Goal: Task Accomplishment & Management: Complete application form

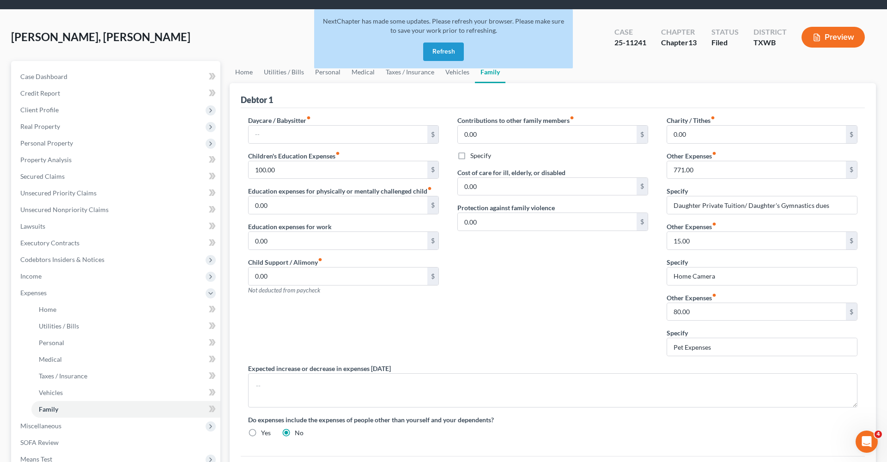
scroll to position [28, 0]
click at [452, 51] on button "Refresh" at bounding box center [443, 51] width 41 height 18
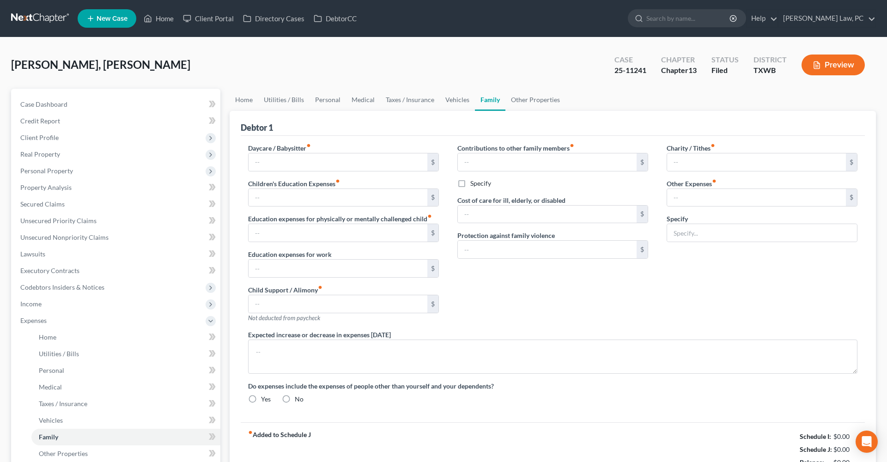
type input "100.00"
type input "0.00"
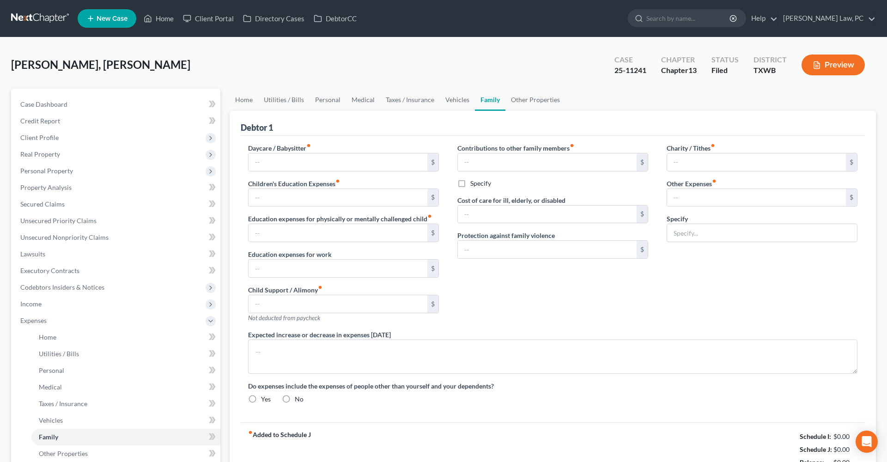
type input "0.00"
type input "771.00"
type input "Daughter Private Tuition/ Daughter's Gymnastics dues"
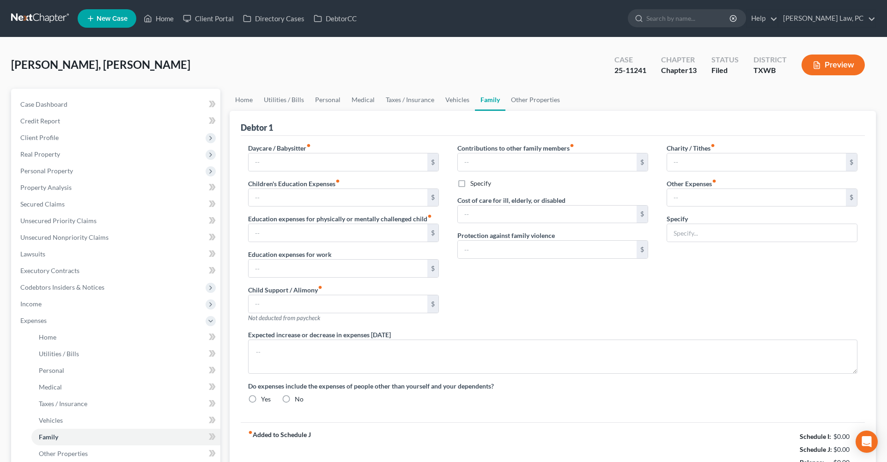
radio input "true"
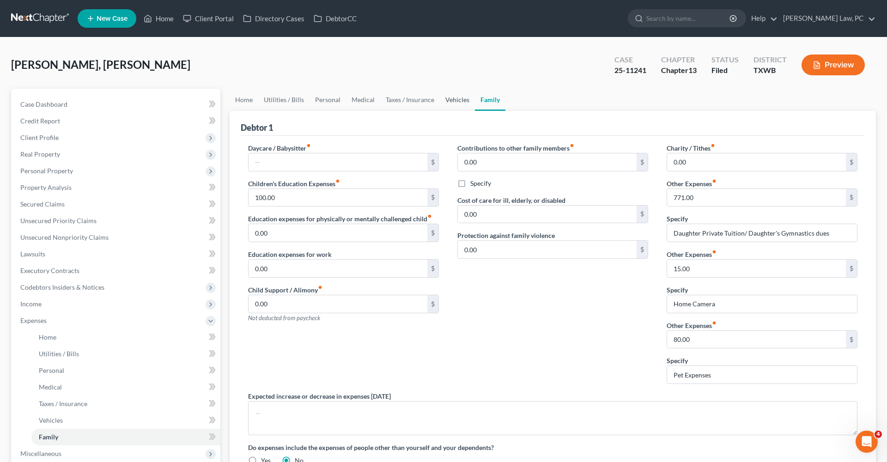
click at [460, 102] on link "Vehicles" at bounding box center [457, 100] width 35 height 22
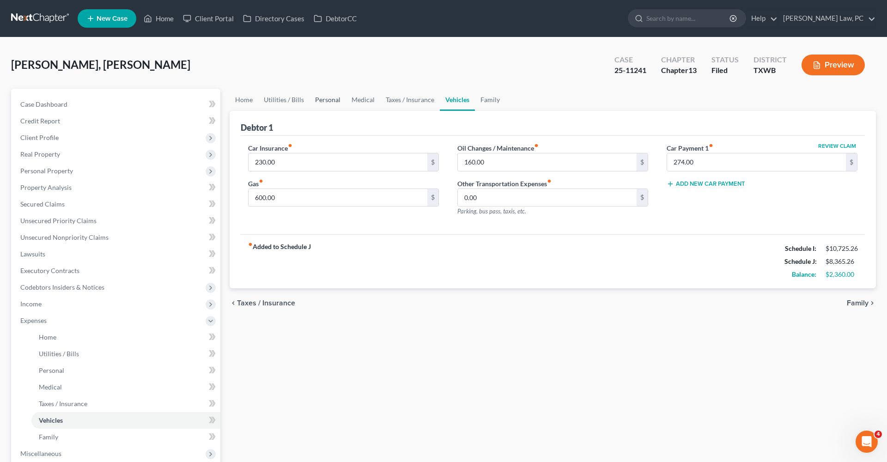
click at [322, 100] on link "Personal" at bounding box center [327, 100] width 36 height 22
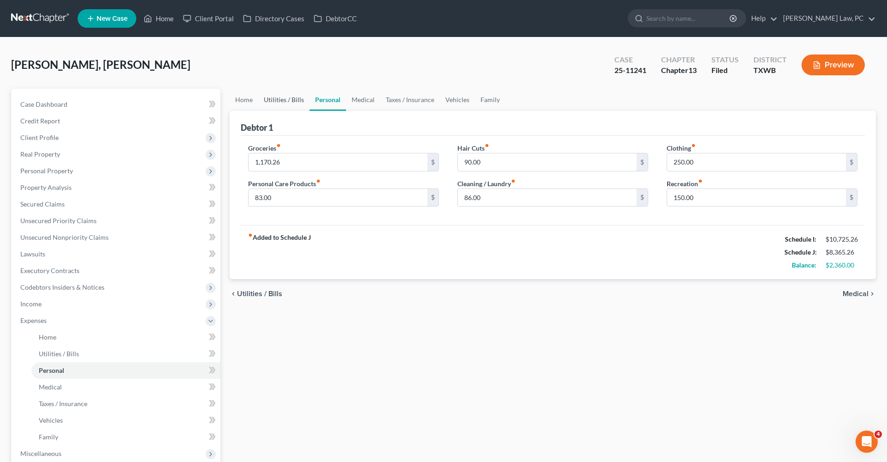
click at [287, 105] on link "Utilities / Bills" at bounding box center [283, 100] width 51 height 22
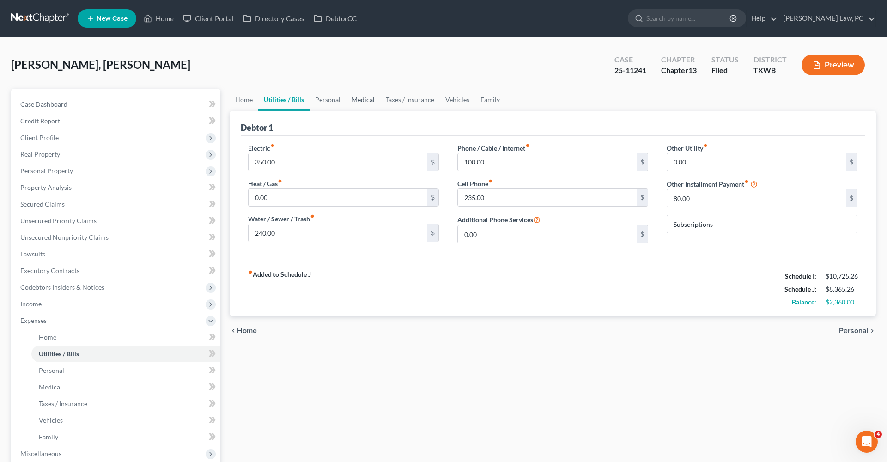
click at [369, 101] on link "Medical" at bounding box center [363, 100] width 34 height 22
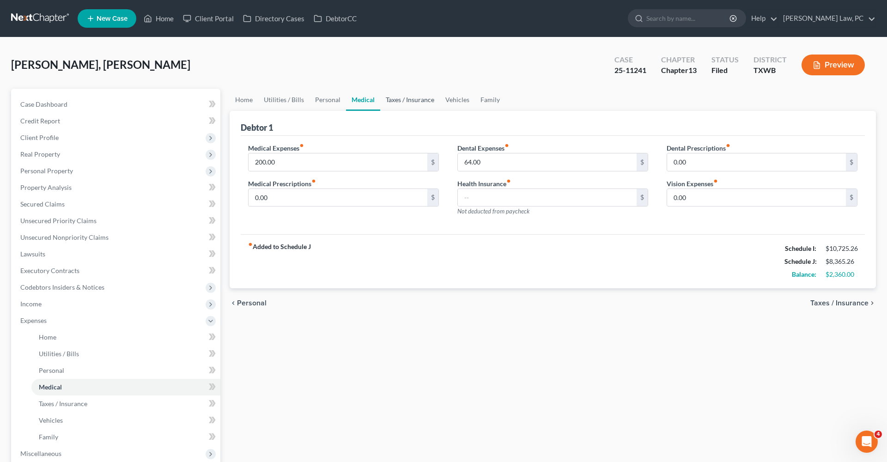
click at [410, 102] on link "Taxes / Insurance" at bounding box center [410, 100] width 60 height 22
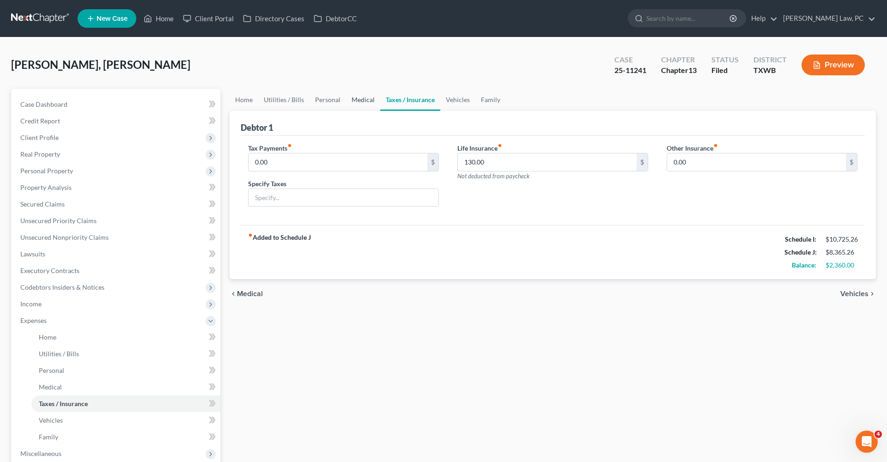
click at [352, 99] on link "Medical" at bounding box center [363, 100] width 34 height 22
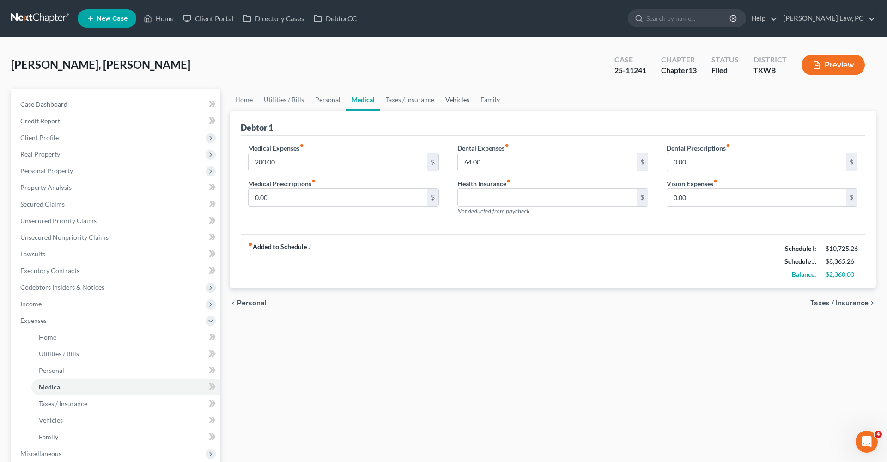
click at [450, 98] on link "Vehicles" at bounding box center [457, 100] width 35 height 22
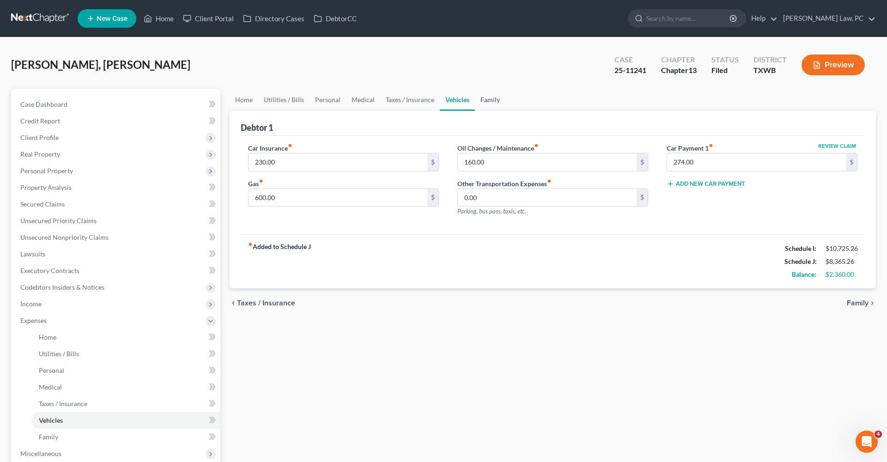
click at [486, 98] on link "Family" at bounding box center [490, 100] width 30 height 22
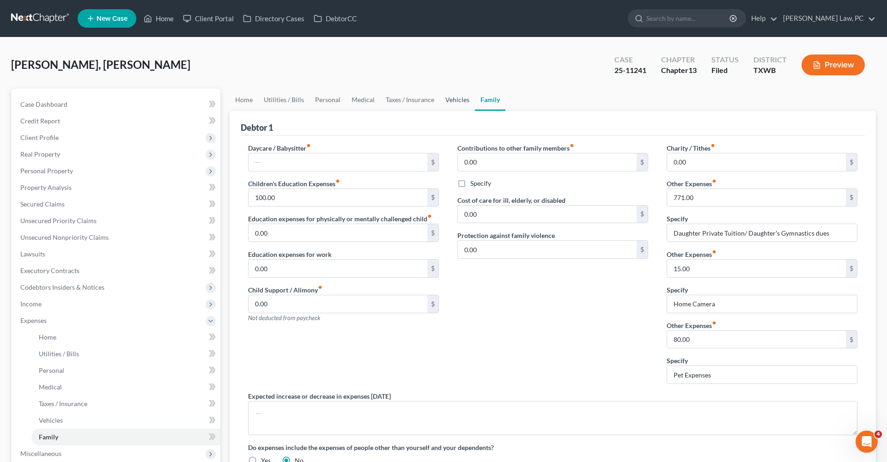
click at [456, 102] on link "Vehicles" at bounding box center [457, 100] width 35 height 22
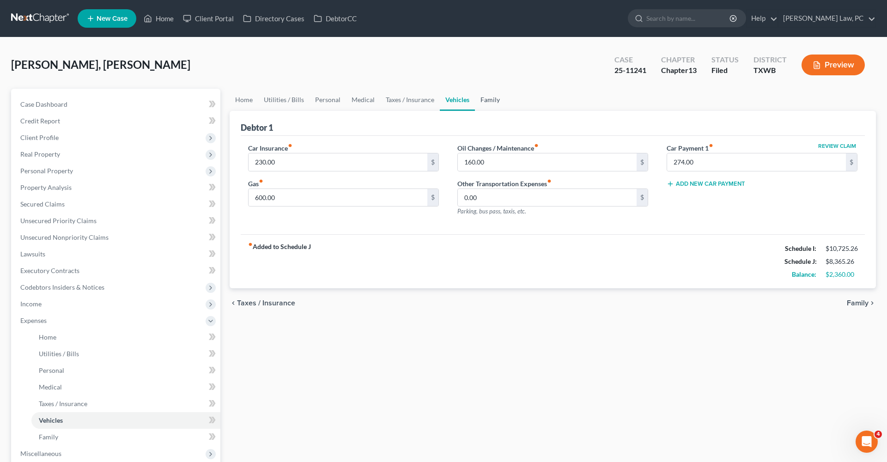
click at [484, 99] on link "Family" at bounding box center [490, 100] width 30 height 22
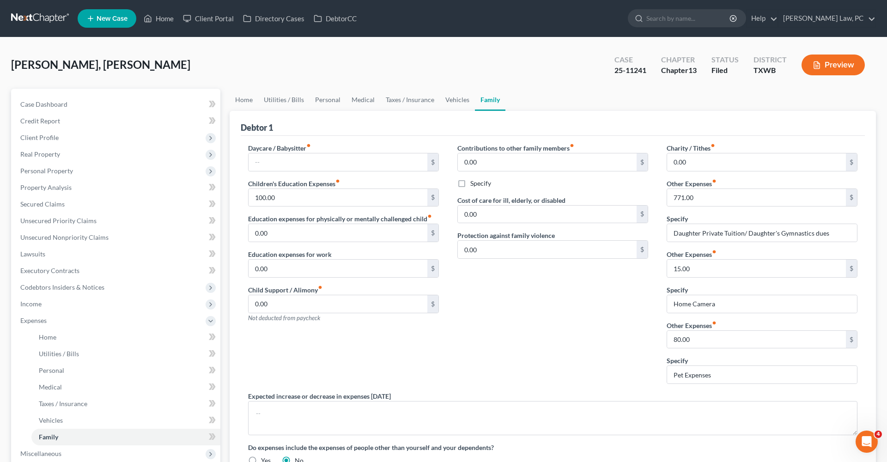
click at [42, 18] on link at bounding box center [40, 18] width 59 height 17
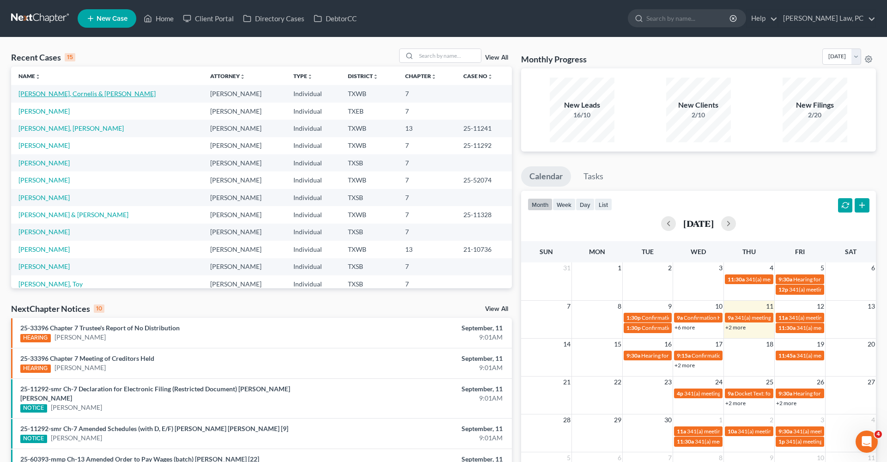
click at [54, 96] on link "[PERSON_NAME], Cornelis & [PERSON_NAME]" at bounding box center [86, 94] width 137 height 8
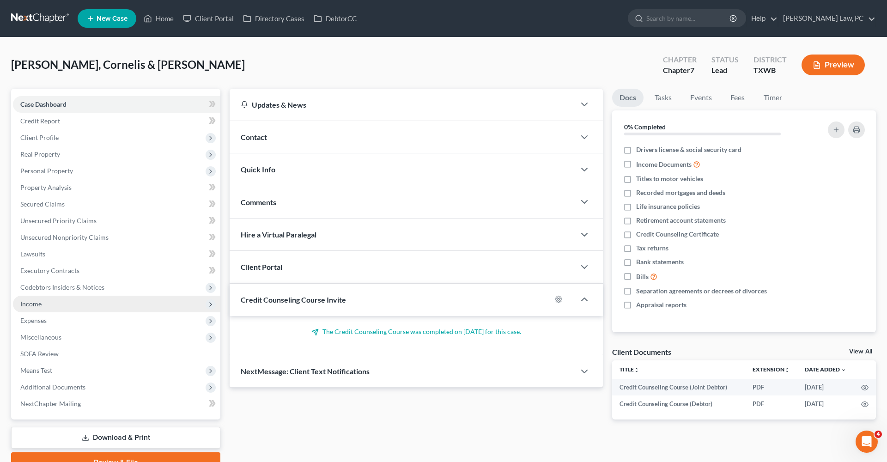
click at [31, 300] on span "Income" at bounding box center [30, 304] width 21 height 8
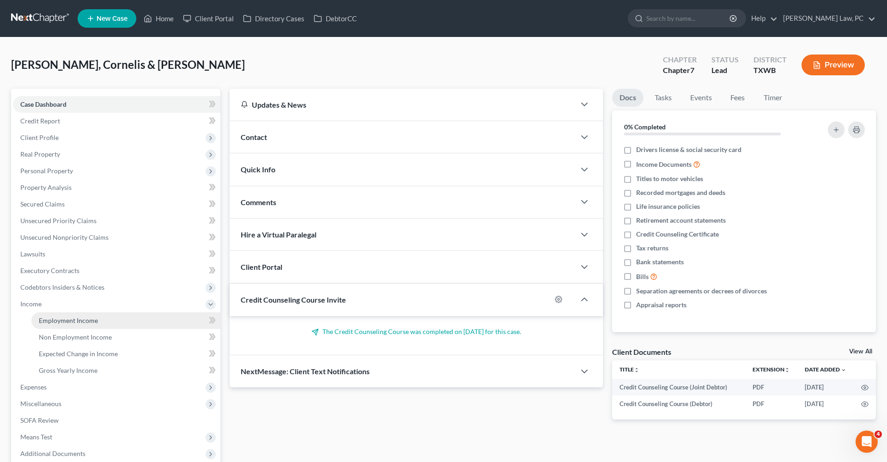
click at [81, 319] on span "Employment Income" at bounding box center [68, 320] width 59 height 8
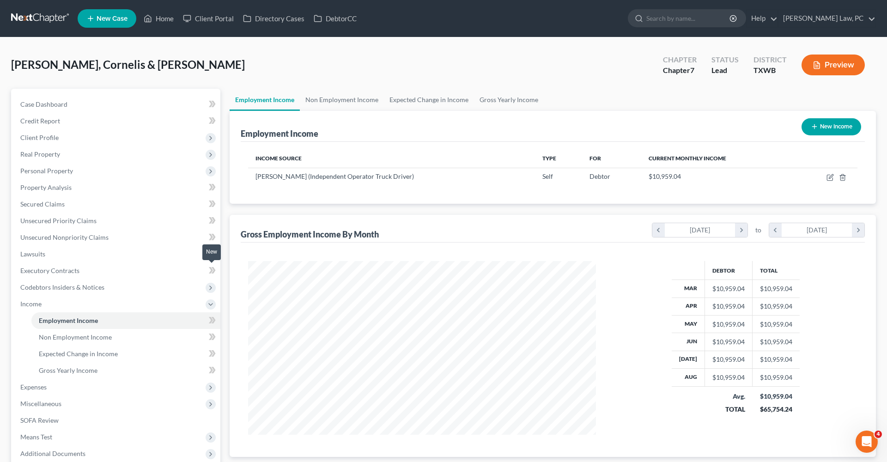
scroll to position [174, 366]
click at [321, 101] on link "Non Employment Income" at bounding box center [342, 100] width 84 height 22
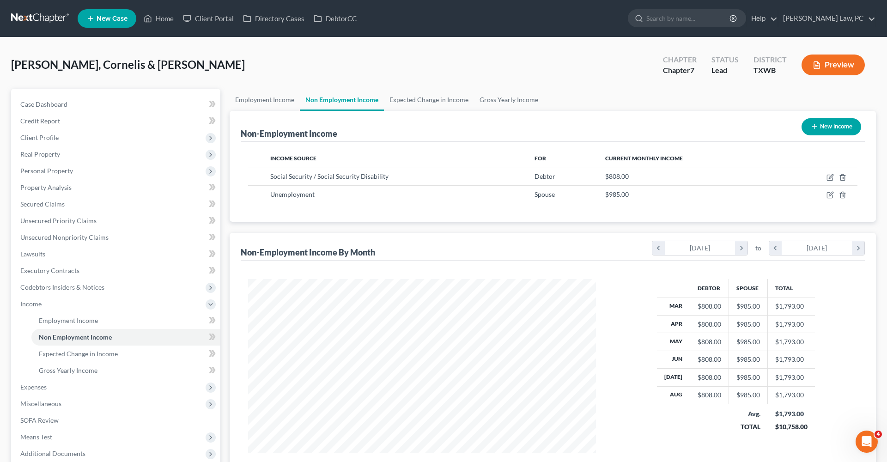
scroll to position [174, 366]
click at [829, 197] on icon "button" at bounding box center [829, 194] width 7 height 7
select select "0"
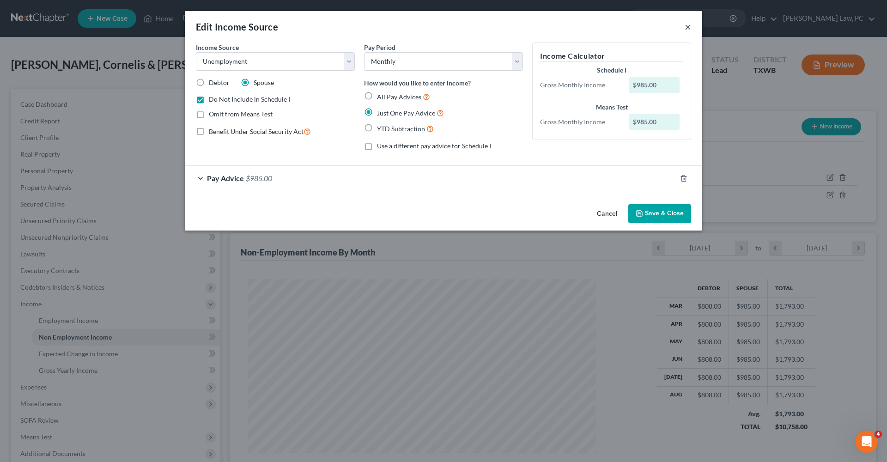
click at [690, 27] on button "×" at bounding box center [687, 26] width 6 height 11
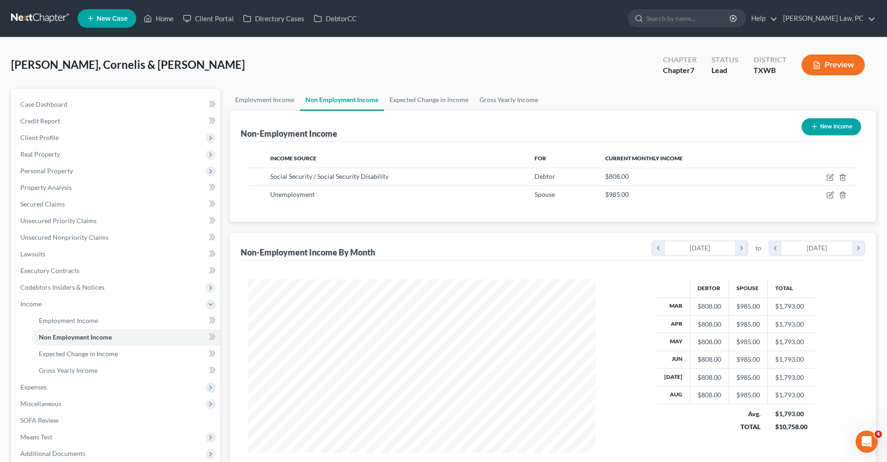
scroll to position [0, 0]
click at [37, 123] on span "Credit Report" at bounding box center [40, 121] width 40 height 8
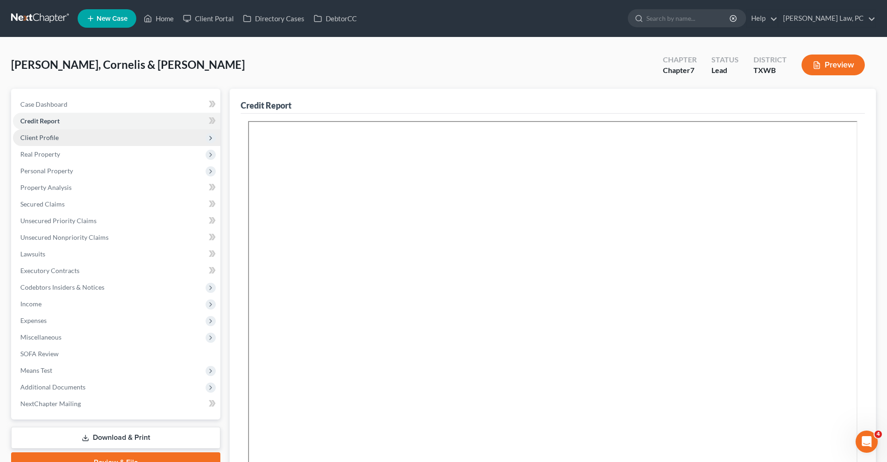
click at [35, 141] on span "Client Profile" at bounding box center [39, 137] width 38 height 8
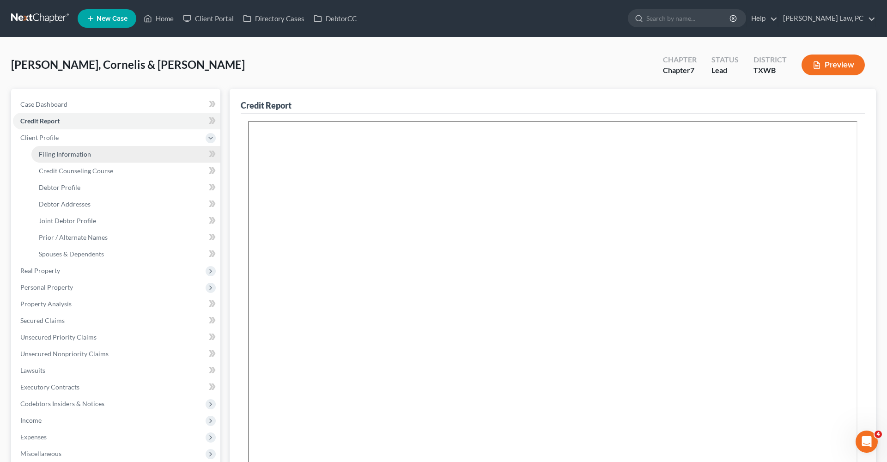
click at [45, 159] on link "Filing Information" at bounding box center [125, 154] width 189 height 17
select select "1"
select select "0"
select select "80"
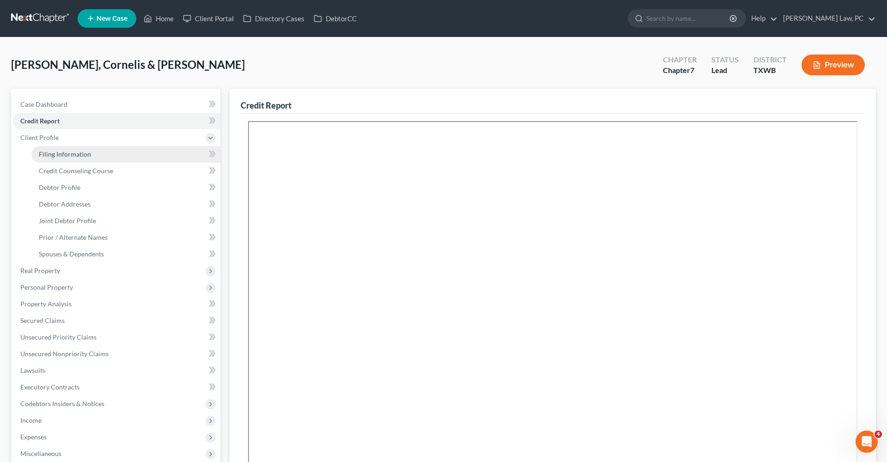
select select "1"
select select "45"
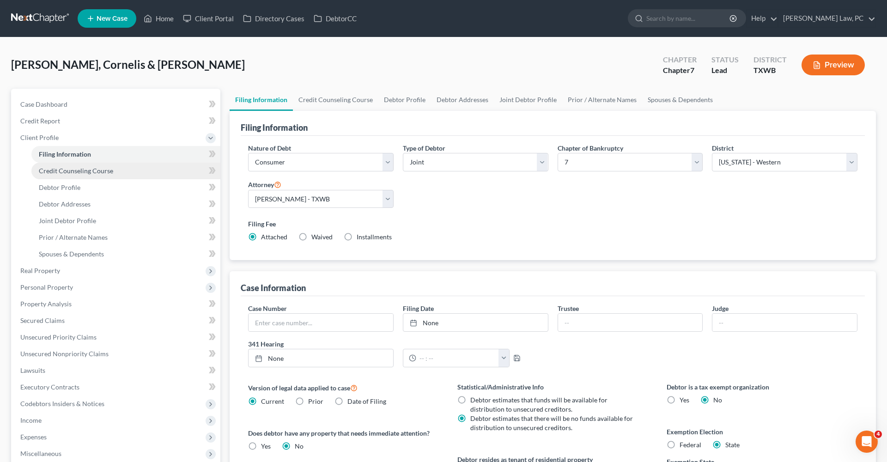
click at [65, 172] on span "Credit Counseling Course" at bounding box center [76, 171] width 74 height 8
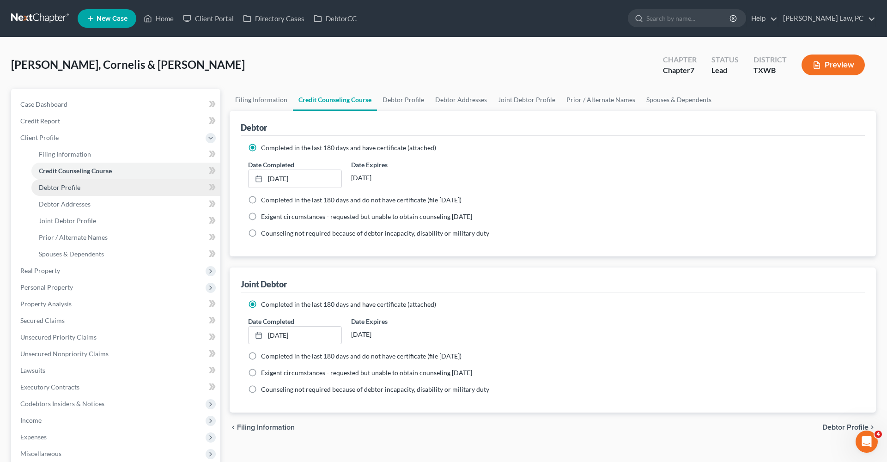
click at [64, 189] on span "Debtor Profile" at bounding box center [60, 187] width 42 height 8
select select "1"
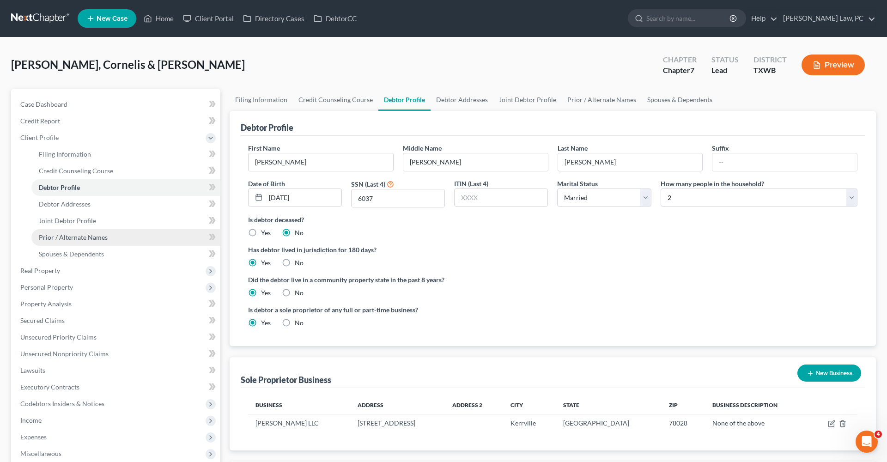
click at [55, 236] on span "Prior / Alternate Names" at bounding box center [73, 237] width 69 height 8
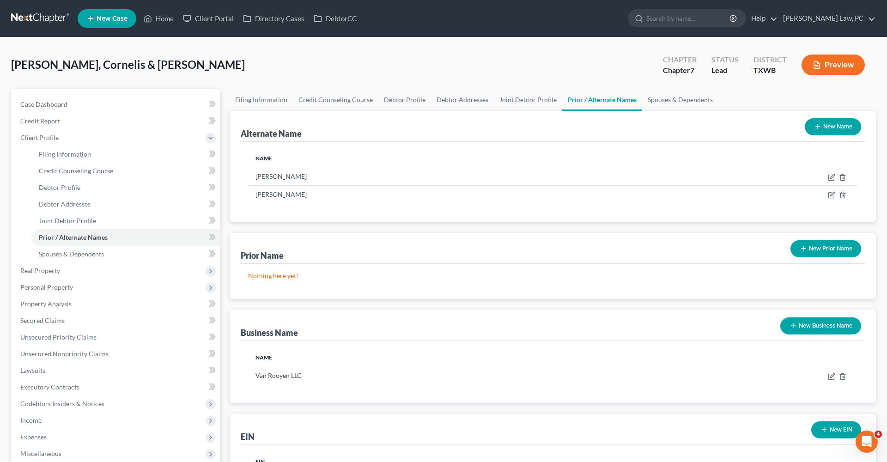
click at [817, 130] on icon "button" at bounding box center [817, 126] width 7 height 7
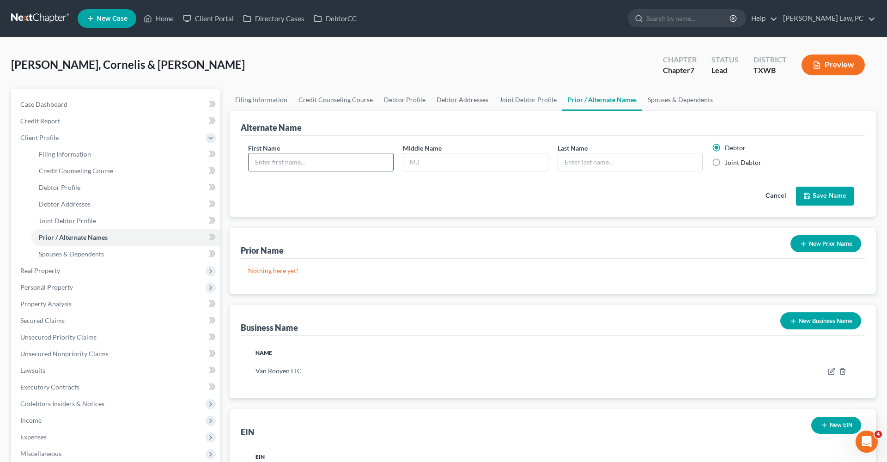
click at [330, 162] on input "text" at bounding box center [320, 162] width 145 height 18
drag, startPoint x: 327, startPoint y: 160, endPoint x: 285, endPoint y: 159, distance: 42.5
click at [285, 159] on input "Cornelis J Van Rooyen" at bounding box center [320, 162] width 145 height 18
type input "Cornelis J"
click at [568, 167] on input "text" at bounding box center [630, 162] width 145 height 18
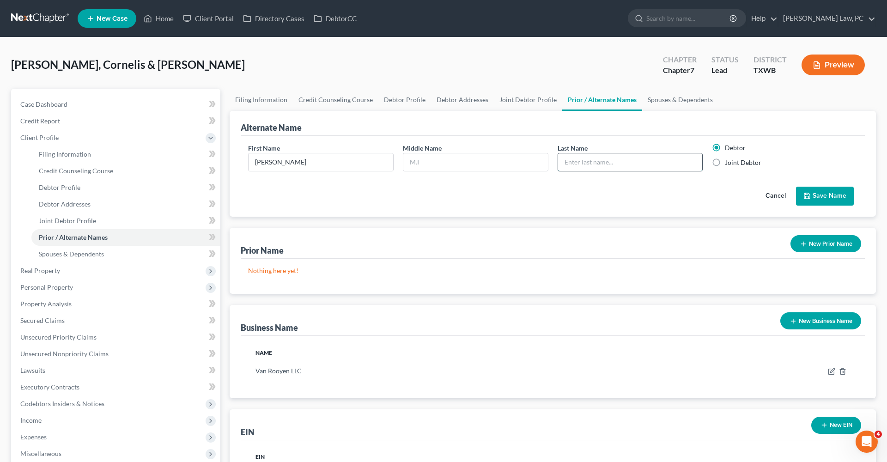
paste input "Van Rooyen"
type input "Van Rooyen"
click at [285, 162] on input "Cornelis J" at bounding box center [320, 162] width 145 height 18
type input "Cornelis"
click at [417, 167] on input "text" at bounding box center [475, 162] width 145 height 18
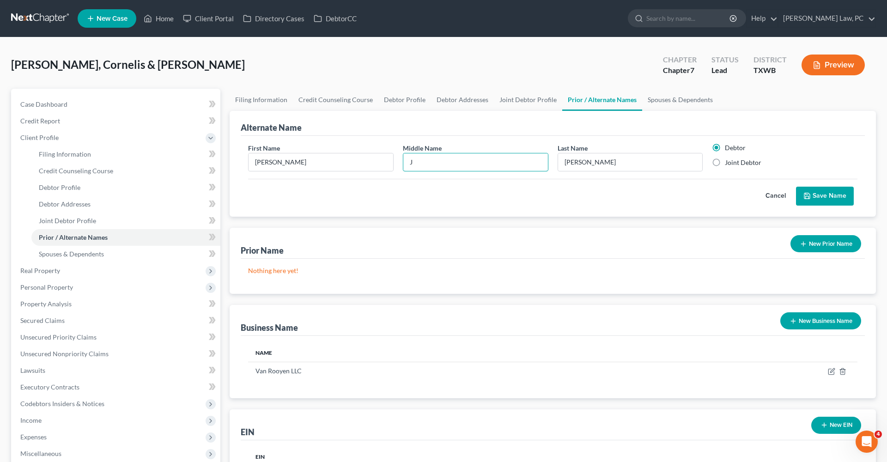
type input "J"
click at [817, 198] on button "Save Name" at bounding box center [825, 196] width 58 height 19
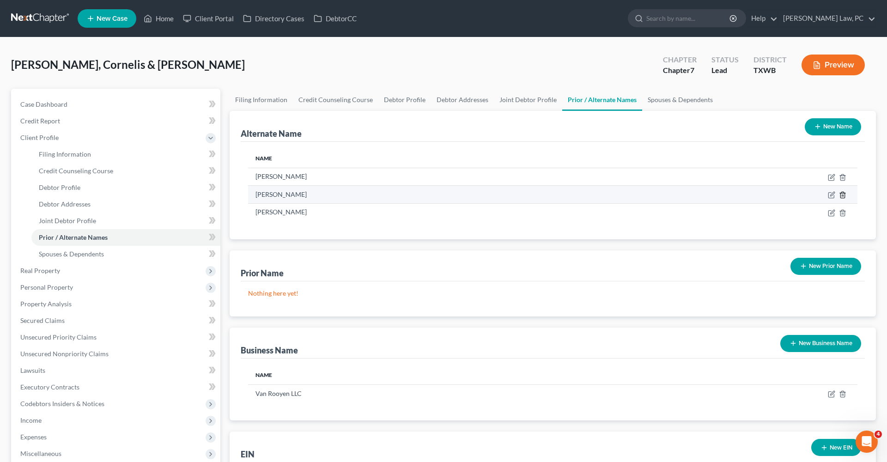
click at [841, 195] on icon at bounding box center [842, 194] width 7 height 7
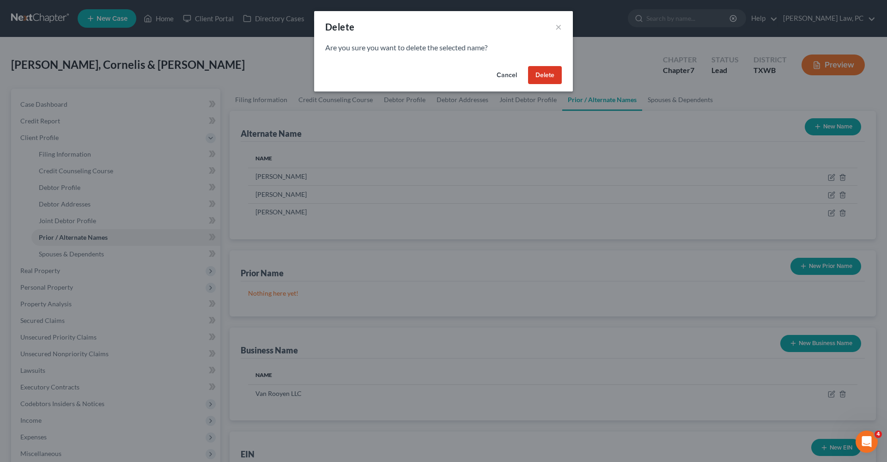
click at [547, 77] on button "Delete" at bounding box center [545, 75] width 34 height 18
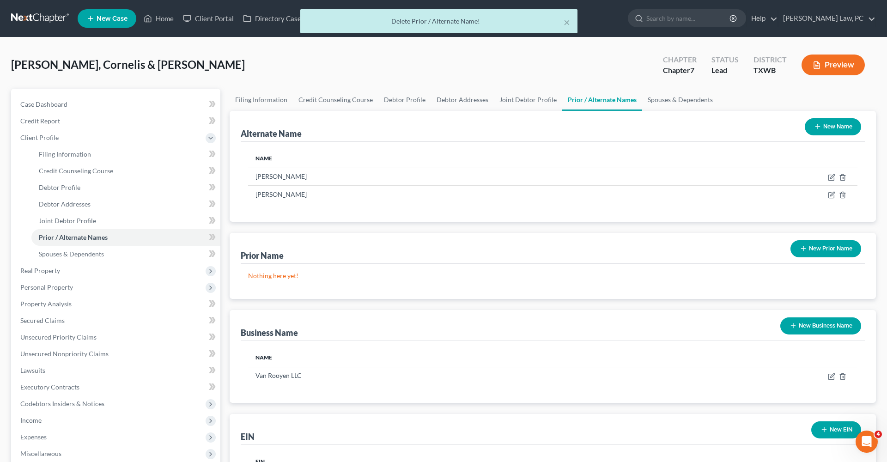
click at [808, 251] on button "New Prior Name" at bounding box center [825, 248] width 71 height 17
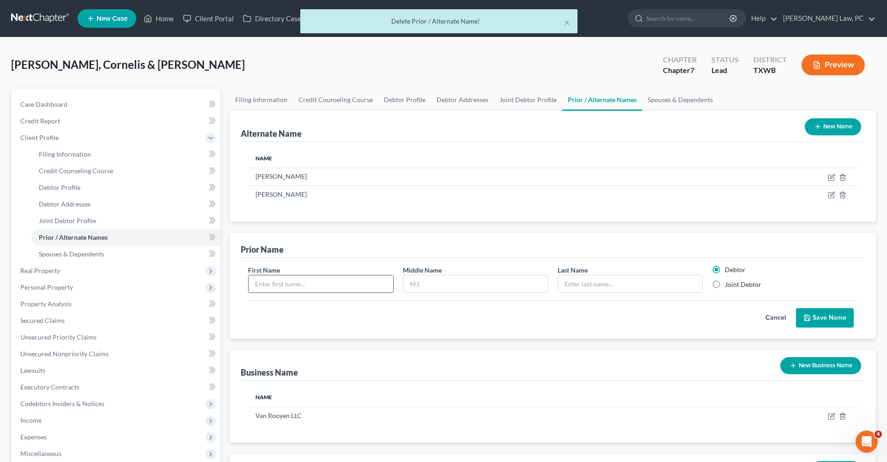
click at [274, 285] on input "text" at bounding box center [320, 284] width 145 height 18
type input "Sonya"
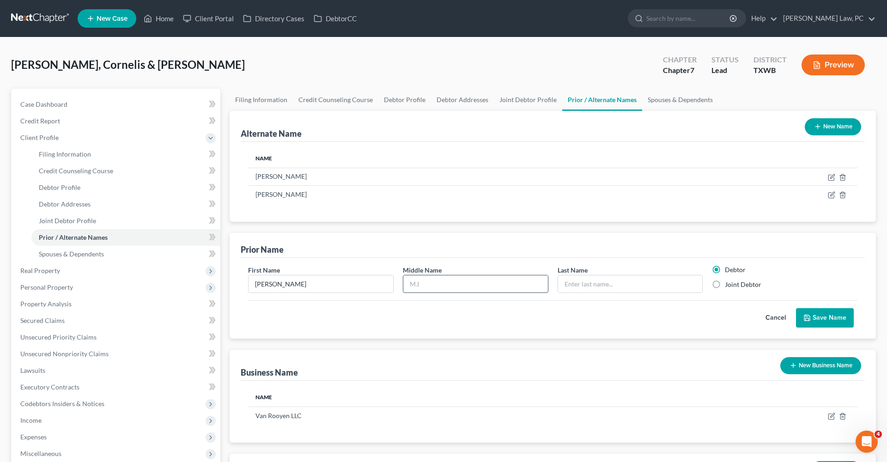
click at [413, 278] on input "text" at bounding box center [475, 284] width 145 height 18
type input "Ann"
click at [589, 278] on input "text" at bounding box center [630, 284] width 145 height 18
type input "Allen"
click at [753, 286] on label "Joint Debtor" at bounding box center [743, 284] width 36 height 9
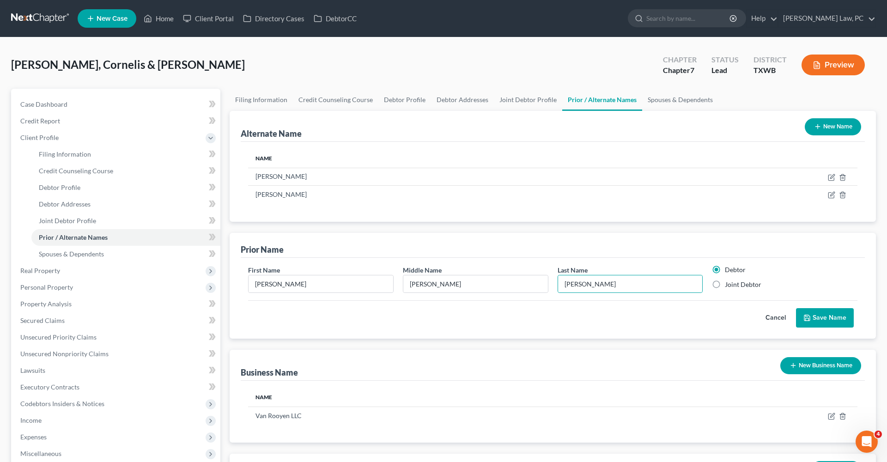
click at [734, 286] on input "Joint Debtor" at bounding box center [731, 283] width 6 height 6
radio input "true"
radio input "false"
click at [815, 314] on button "Save Name" at bounding box center [825, 317] width 58 height 19
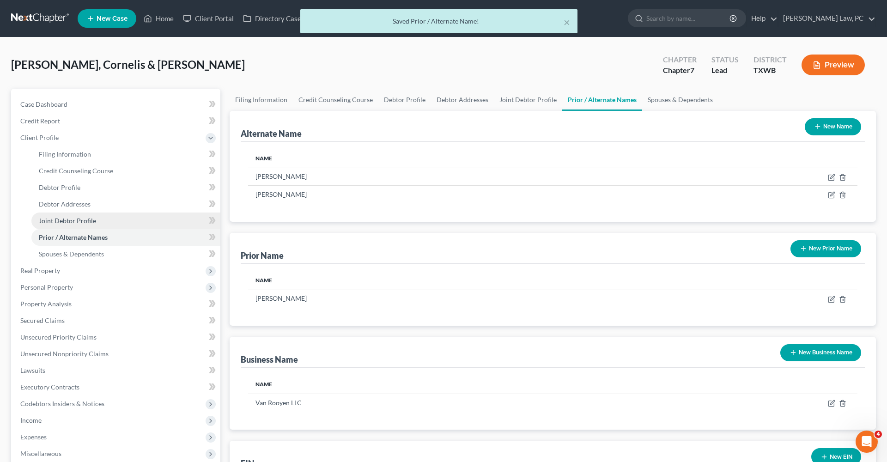
click at [78, 217] on span "Joint Debtor Profile" at bounding box center [67, 221] width 57 height 8
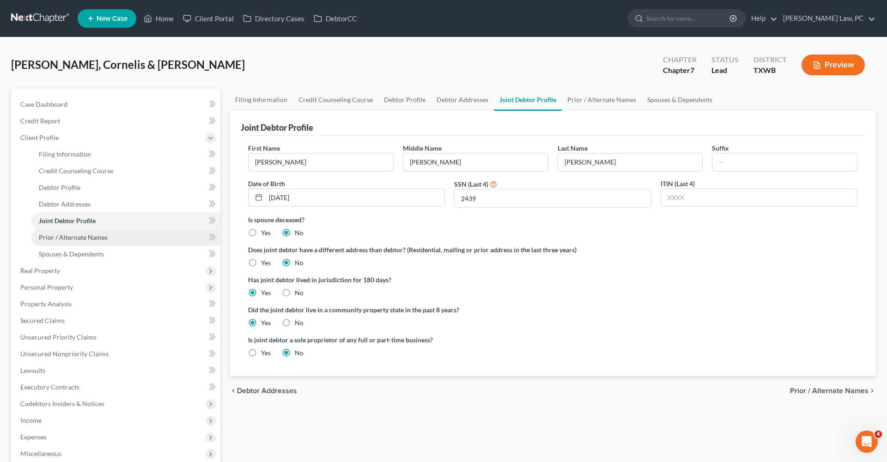
click at [54, 238] on span "Prior / Alternate Names" at bounding box center [73, 237] width 69 height 8
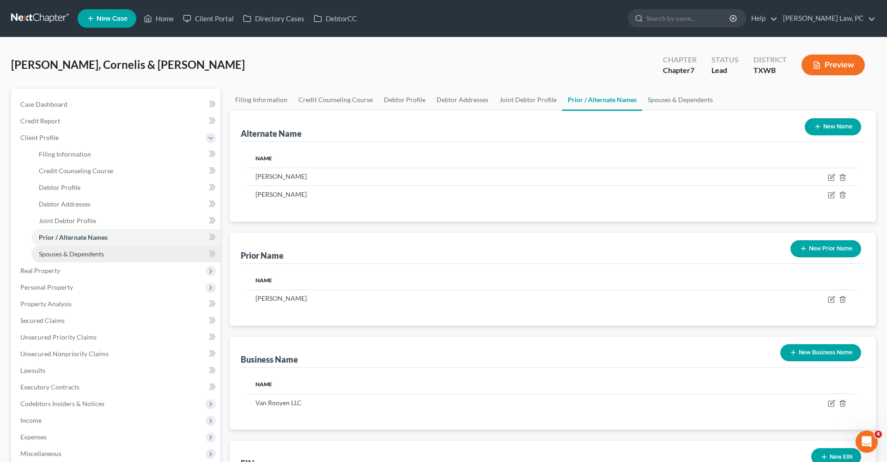
click at [63, 254] on span "Spouses & Dependents" at bounding box center [71, 254] width 65 height 8
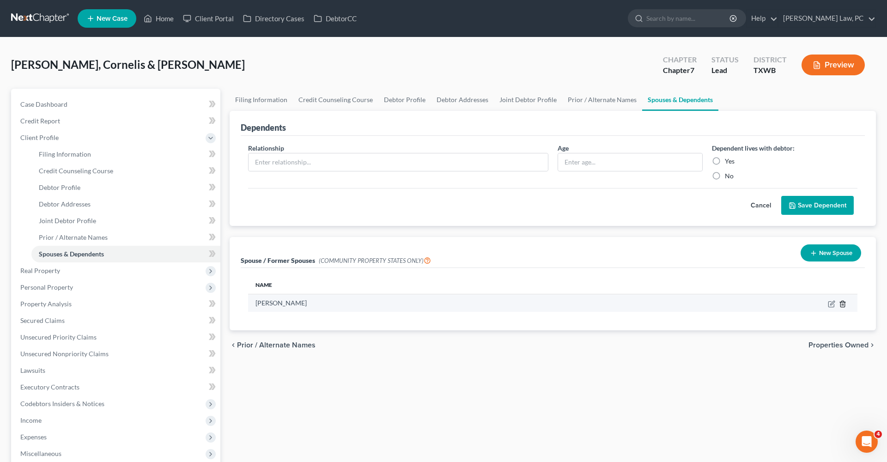
click at [840, 305] on icon "button" at bounding box center [842, 304] width 4 height 6
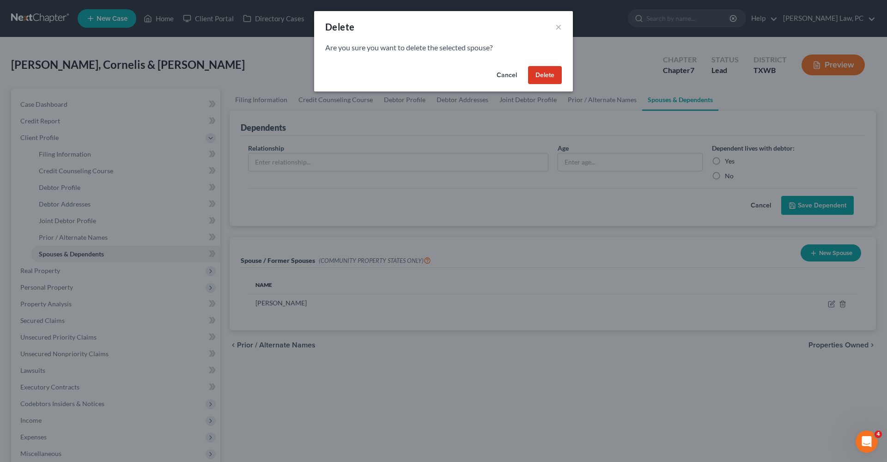
click at [547, 75] on button "Delete" at bounding box center [545, 75] width 34 height 18
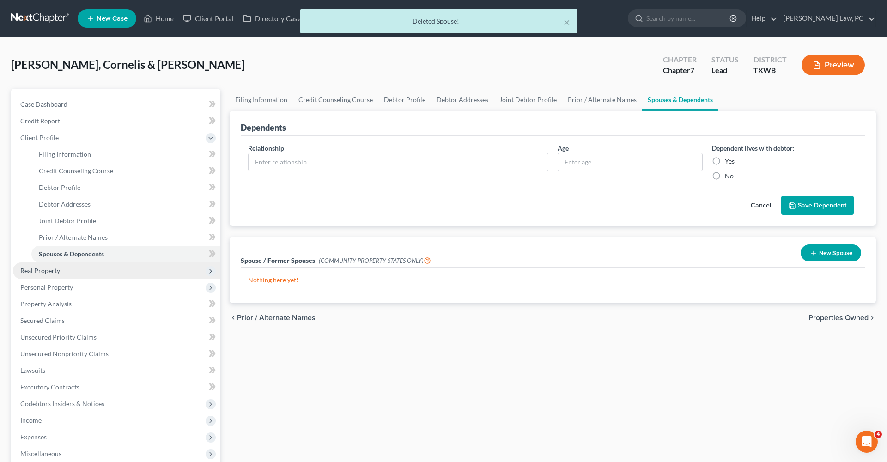
click at [34, 268] on span "Real Property" at bounding box center [40, 270] width 40 height 8
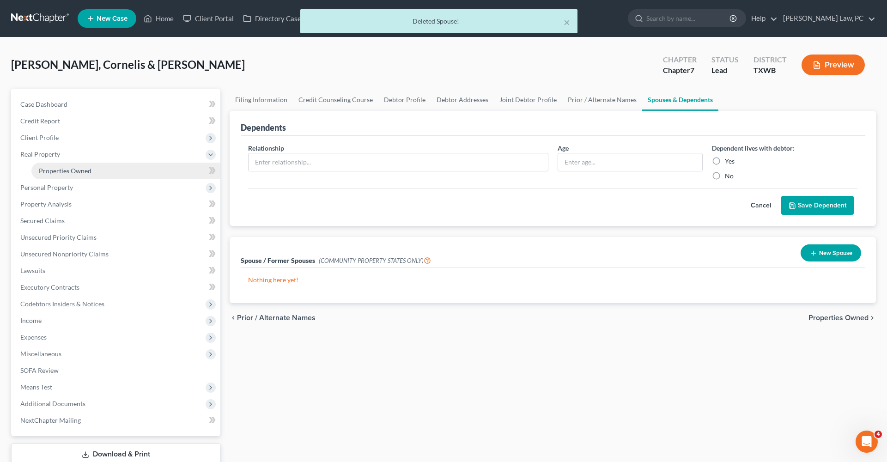
click at [66, 174] on span "Properties Owned" at bounding box center [65, 171] width 53 height 8
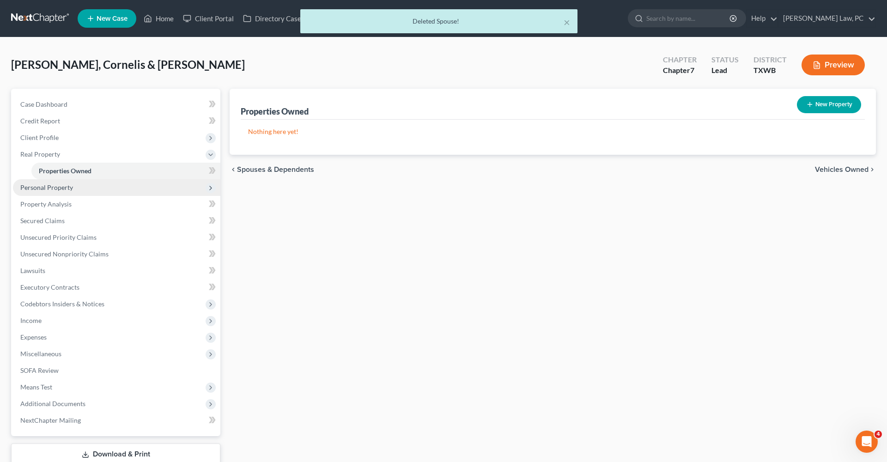
click at [61, 182] on span "Personal Property" at bounding box center [116, 187] width 207 height 17
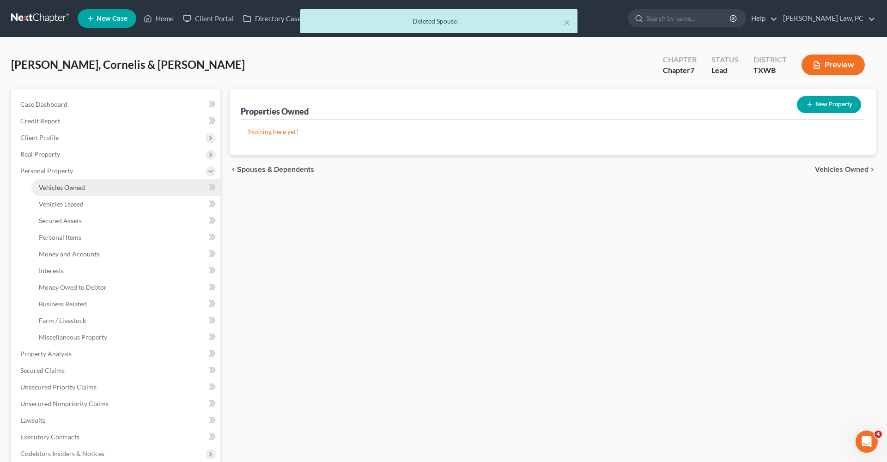
click at [64, 186] on span "Vehicles Owned" at bounding box center [62, 187] width 46 height 8
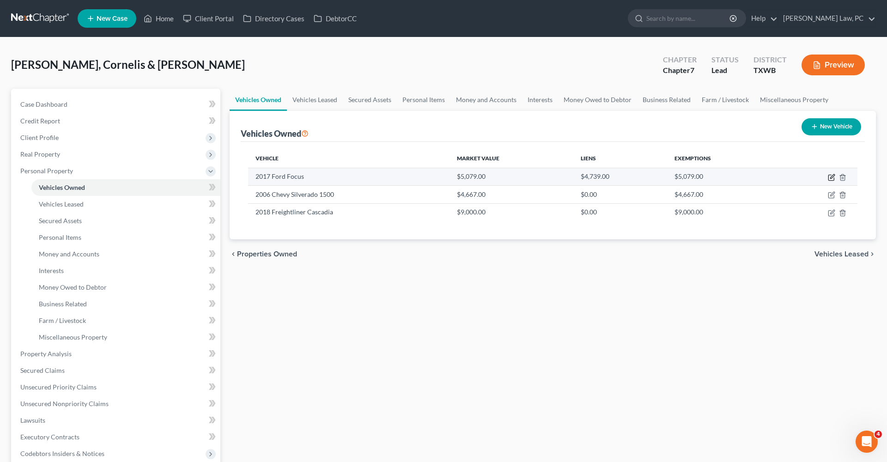
click at [831, 176] on icon "button" at bounding box center [831, 177] width 7 height 7
select select "0"
select select "9"
select select "1"
select select "2"
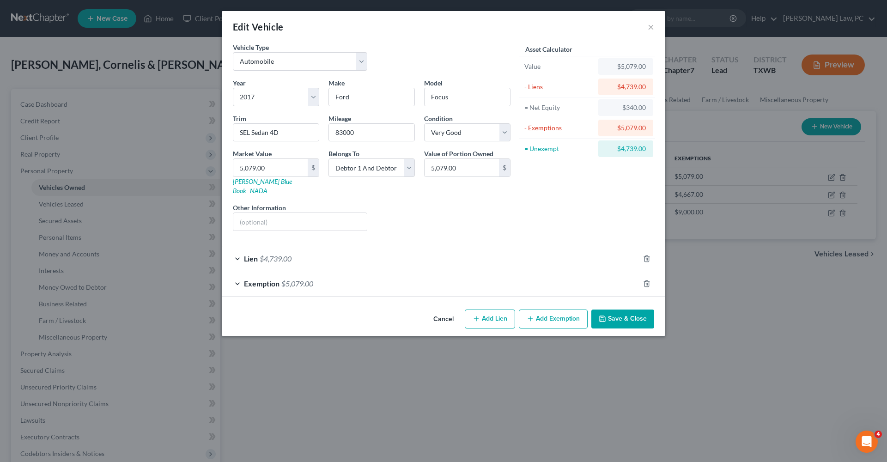
click at [629, 309] on button "Save & Close" at bounding box center [622, 318] width 63 height 19
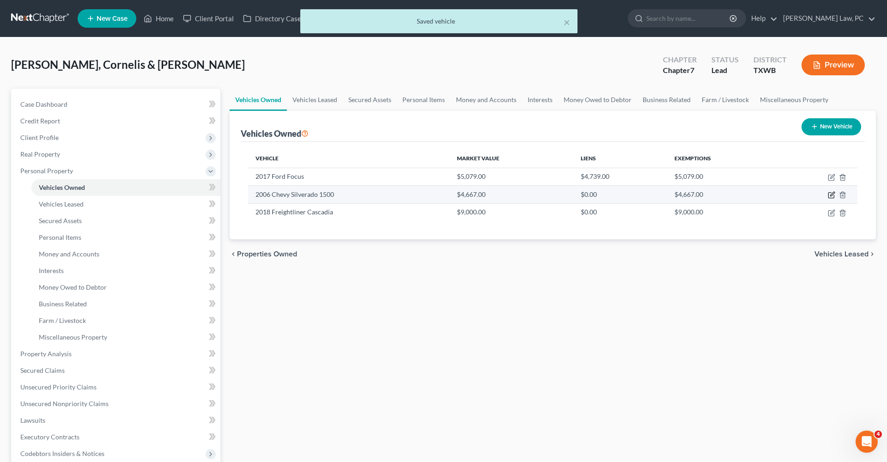
click at [831, 194] on icon "button" at bounding box center [831, 194] width 7 height 7
select select "0"
select select "20"
select select "2"
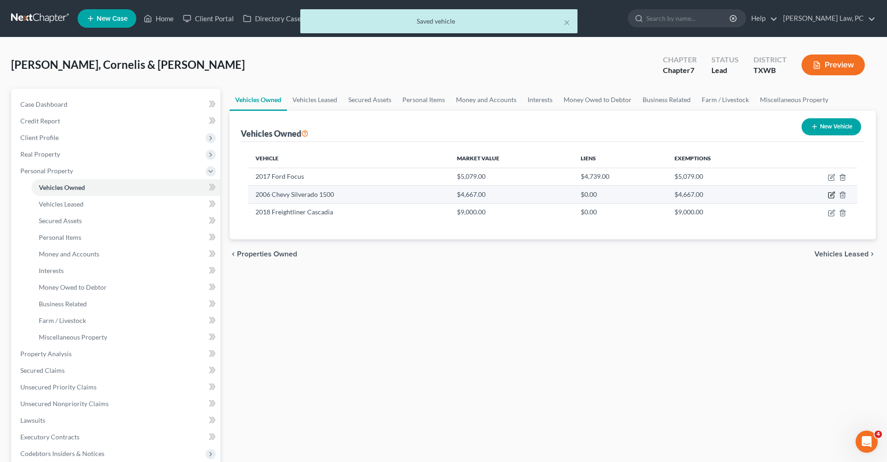
select select "2"
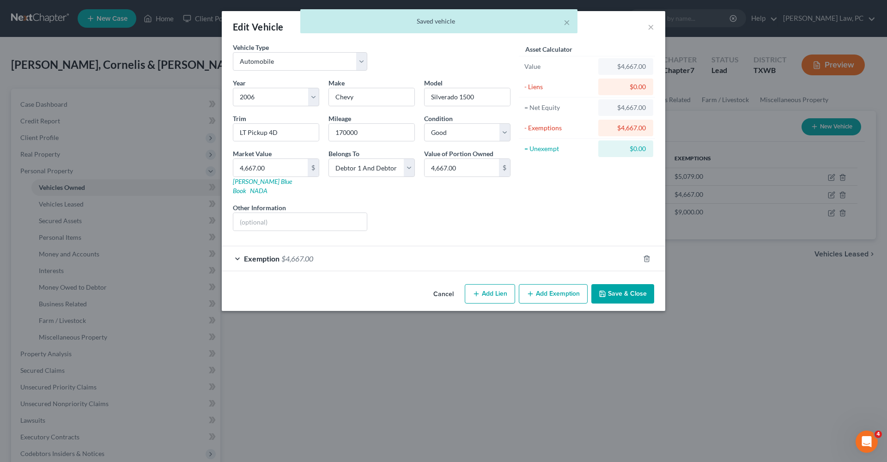
click at [345, 259] on div "Exemption $4,667.00" at bounding box center [431, 258] width 418 height 24
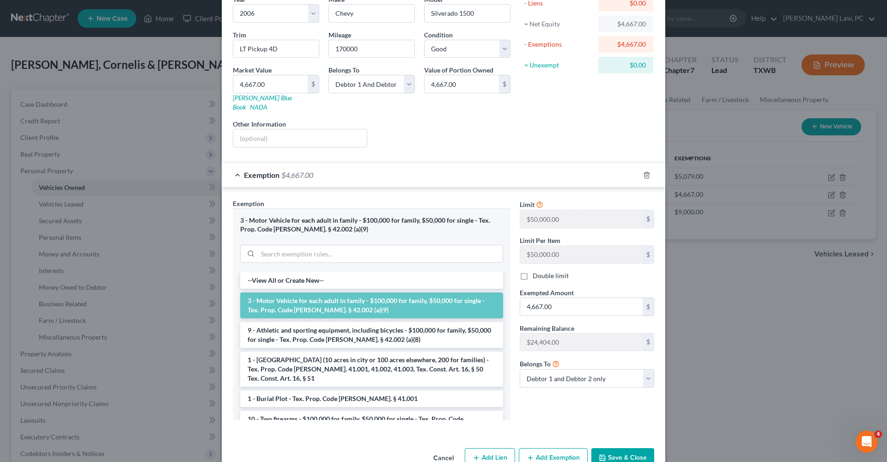
scroll to position [85, 0]
click at [625, 447] on button "Save & Close" at bounding box center [622, 456] width 63 height 19
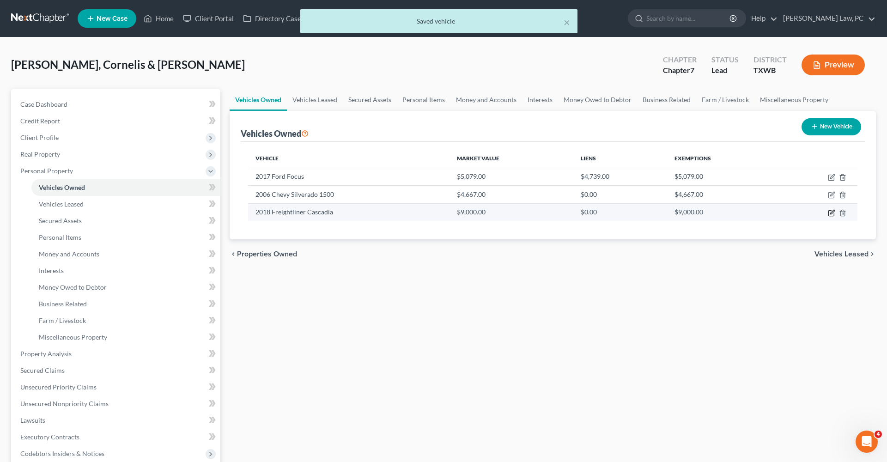
click at [830, 212] on icon "button" at bounding box center [831, 212] width 7 height 7
select select "0"
select select "8"
select select "3"
select select "2"
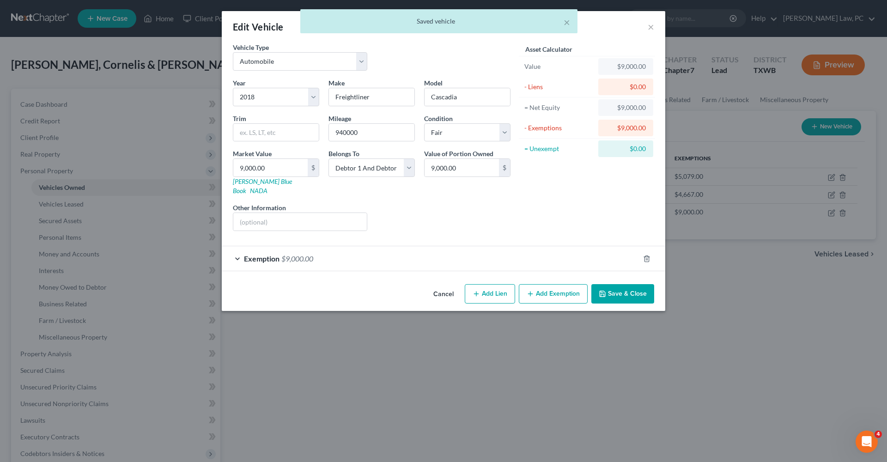
click at [324, 257] on div "Exemption $9,000.00" at bounding box center [431, 258] width 418 height 24
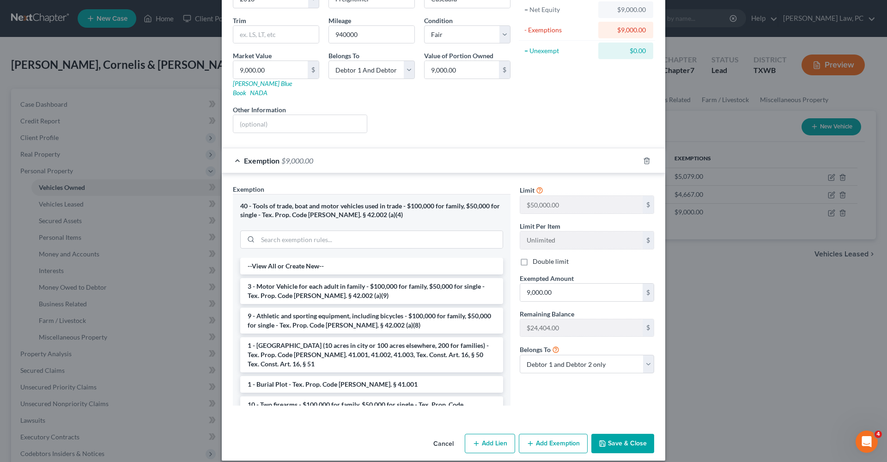
scroll to position [97, 0]
click at [624, 436] on button "Save & Close" at bounding box center [622, 443] width 63 height 19
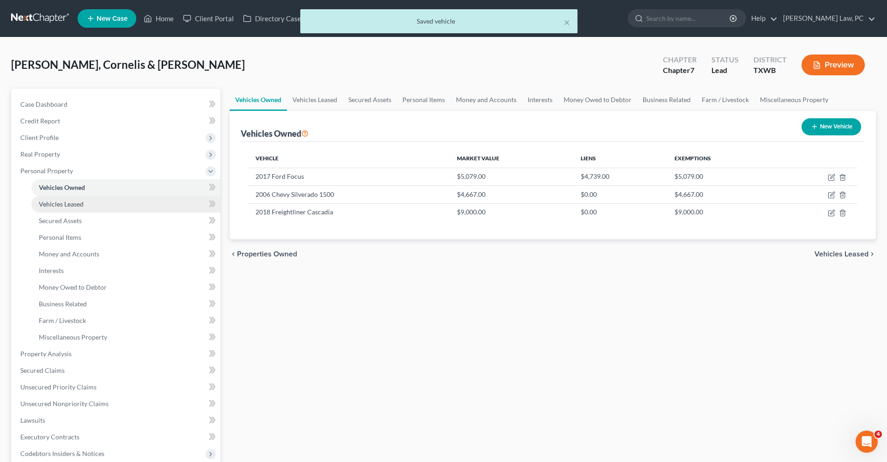
click at [72, 205] on span "Vehicles Leased" at bounding box center [61, 204] width 45 height 8
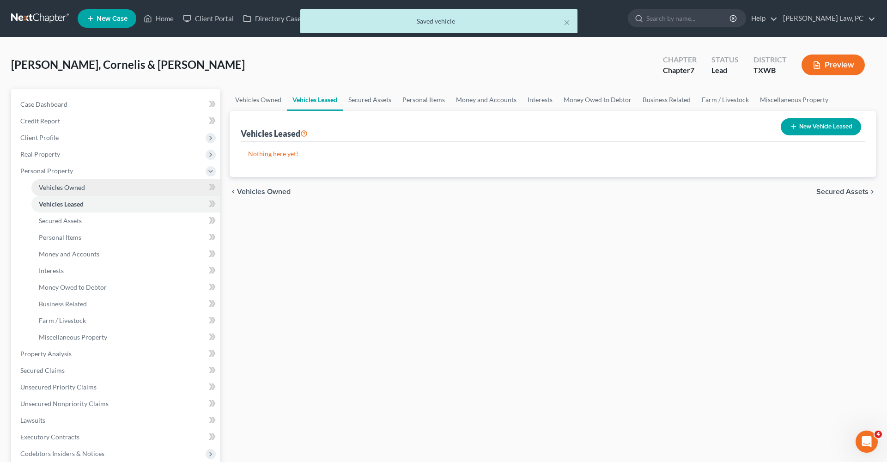
click at [59, 187] on span "Vehicles Owned" at bounding box center [62, 187] width 46 height 8
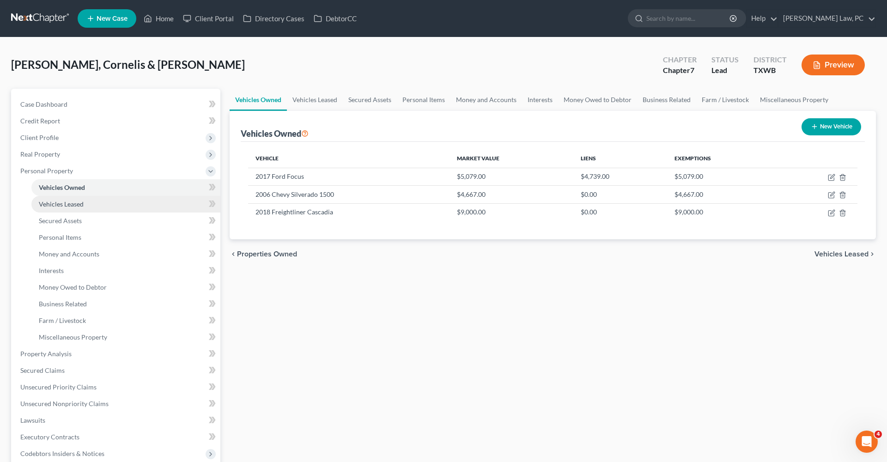
click at [63, 206] on span "Vehicles Leased" at bounding box center [61, 204] width 45 height 8
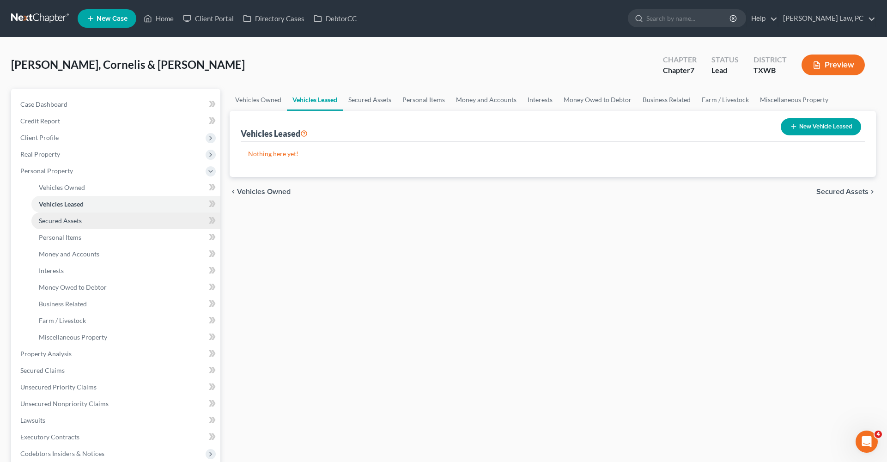
click at [67, 223] on span "Secured Assets" at bounding box center [60, 221] width 43 height 8
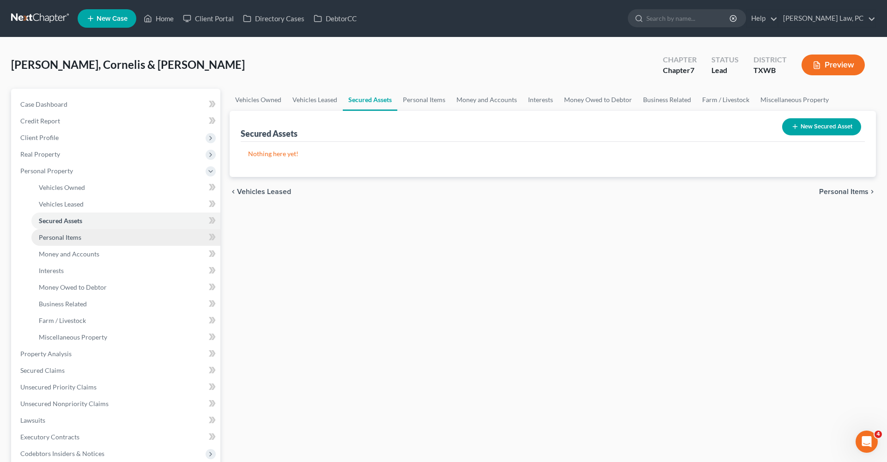
click at [67, 236] on span "Personal Items" at bounding box center [60, 237] width 42 height 8
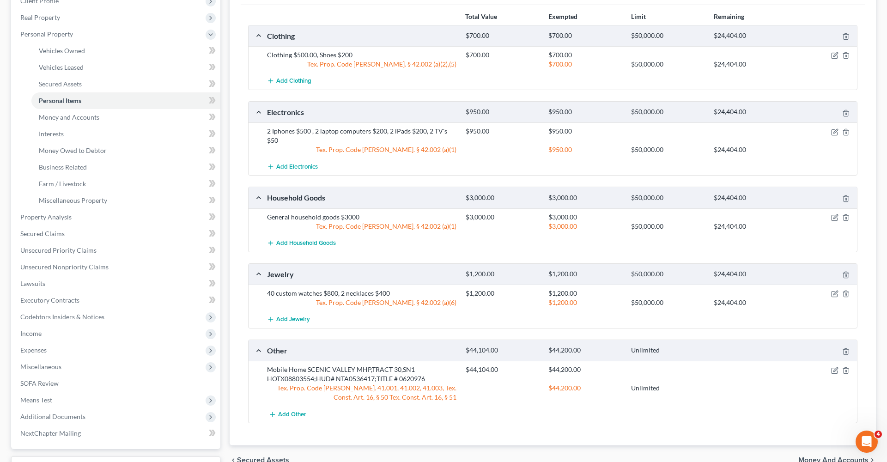
scroll to position [138, 0]
click at [833, 216] on icon "button" at bounding box center [834, 216] width 7 height 7
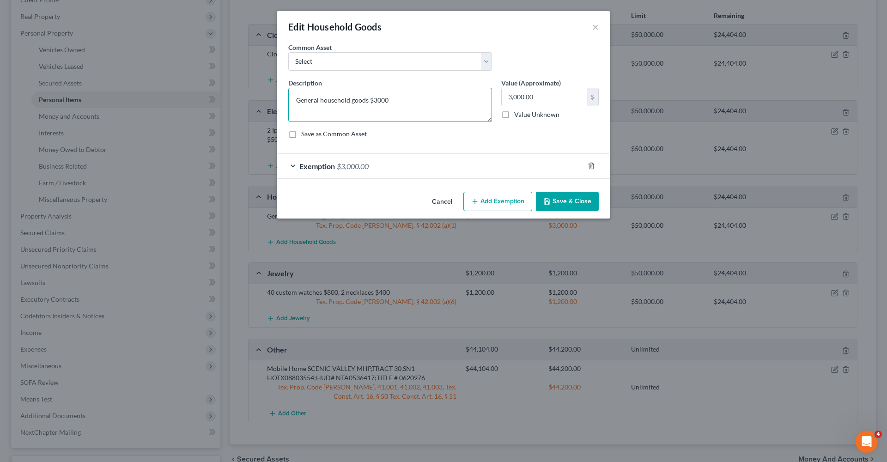
click at [393, 100] on textarea "General household goods $3000" at bounding box center [390, 105] width 204 height 34
click at [352, 101] on textarea "General household goods" at bounding box center [390, 105] width 204 height 34
click at [323, 103] on textarea "General household Goods" at bounding box center [390, 105] width 204 height 34
type textarea "General Household Goods"
click at [575, 200] on button "Save & Close" at bounding box center [567, 201] width 63 height 19
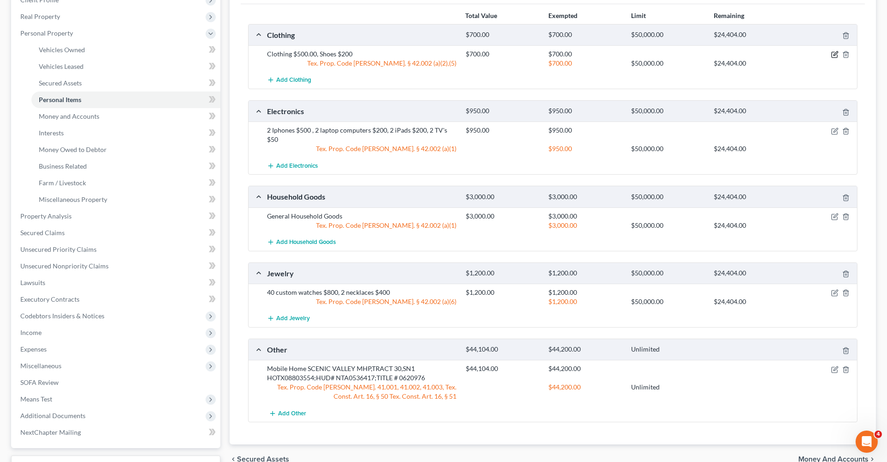
click at [833, 55] on icon "button" at bounding box center [835, 54] width 4 height 4
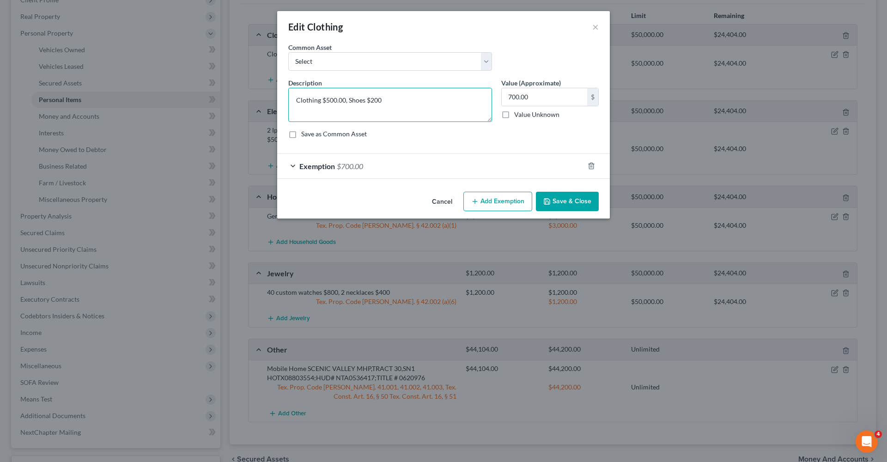
click at [391, 101] on textarea "Clothing $500.00, Shoes $200" at bounding box center [390, 105] width 204 height 34
click at [294, 100] on textarea "Clothing" at bounding box center [390, 105] width 204 height 34
type textarea "General Clothing"
click at [408, 171] on div "Exemption $700.00" at bounding box center [430, 166] width 307 height 24
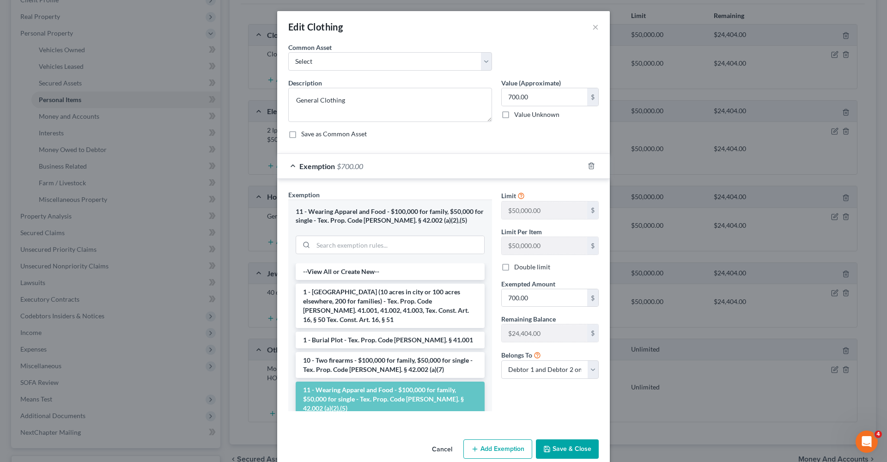
click at [562, 443] on button "Save & Close" at bounding box center [567, 448] width 63 height 19
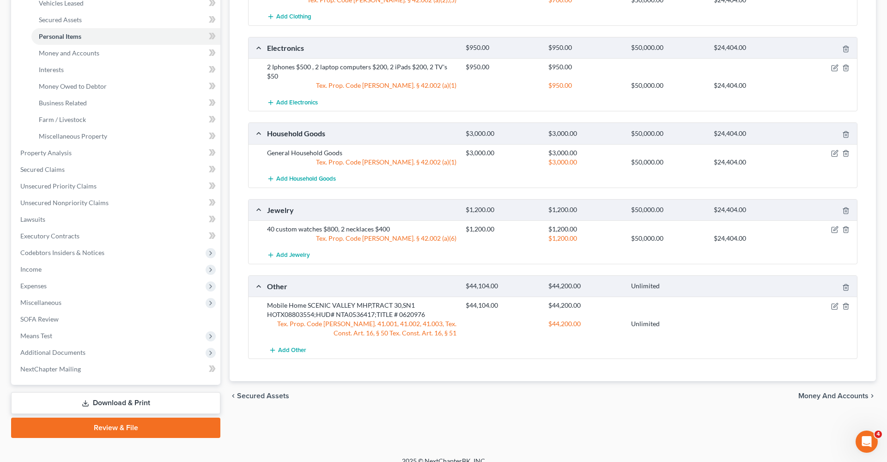
scroll to position [203, 0]
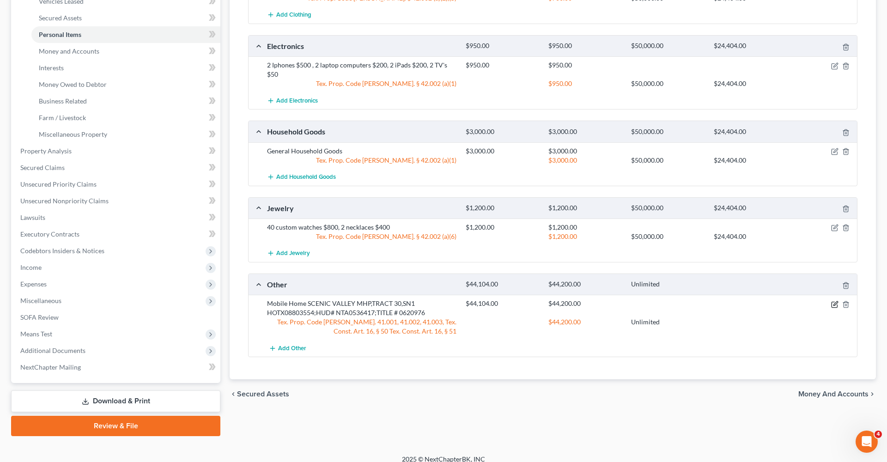
click at [835, 306] on icon "button" at bounding box center [834, 304] width 7 height 7
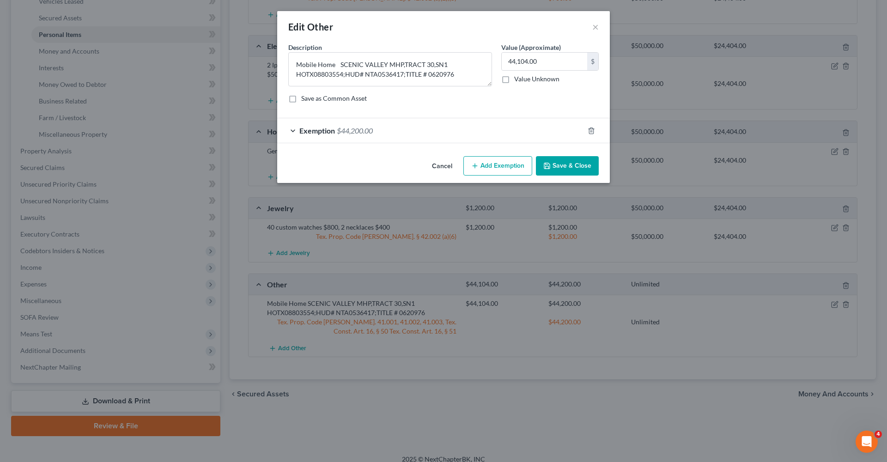
click at [295, 128] on div "Exemption $44,200.00" at bounding box center [430, 130] width 307 height 24
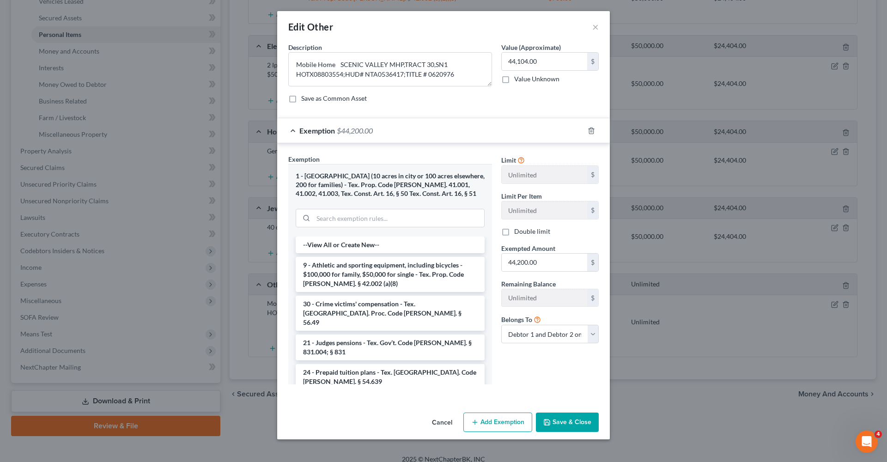
click at [295, 129] on div "Exemption $44,200.00" at bounding box center [430, 130] width 307 height 24
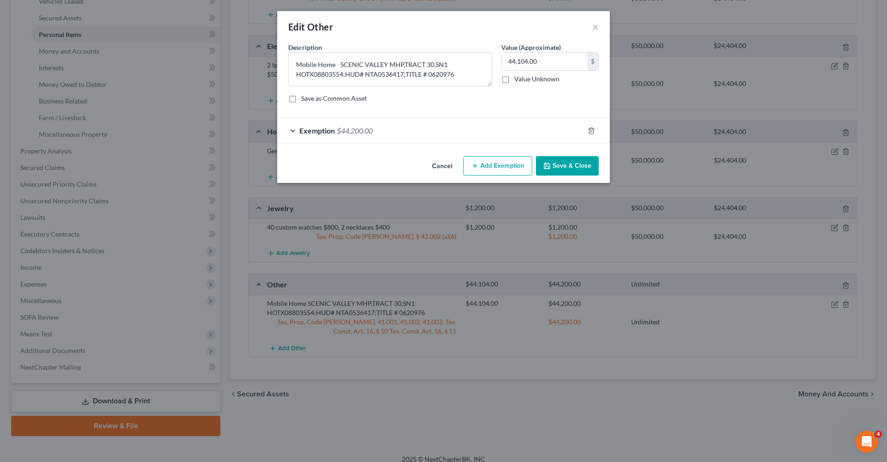
click at [569, 159] on button "Save & Close" at bounding box center [567, 165] width 63 height 19
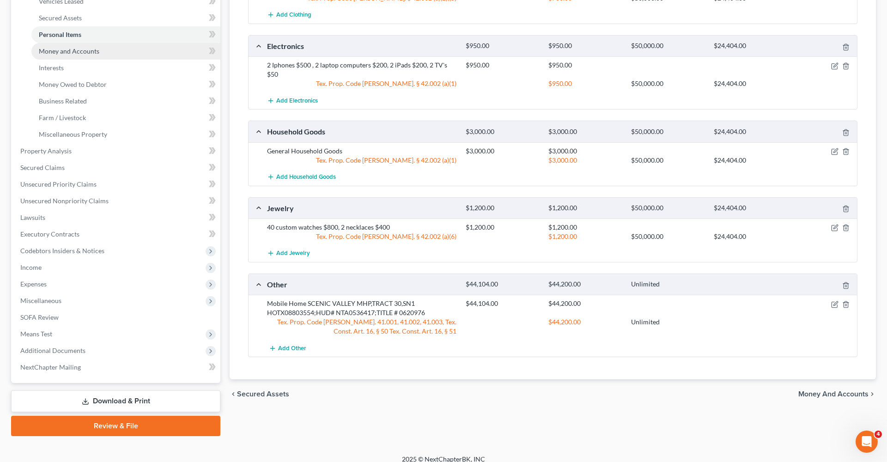
click at [71, 53] on span "Money and Accounts" at bounding box center [69, 51] width 61 height 8
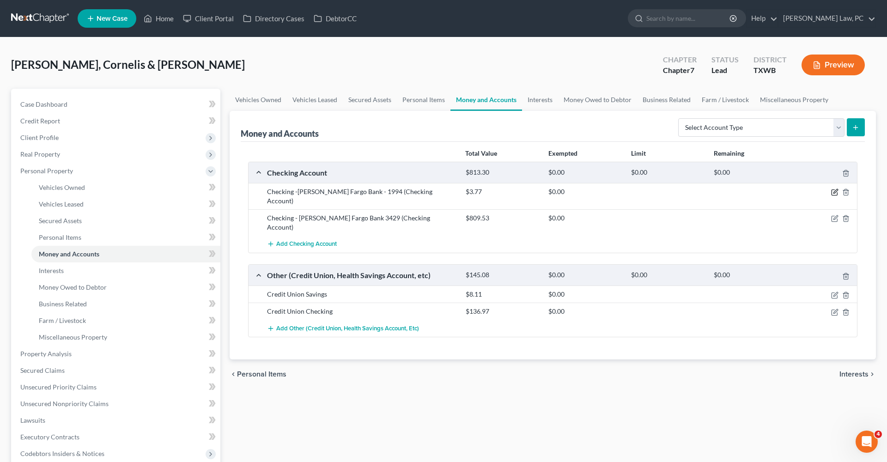
click at [833, 192] on icon "button" at bounding box center [834, 191] width 7 height 7
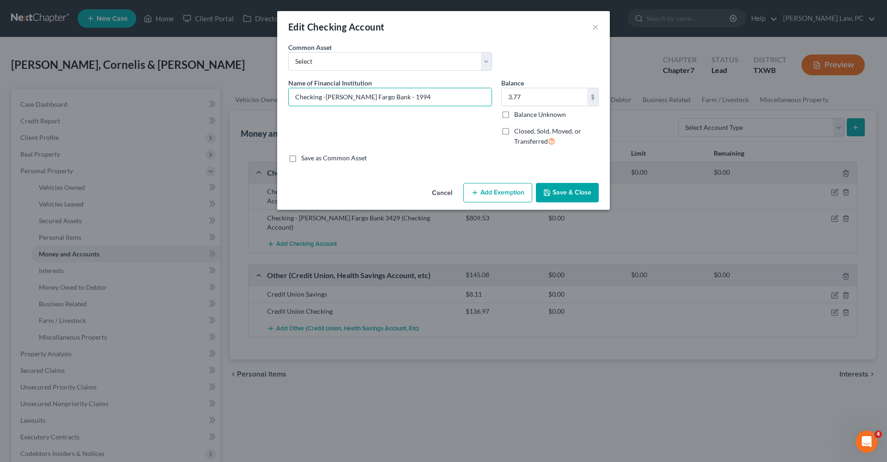
drag, startPoint x: 326, startPoint y: 97, endPoint x: 270, endPoint y: 97, distance: 55.9
click at [270, 97] on div "Edit Checking Account × An exemption set must first be selected from the Filing…" at bounding box center [443, 231] width 887 height 462
click at [350, 100] on input "Wells Fargo Bank - 1994" at bounding box center [390, 97] width 203 height 18
type input "Wells Fargo Acct 1994"
click at [566, 196] on button "Save & Close" at bounding box center [567, 192] width 63 height 19
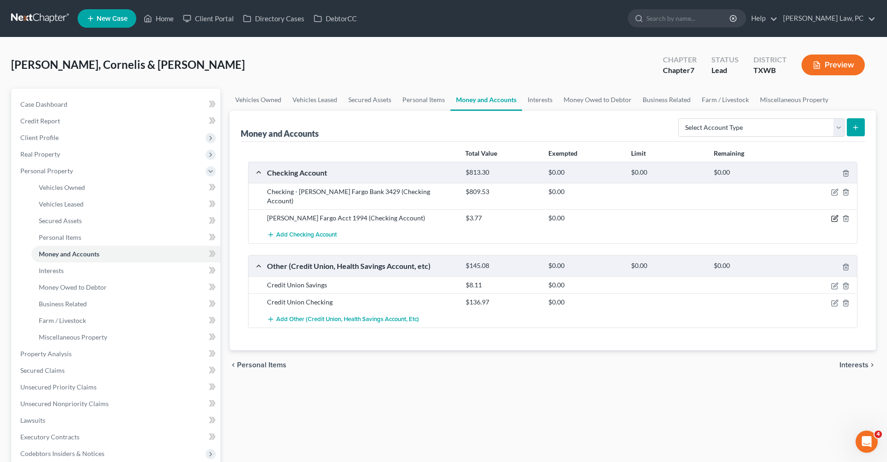
click at [835, 215] on icon "button" at bounding box center [834, 218] width 7 height 7
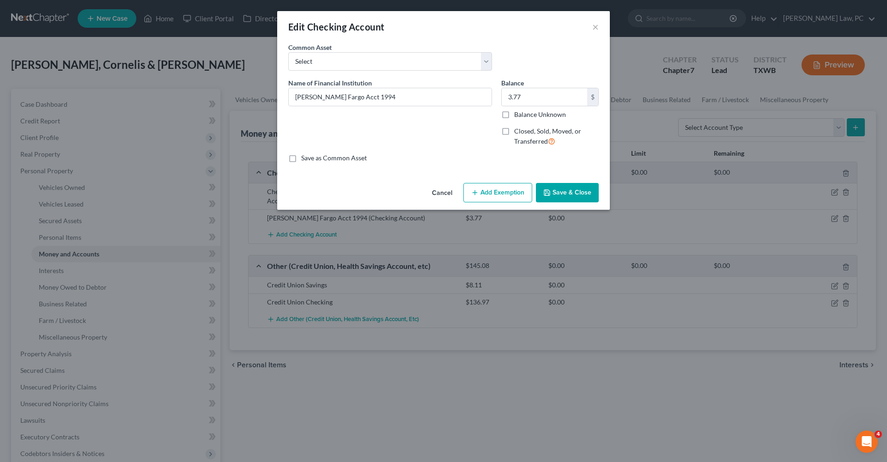
click at [573, 195] on button "Save & Close" at bounding box center [567, 192] width 63 height 19
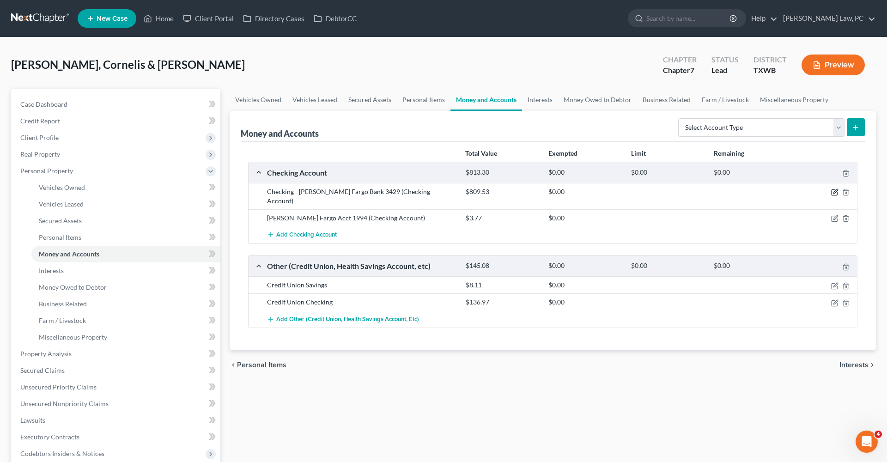
click at [835, 191] on icon "button" at bounding box center [834, 191] width 7 height 7
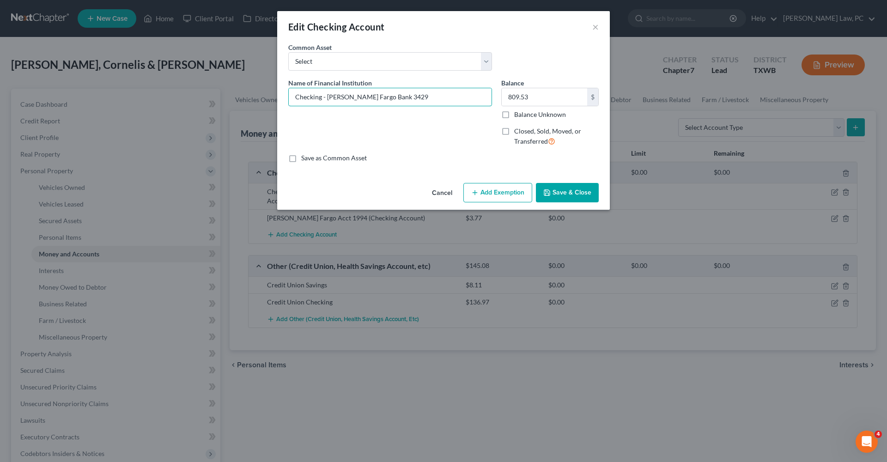
drag, startPoint x: 327, startPoint y: 99, endPoint x: 265, endPoint y: 99, distance: 62.3
click at [265, 99] on div "Edit Checking Account × An exemption set must first be selected from the Filing…" at bounding box center [443, 231] width 887 height 462
click at [345, 98] on input "Wells Fargo Bank 3429" at bounding box center [390, 97] width 203 height 18
type input "Wells Fargo Acct 3429"
click at [594, 189] on button "Save & Close" at bounding box center [567, 192] width 63 height 19
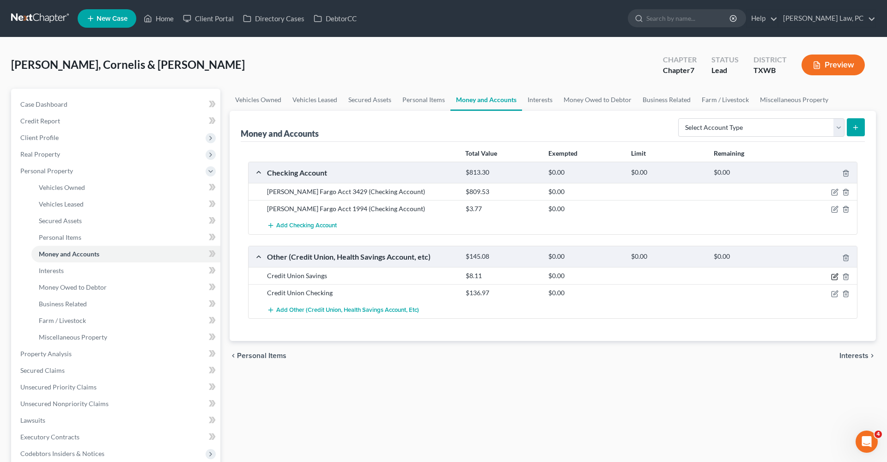
click at [834, 274] on icon "button" at bounding box center [834, 276] width 7 height 7
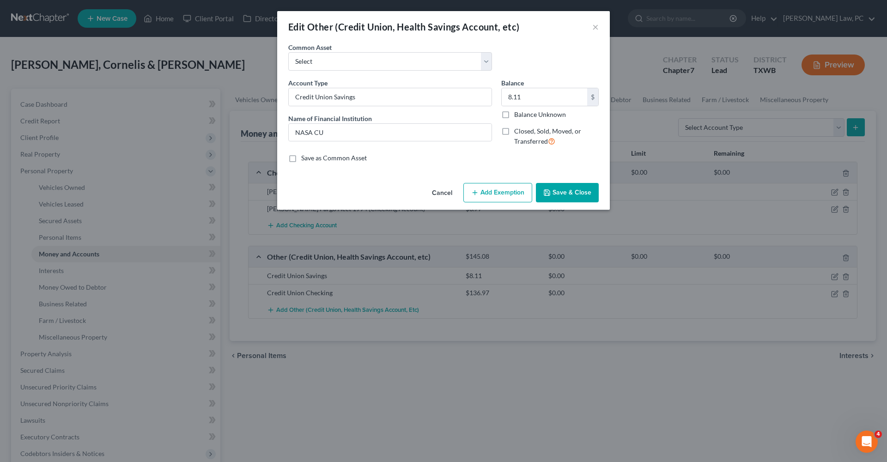
click at [565, 195] on button "Save & Close" at bounding box center [567, 192] width 63 height 19
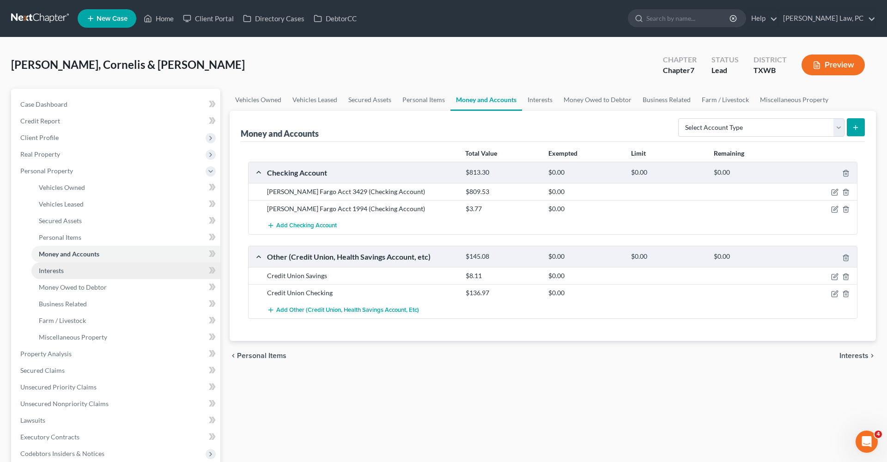
click at [53, 271] on span "Interests" at bounding box center [51, 270] width 25 height 8
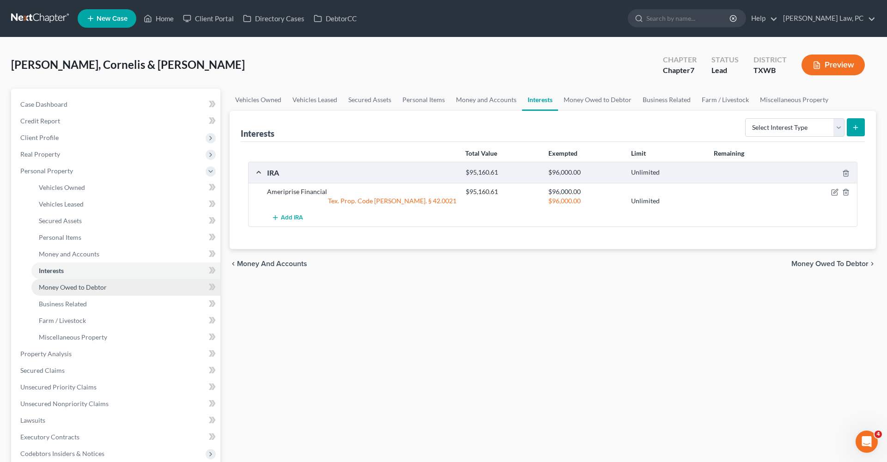
click at [73, 286] on span "Money Owed to Debtor" at bounding box center [73, 287] width 68 height 8
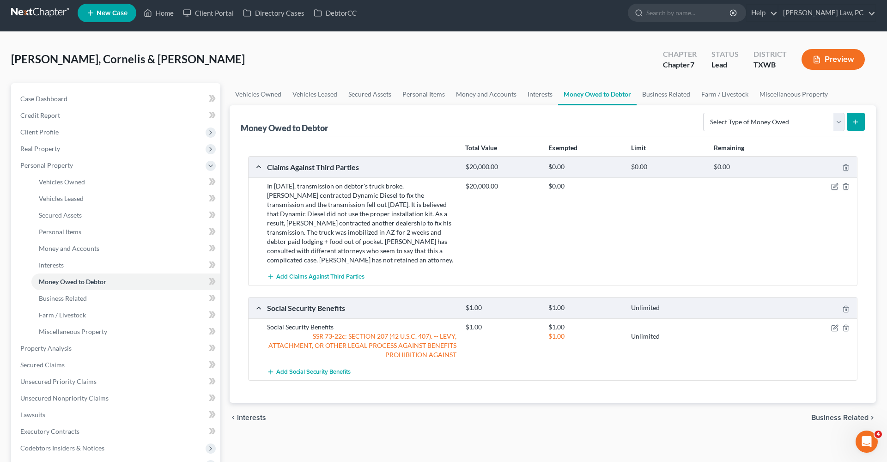
scroll to position [6, 0]
click at [58, 301] on span "Business Related" at bounding box center [63, 298] width 48 height 8
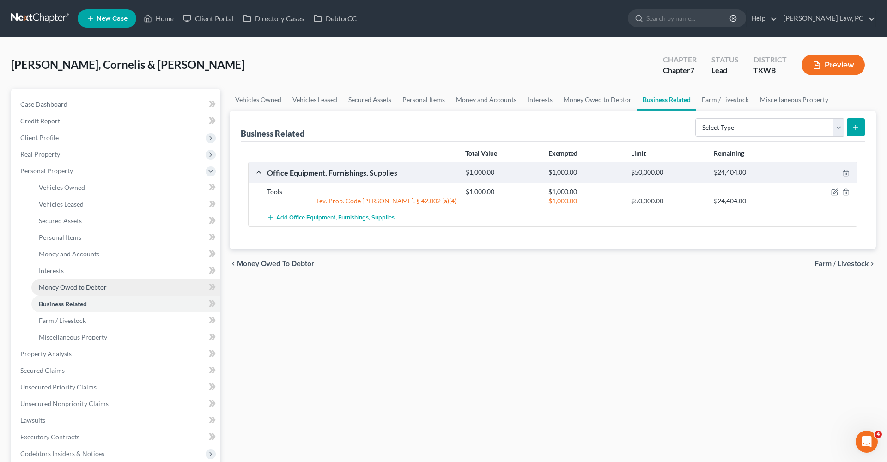
click at [53, 287] on span "Money Owed to Debtor" at bounding box center [73, 287] width 68 height 8
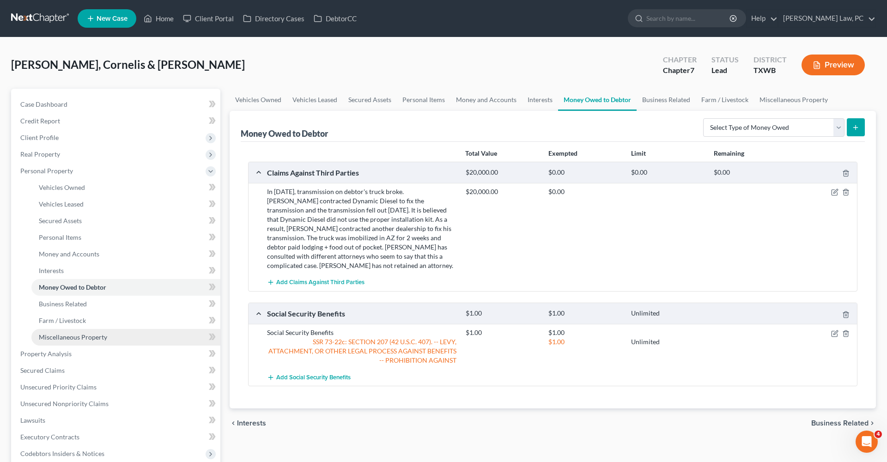
click at [81, 335] on span "Miscellaneous Property" at bounding box center [73, 337] width 68 height 8
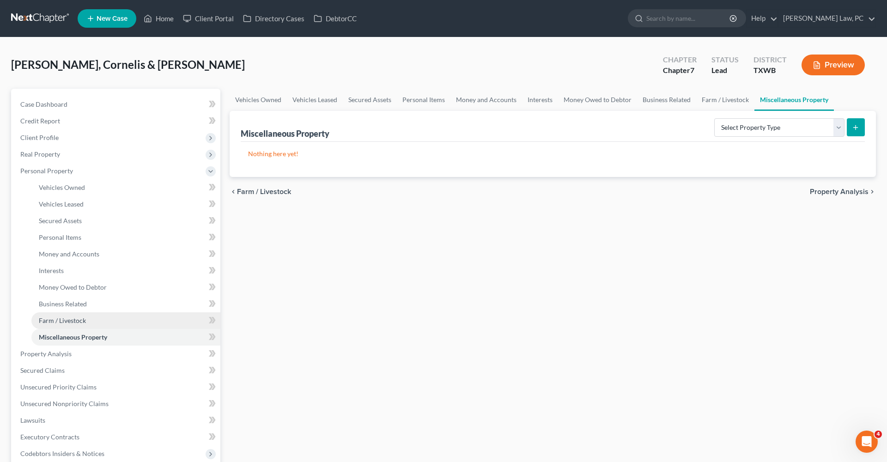
click at [67, 319] on span "Farm / Livestock" at bounding box center [62, 320] width 47 height 8
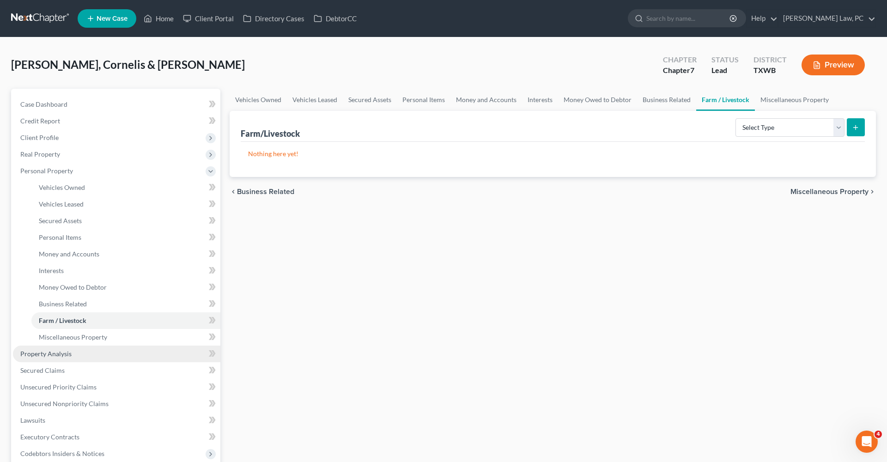
click at [40, 357] on link "Property Analysis" at bounding box center [116, 353] width 207 height 17
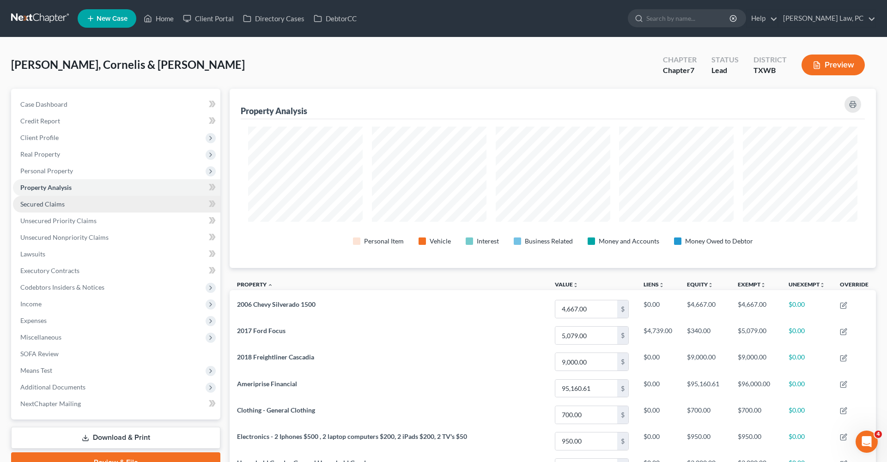
click at [47, 207] on span "Secured Claims" at bounding box center [42, 204] width 44 height 8
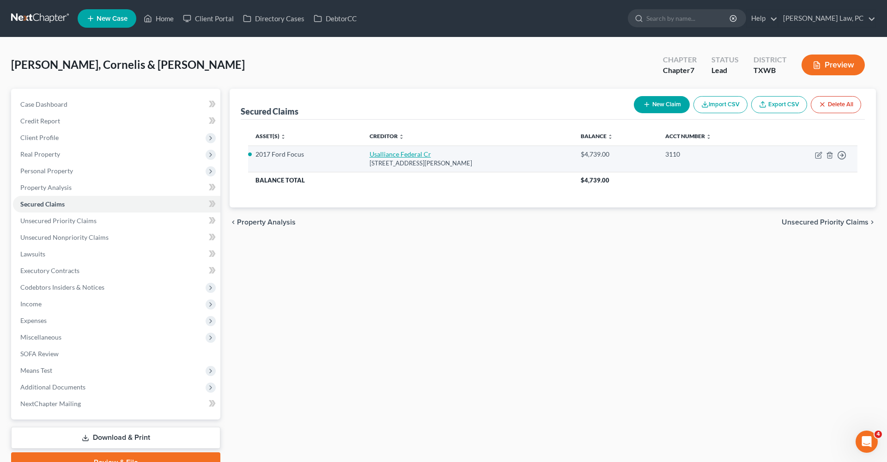
click at [390, 155] on link "Usalliance Federal Cr" at bounding box center [399, 154] width 61 height 8
select select "35"
select select "0"
select select "2"
select select "1"
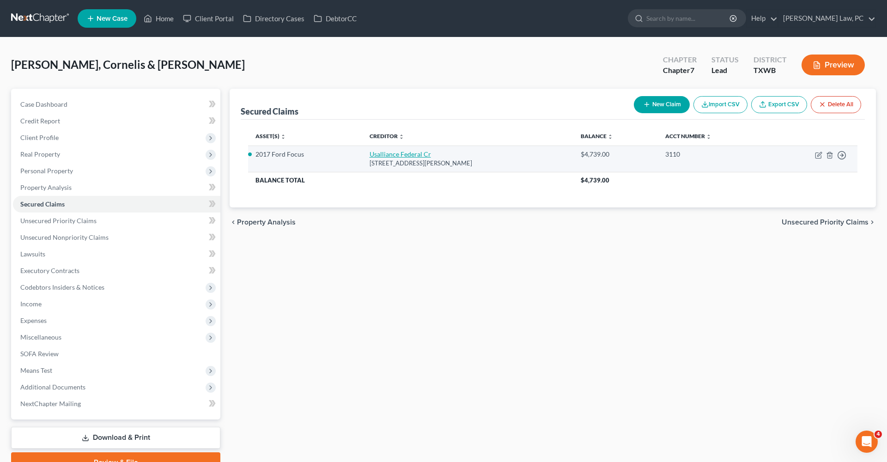
select select "0"
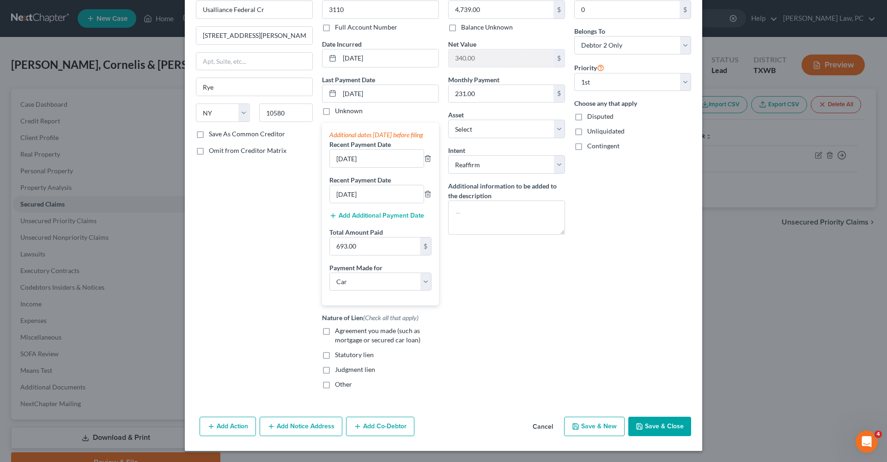
scroll to position [61, 0]
click at [335, 334] on label "Agreement you made (such as mortgage or secured car loan)" at bounding box center [387, 335] width 104 height 18
click at [339, 332] on input "Agreement you made (such as mortgage or secured car loan)" at bounding box center [342, 329] width 6 height 6
checkbox input "true"
click at [679, 431] on button "Save & Close" at bounding box center [659, 426] width 63 height 19
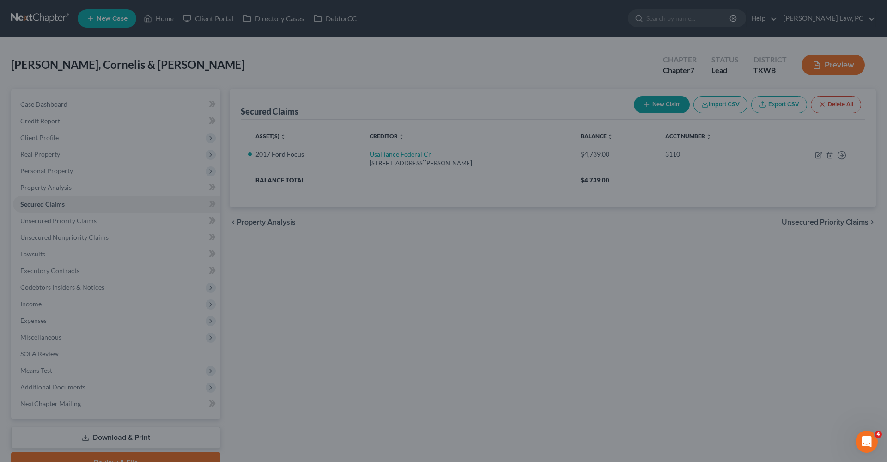
select select "5"
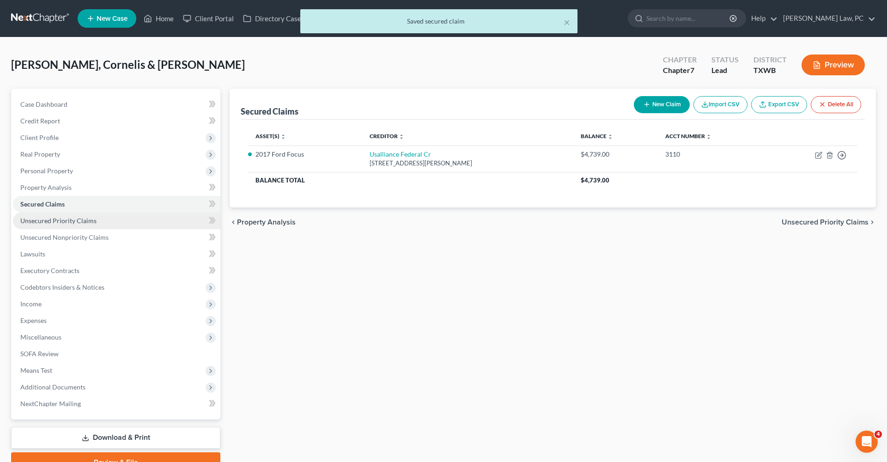
click at [50, 220] on span "Unsecured Priority Claims" at bounding box center [58, 221] width 76 height 8
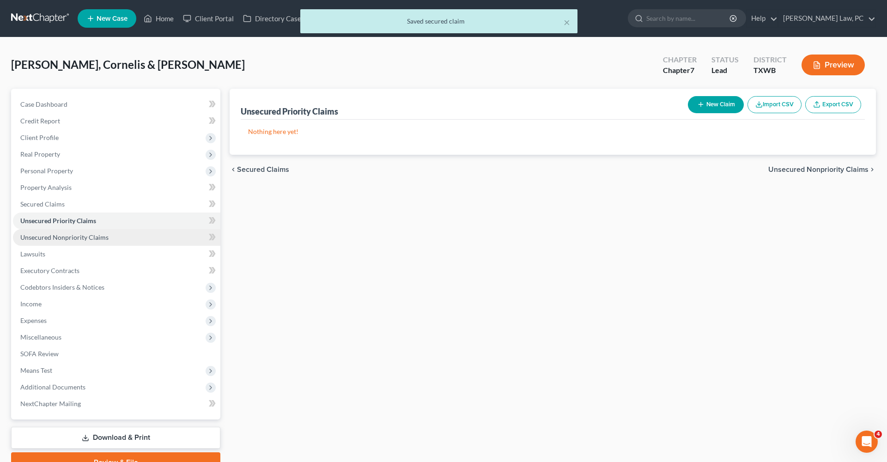
click at [57, 234] on span "Unsecured Nonpriority Claims" at bounding box center [64, 237] width 88 height 8
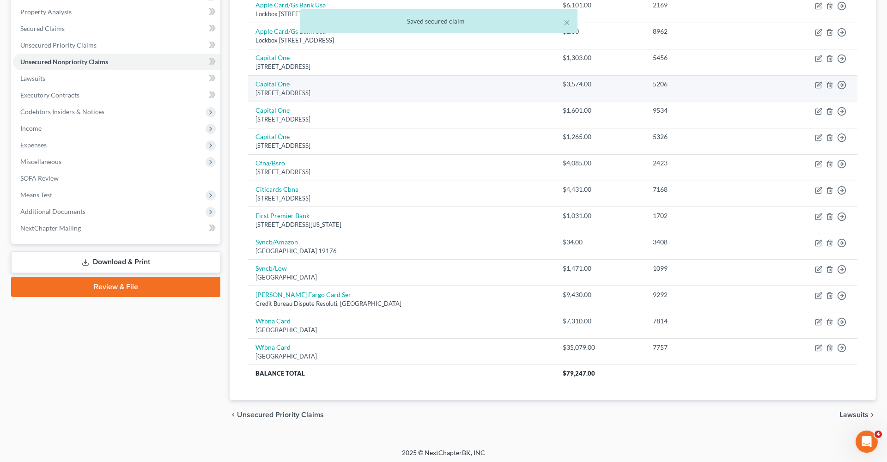
scroll to position [175, 0]
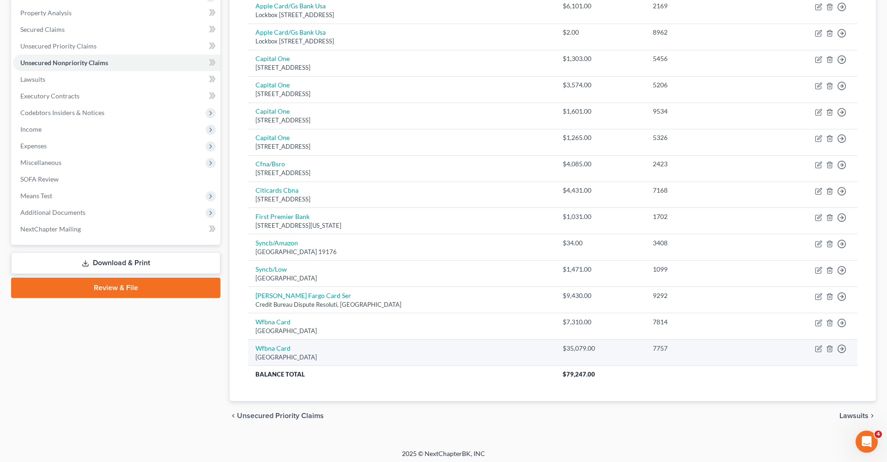
click at [278, 349] on td "Wfbna Card Po Box 393, Minneapolis, MN 55480" at bounding box center [401, 352] width 307 height 26
click at [277, 348] on link "Wfbna Card" at bounding box center [272, 348] width 35 height 8
select select "24"
select select "2"
select select "1"
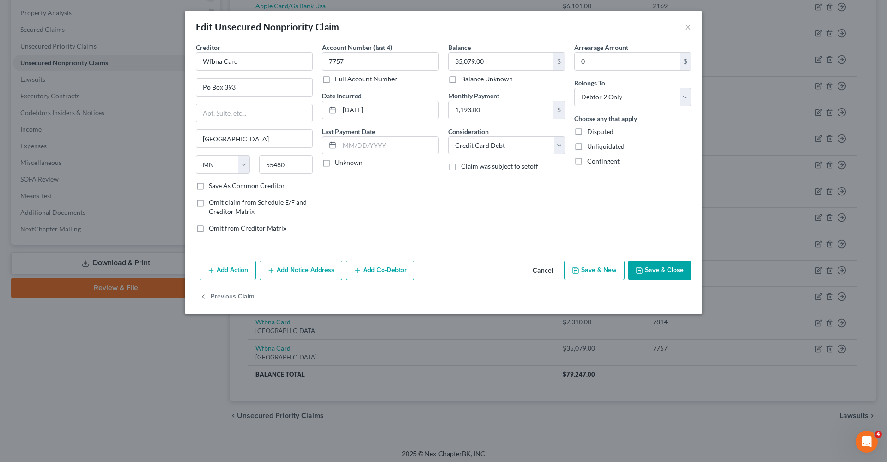
click at [650, 264] on button "Save & Close" at bounding box center [659, 269] width 63 height 19
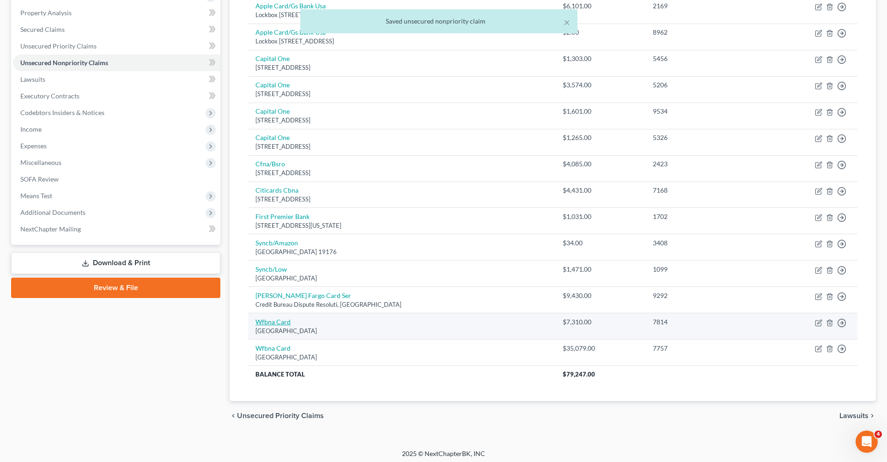
click at [270, 320] on link "Wfbna Card" at bounding box center [272, 322] width 35 height 8
select select "24"
select select "2"
select select "0"
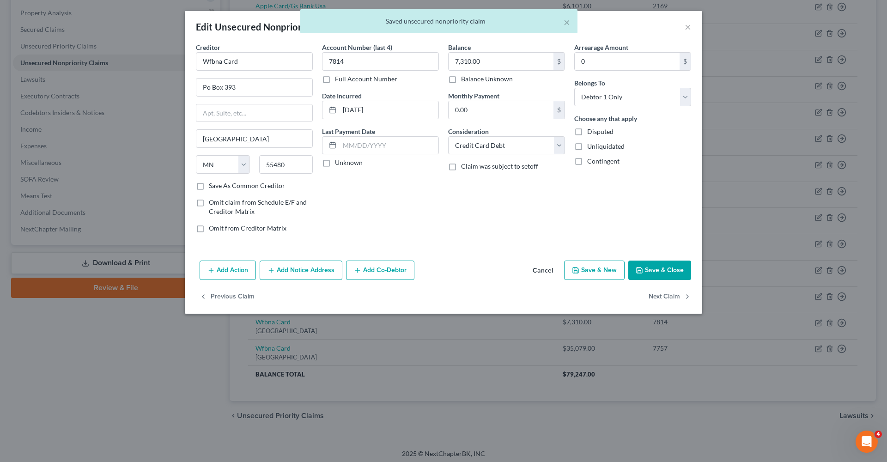
click at [651, 269] on button "Save & Close" at bounding box center [659, 269] width 63 height 19
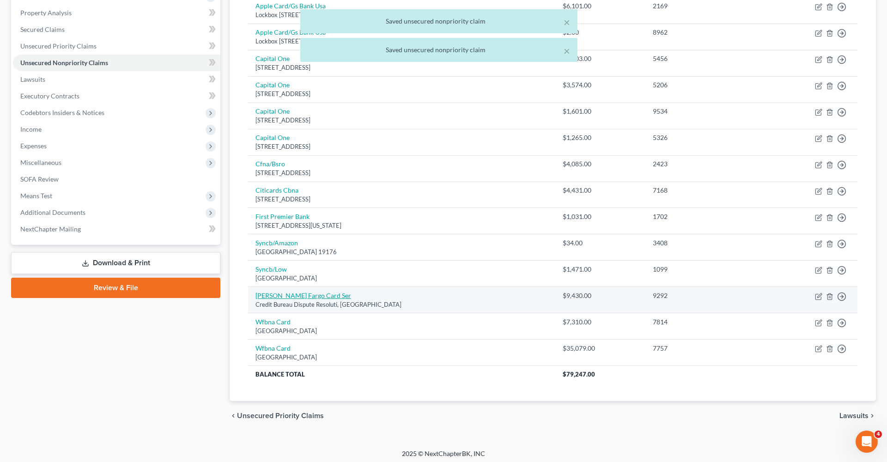
click at [283, 293] on link "Wells Fargo Card Ser" at bounding box center [303, 295] width 96 height 8
select select "16"
select select "1"
select select "0"
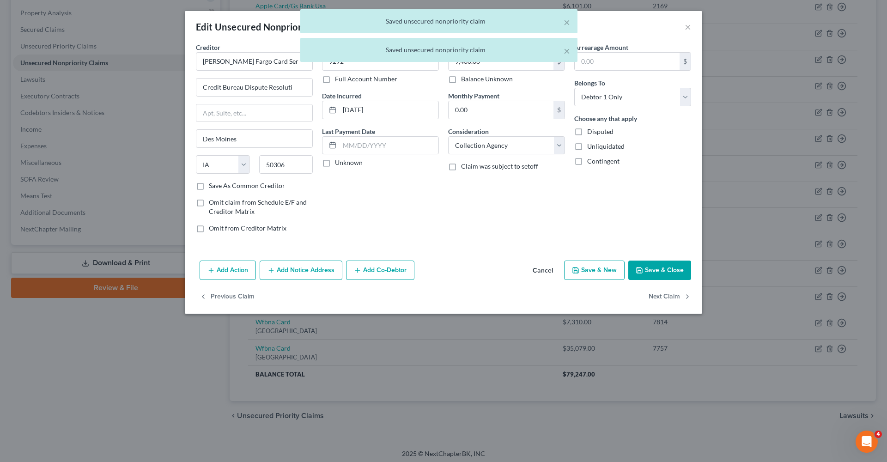
click at [646, 267] on button "Save & Close" at bounding box center [659, 269] width 63 height 19
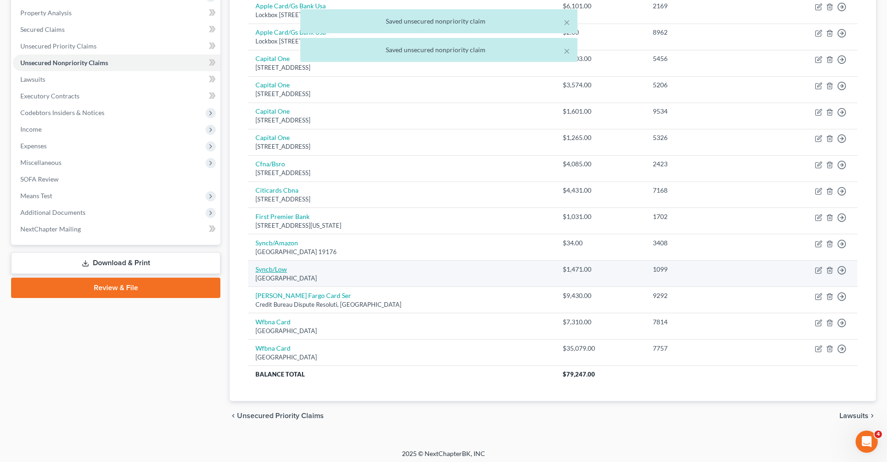
click at [268, 268] on link "Syncb/Low" at bounding box center [270, 269] width 31 height 8
select select "39"
select select "2"
select select "1"
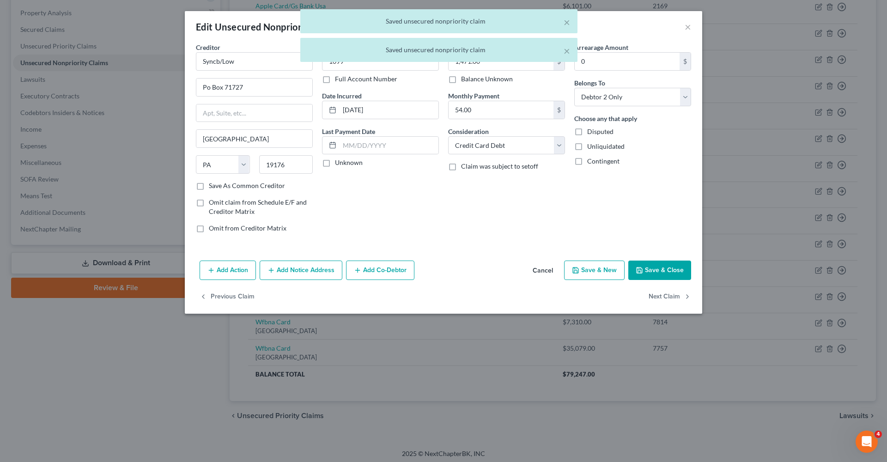
click at [663, 266] on button "Save & Close" at bounding box center [659, 269] width 63 height 19
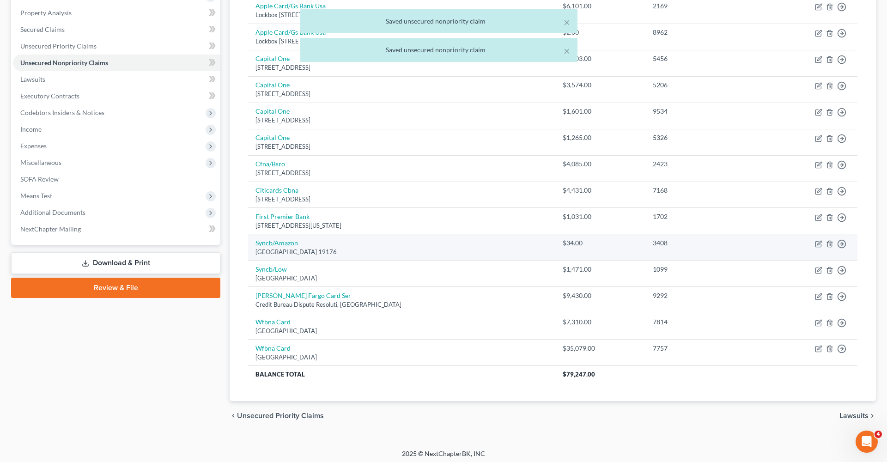
click at [281, 240] on link "Syncb/Amazon" at bounding box center [276, 243] width 42 height 8
select select "39"
select select "2"
select select "1"
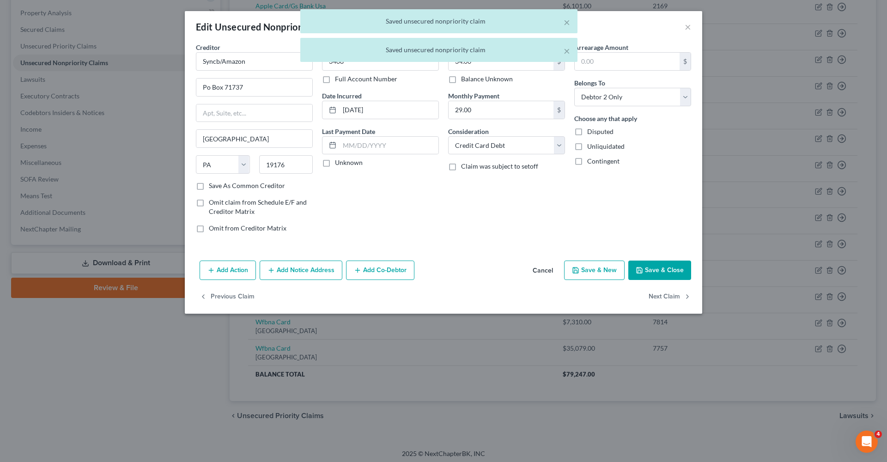
click at [671, 268] on button "Save & Close" at bounding box center [659, 269] width 63 height 19
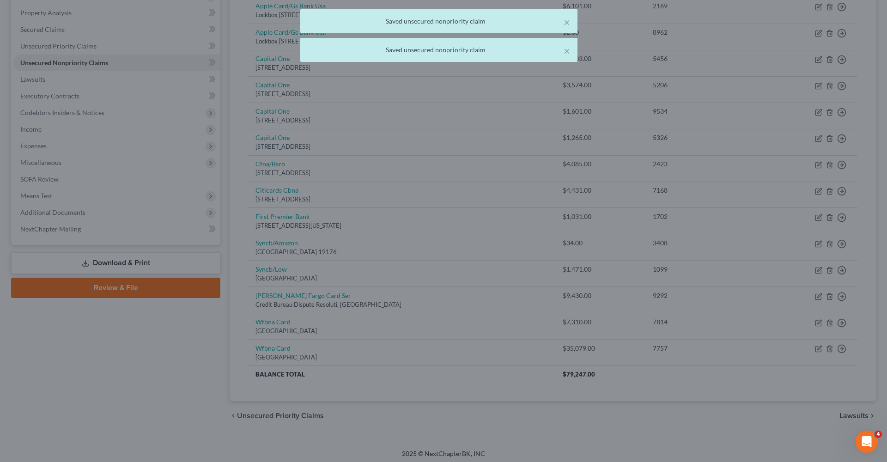
type input "0"
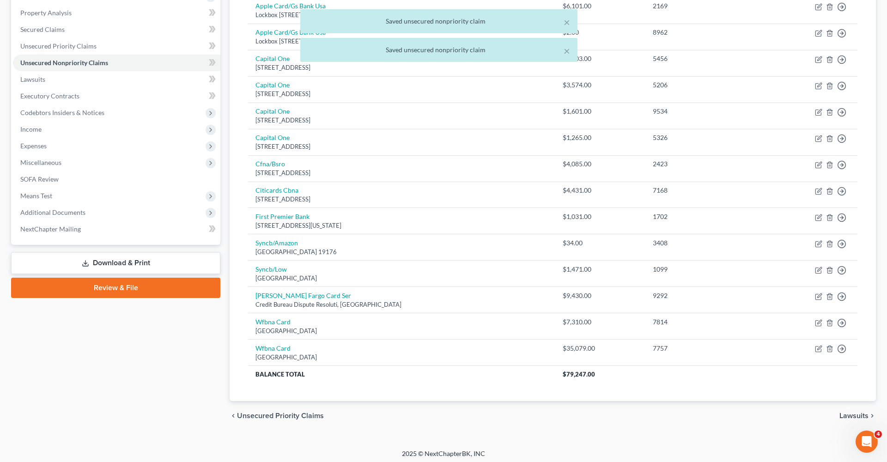
scroll to position [115, 0]
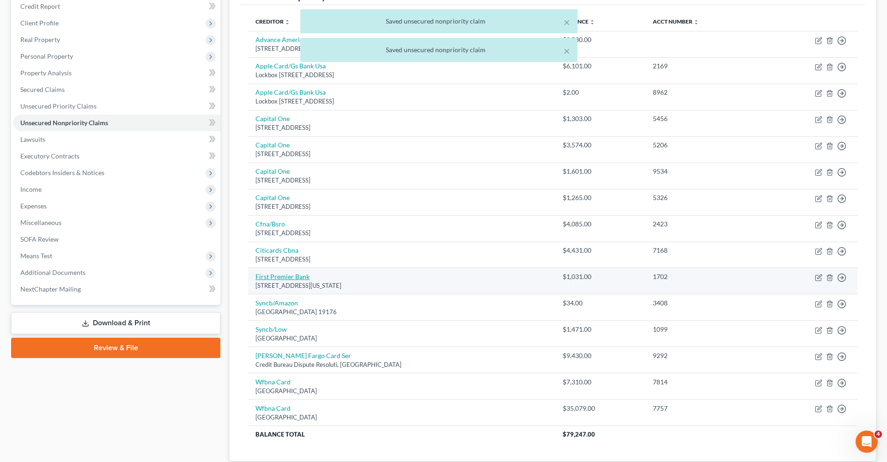
click at [290, 274] on link "First Premier Bank" at bounding box center [282, 276] width 54 height 8
select select "43"
select select "2"
select select "0"
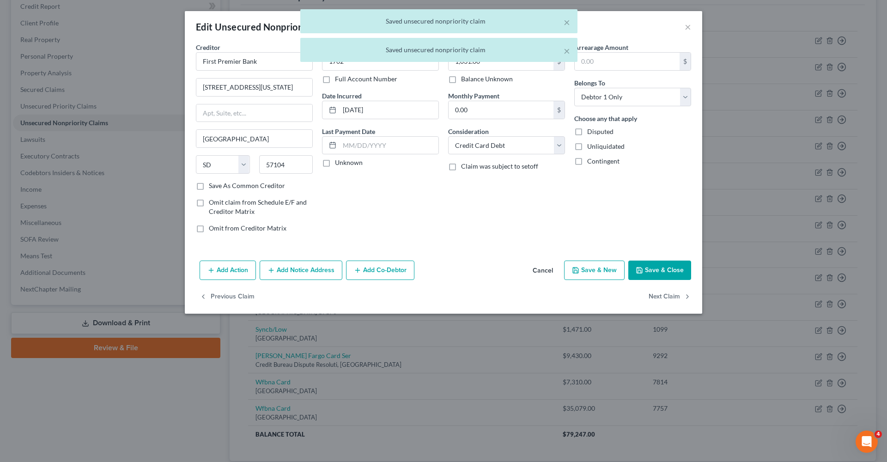
click at [646, 267] on button "Save & Close" at bounding box center [659, 269] width 63 height 19
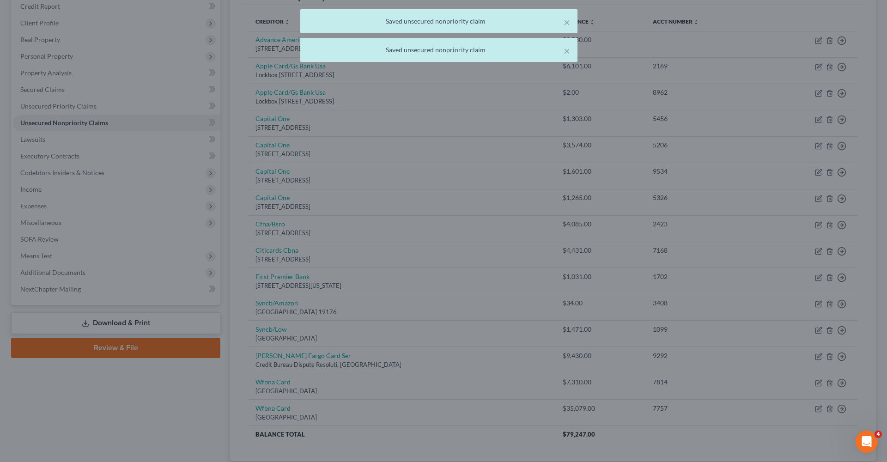
type input "0"
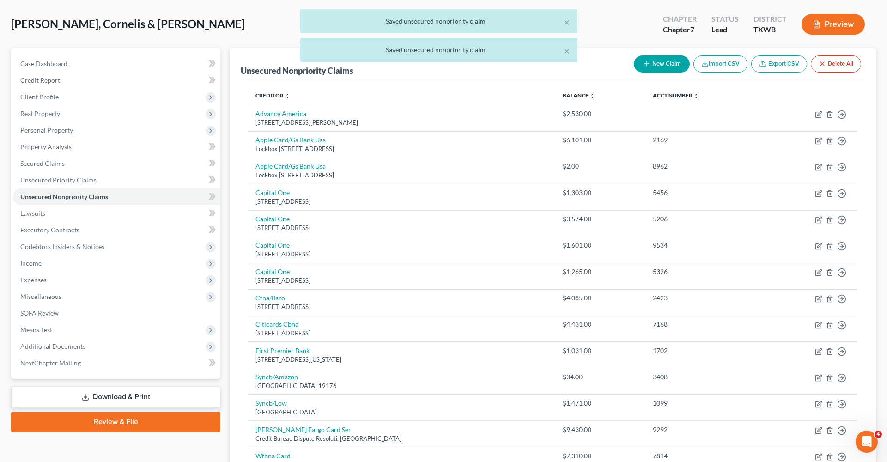
scroll to position [32, 0]
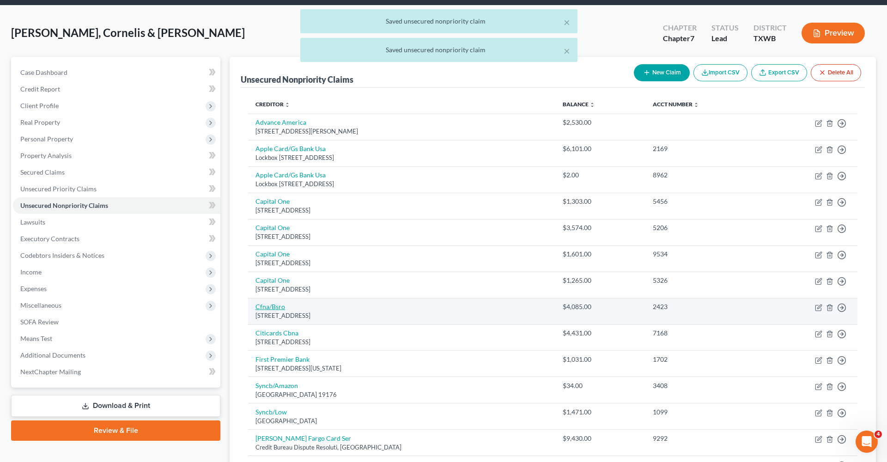
click at [271, 307] on link "Cfna/Bsro" at bounding box center [270, 307] width 30 height 8
select select "36"
select select "2"
select select "0"
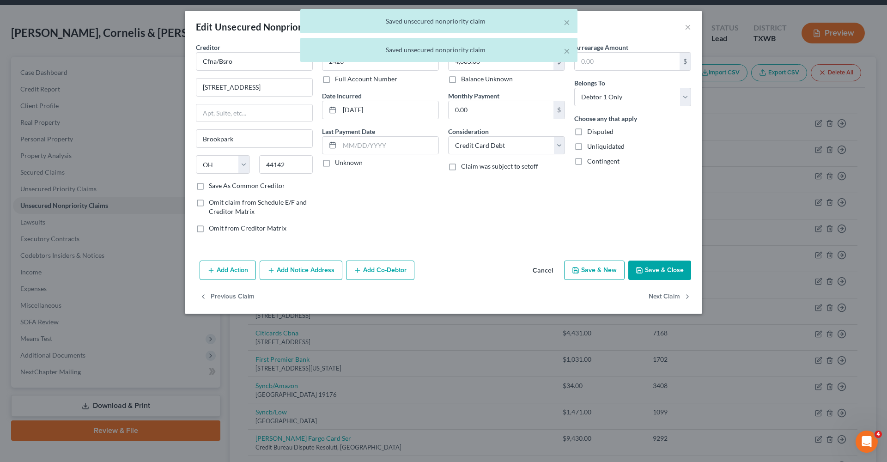
click at [657, 271] on button "Save & Close" at bounding box center [659, 269] width 63 height 19
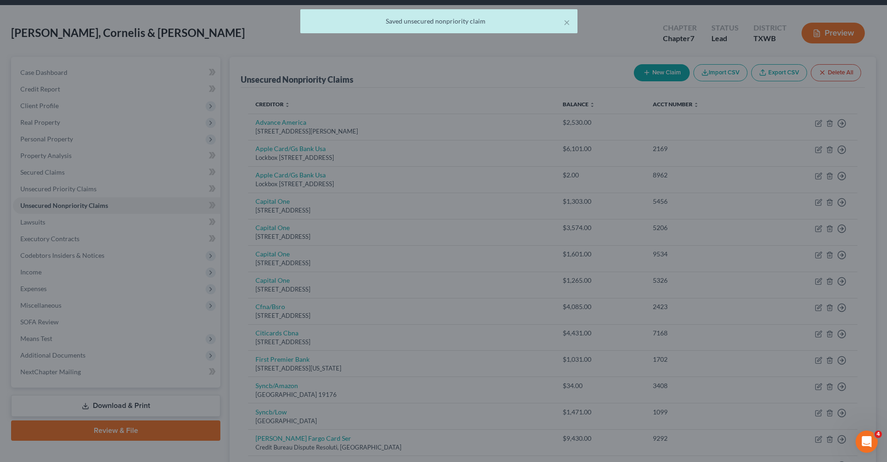
type input "0"
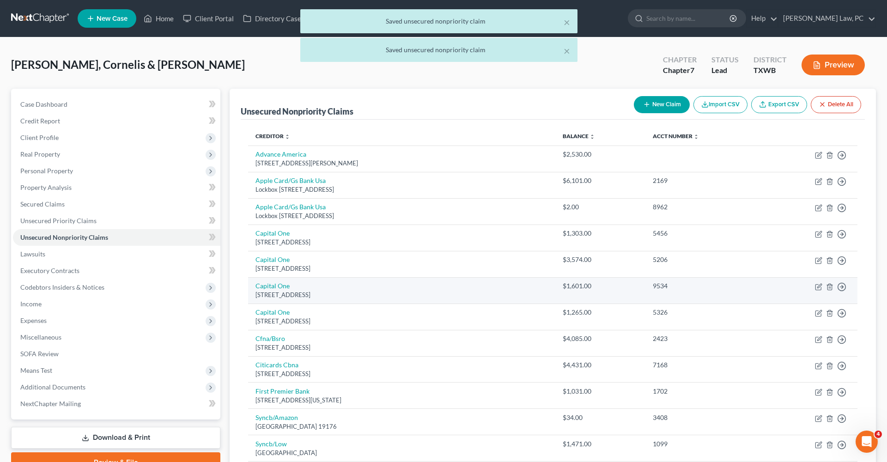
scroll to position [0, 0]
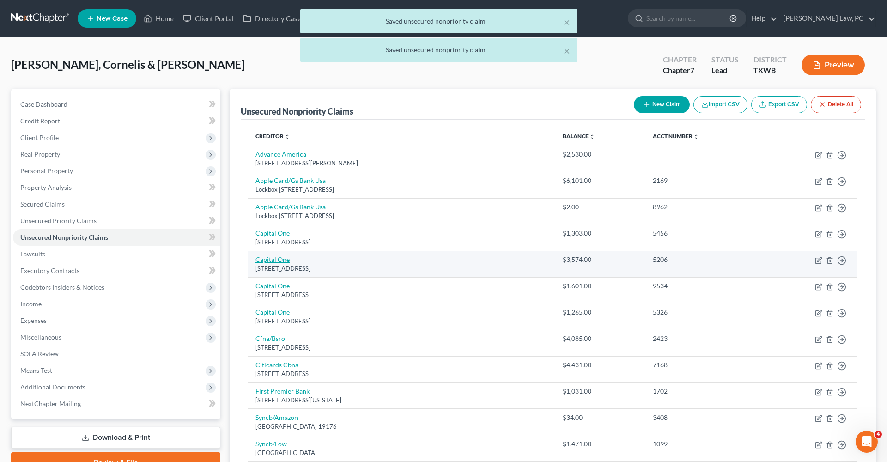
click at [275, 257] on link "Capital One" at bounding box center [272, 259] width 34 height 8
select select "46"
select select "2"
select select "0"
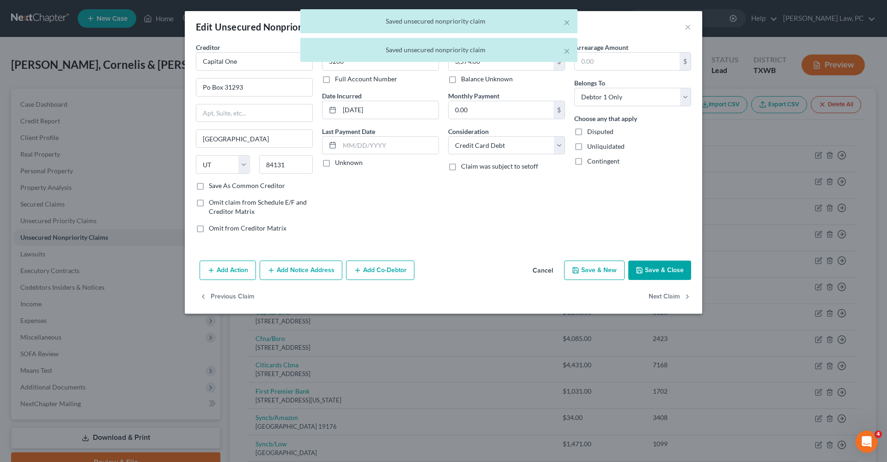
click at [666, 271] on button "Save & Close" at bounding box center [659, 269] width 63 height 19
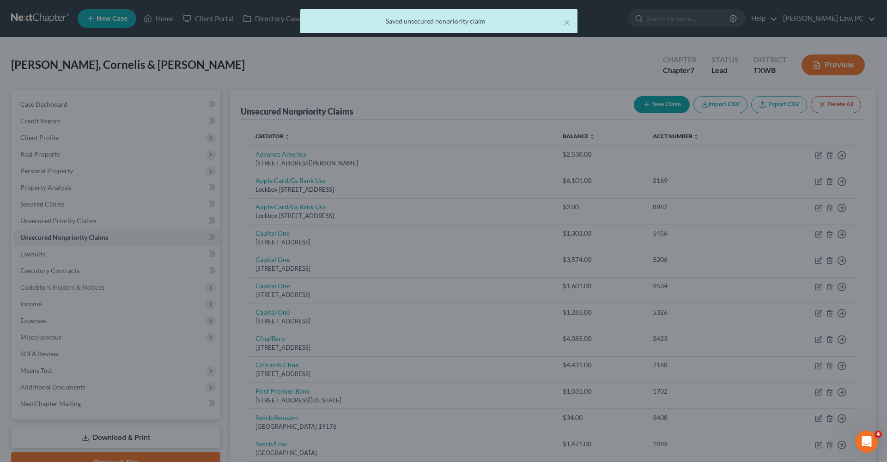
type input "0"
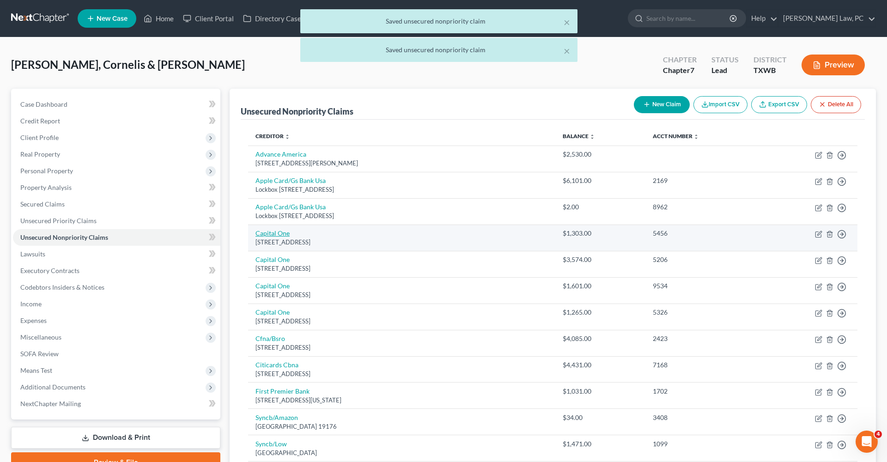
click at [276, 233] on link "Capital One" at bounding box center [272, 233] width 34 height 8
select select "46"
select select "2"
select select "1"
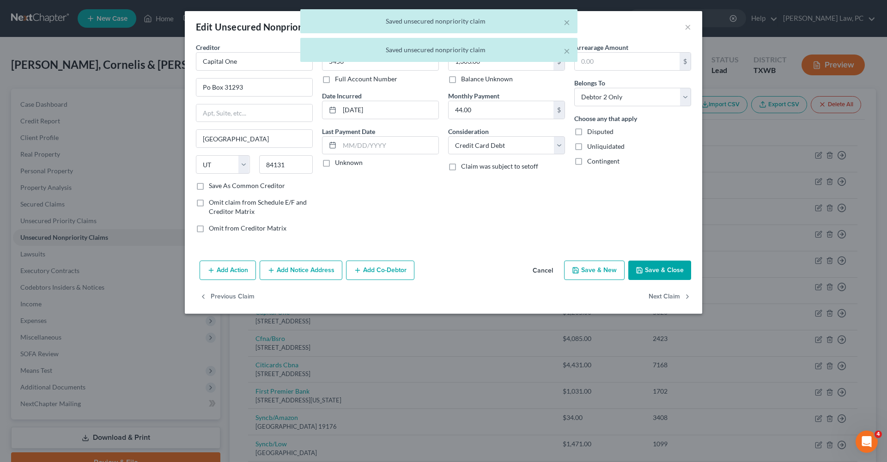
click at [672, 271] on button "Save & Close" at bounding box center [659, 269] width 63 height 19
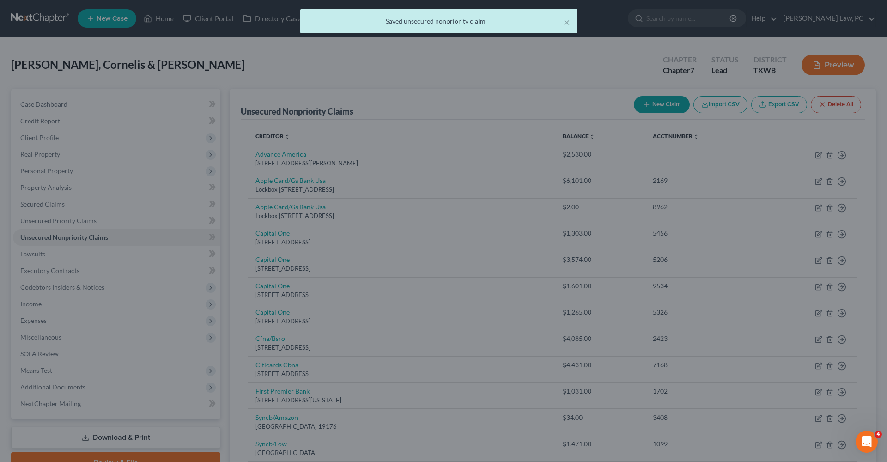
type input "0"
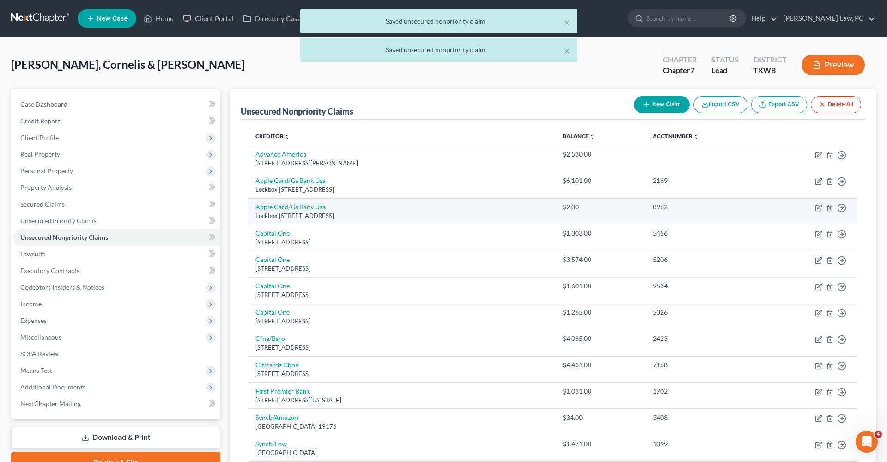
click at [276, 206] on link "Apple Card/Gs Bank Usa" at bounding box center [290, 207] width 70 height 8
select select "39"
select select "2"
select select "1"
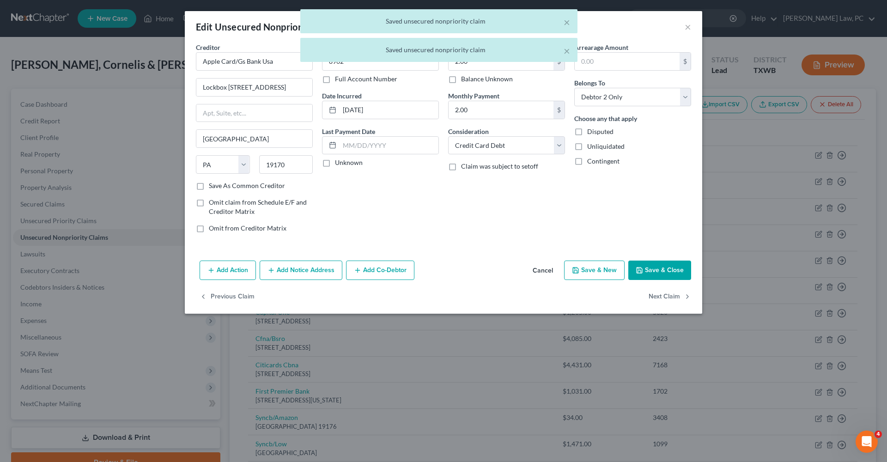
click at [645, 271] on button "Save & Close" at bounding box center [659, 269] width 63 height 19
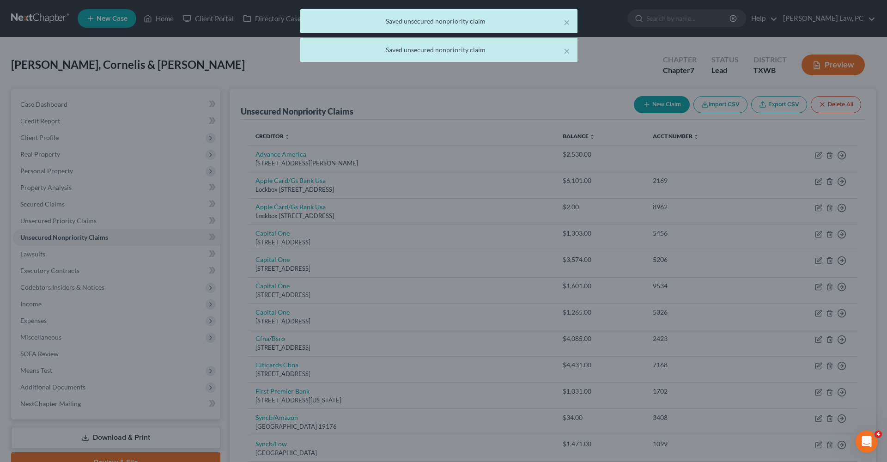
type input "0"
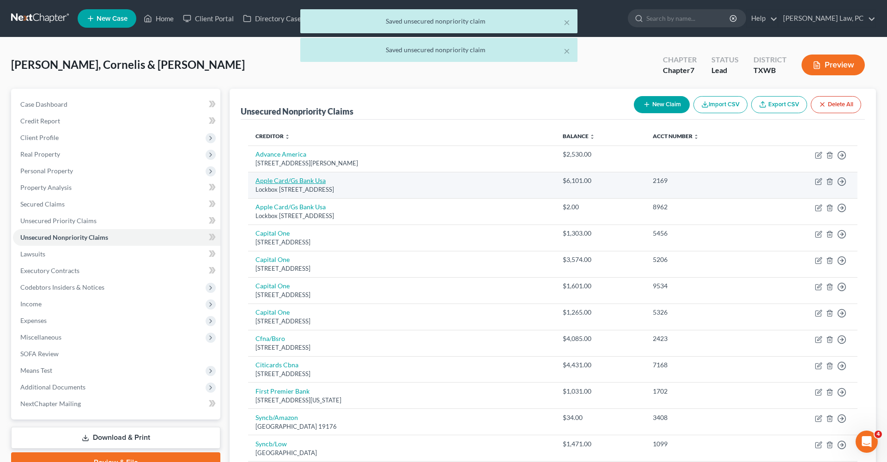
click at [269, 180] on link "Apple Card/Gs Bank Usa" at bounding box center [290, 180] width 70 height 8
select select "39"
select select "2"
select select "0"
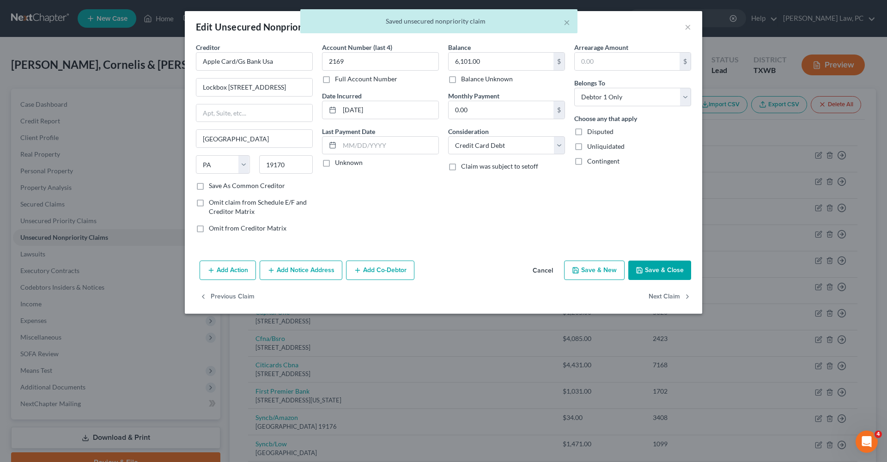
click at [659, 270] on button "Save & Close" at bounding box center [659, 269] width 63 height 19
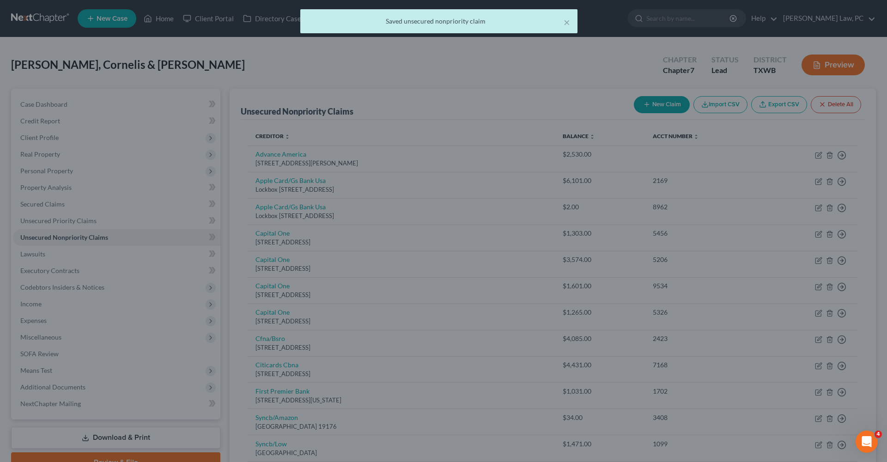
type input "0"
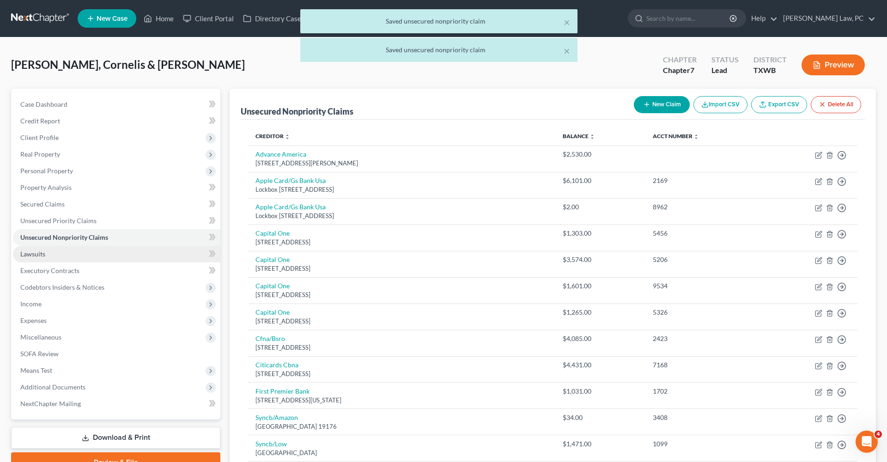
click at [30, 254] on span "Lawsuits" at bounding box center [32, 254] width 25 height 8
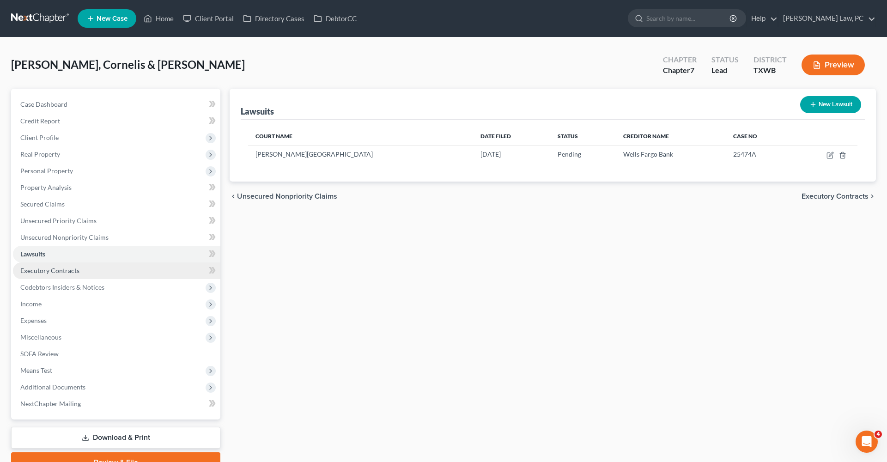
click at [39, 270] on span "Executory Contracts" at bounding box center [49, 270] width 59 height 8
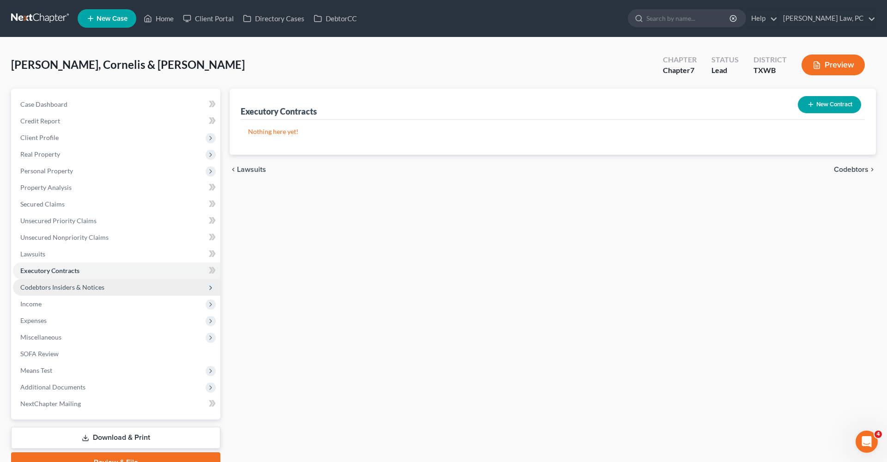
click at [52, 288] on span "Codebtors Insiders & Notices" at bounding box center [62, 287] width 84 height 8
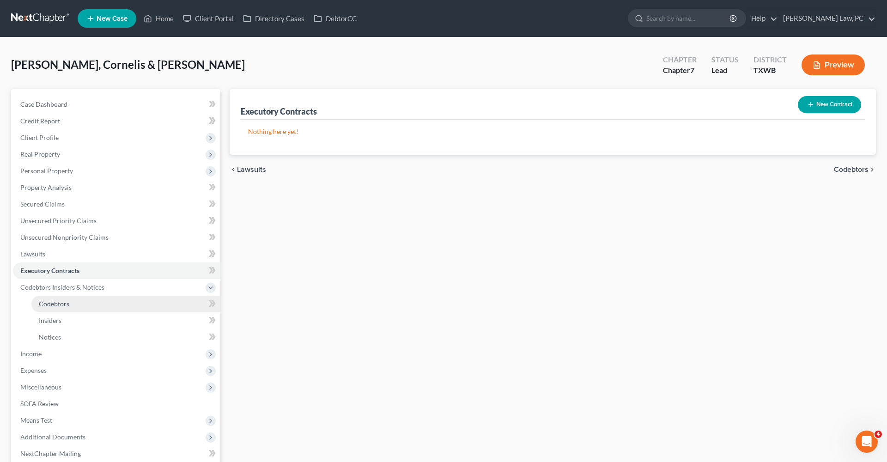
click at [53, 301] on span "Codebtors" at bounding box center [54, 304] width 30 height 8
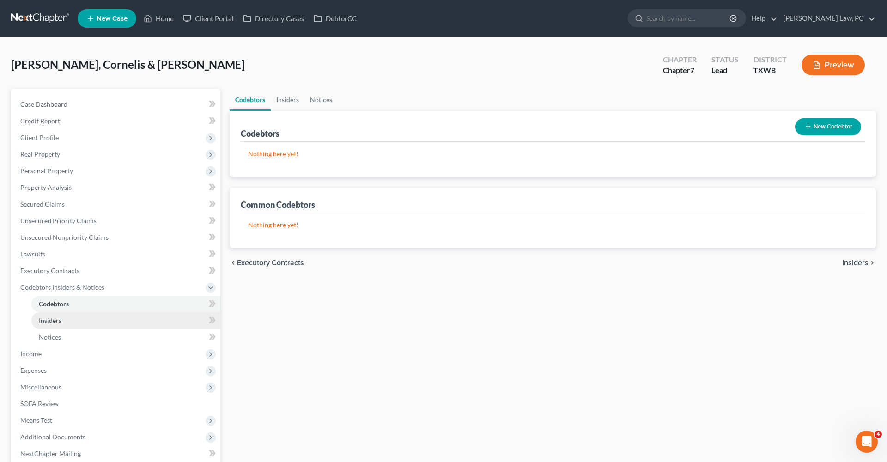
click at [54, 318] on span "Insiders" at bounding box center [50, 320] width 23 height 8
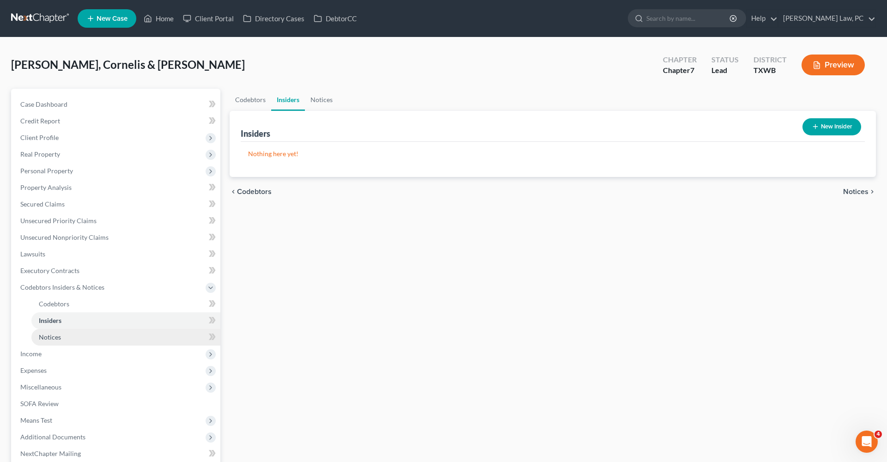
click at [55, 334] on span "Notices" at bounding box center [50, 337] width 22 height 8
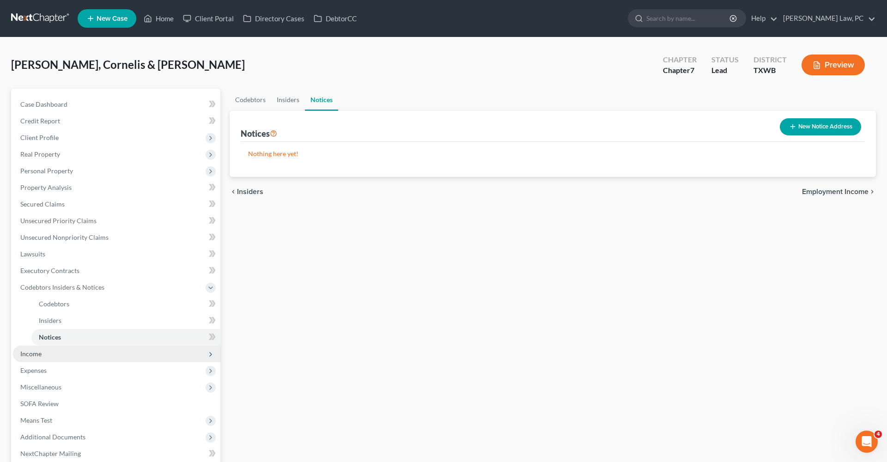
click at [37, 352] on span "Income" at bounding box center [30, 354] width 21 height 8
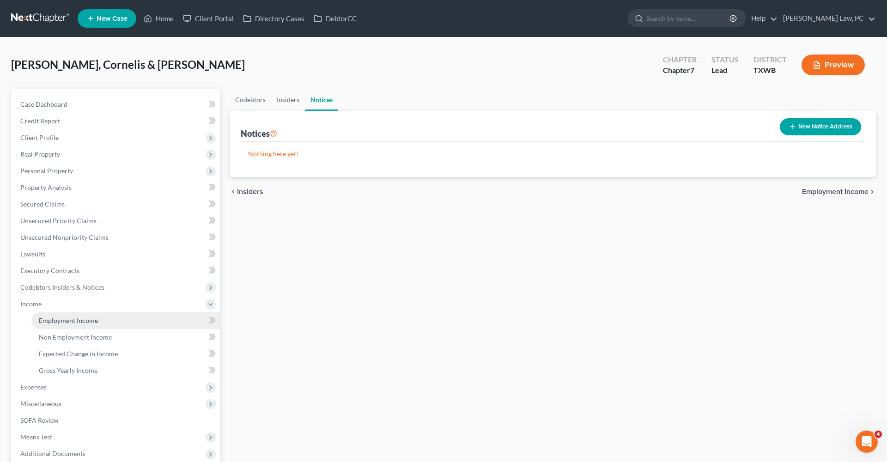
click at [97, 325] on link "Employment Income" at bounding box center [125, 320] width 189 height 17
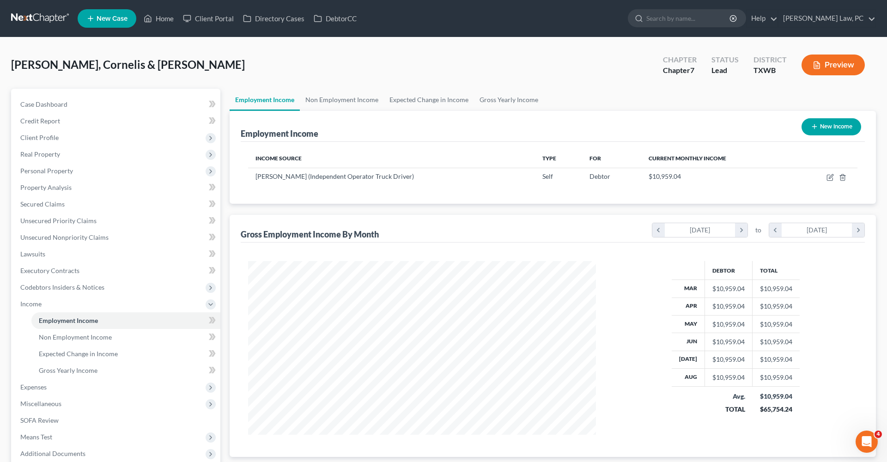
scroll to position [174, 366]
click at [828, 181] on icon "button" at bounding box center [830, 178] width 6 height 6
select select "1"
select select "45"
select select "0"
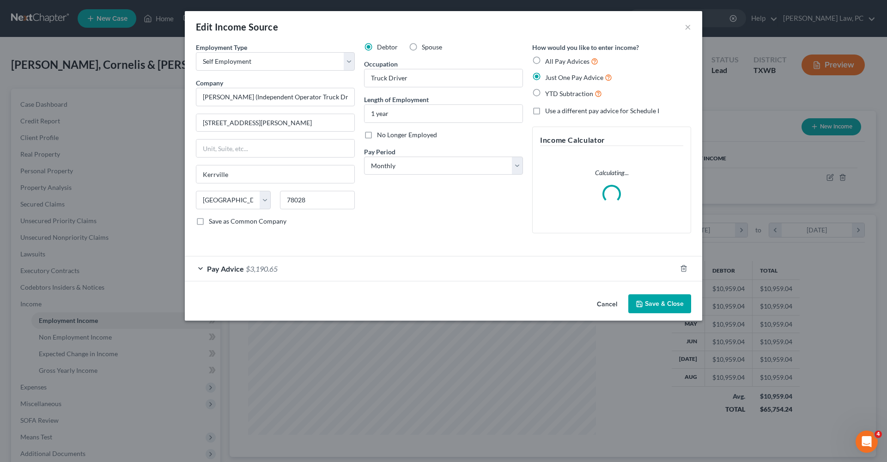
click at [299, 272] on div "Pay Advice $3,190.65" at bounding box center [430, 268] width 491 height 24
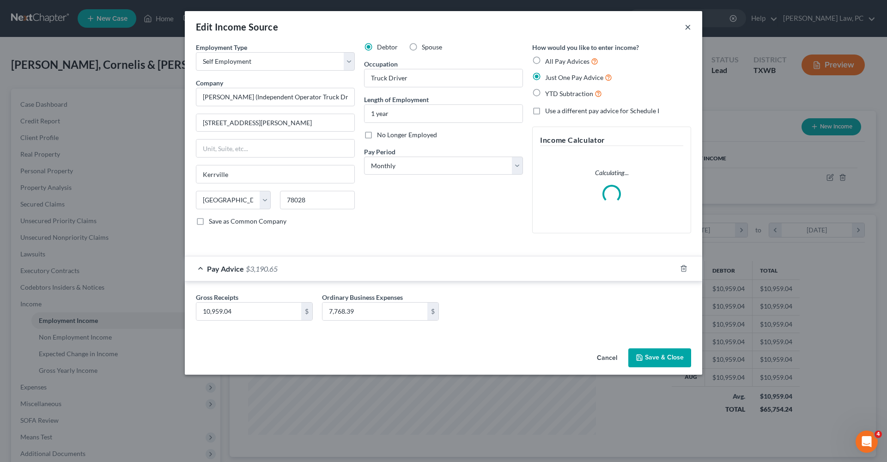
click at [689, 26] on button "×" at bounding box center [687, 26] width 6 height 11
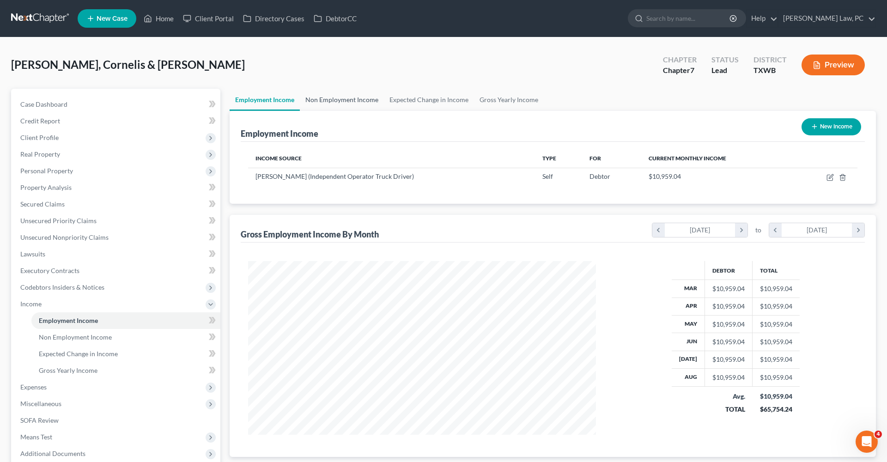
click at [342, 98] on link "Non Employment Income" at bounding box center [342, 100] width 84 height 22
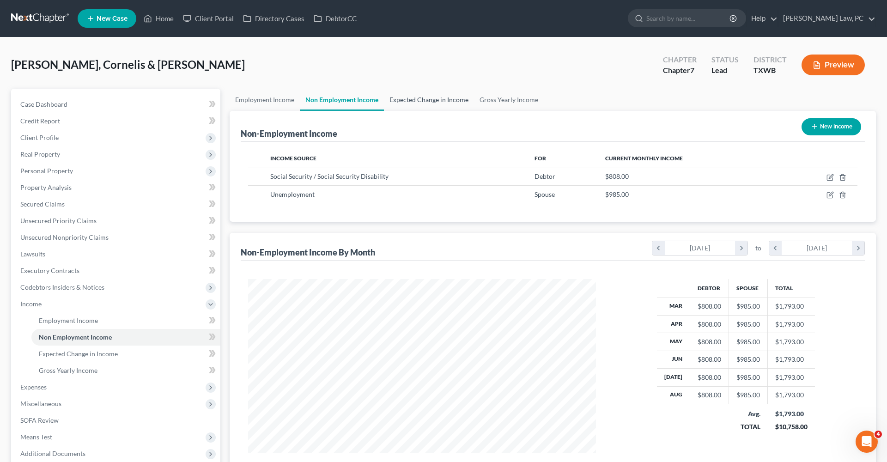
scroll to position [174, 366]
click at [829, 177] on icon "button" at bounding box center [829, 177] width 7 height 7
select select "4"
select select "0"
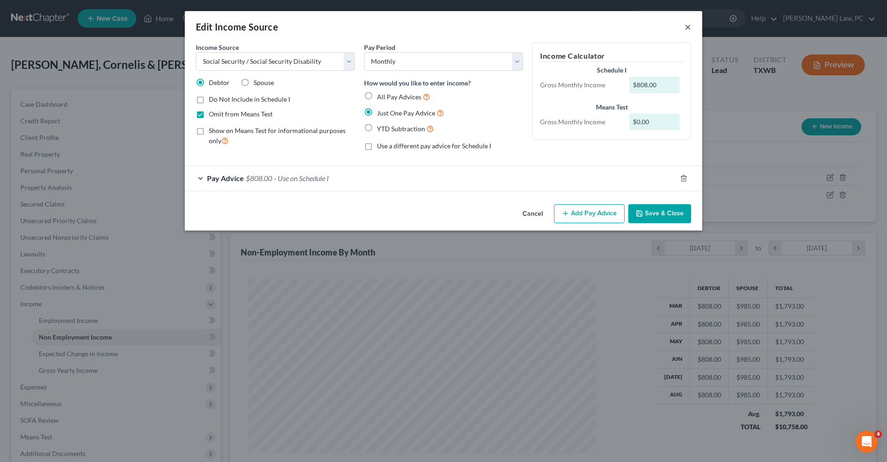
click at [686, 27] on button "×" at bounding box center [687, 26] width 6 height 11
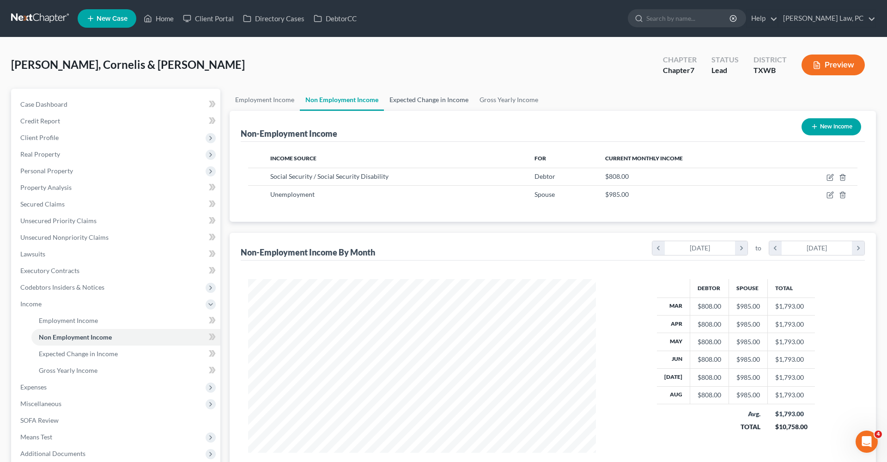
click at [430, 103] on link "Expected Change in Income" at bounding box center [429, 100] width 90 height 22
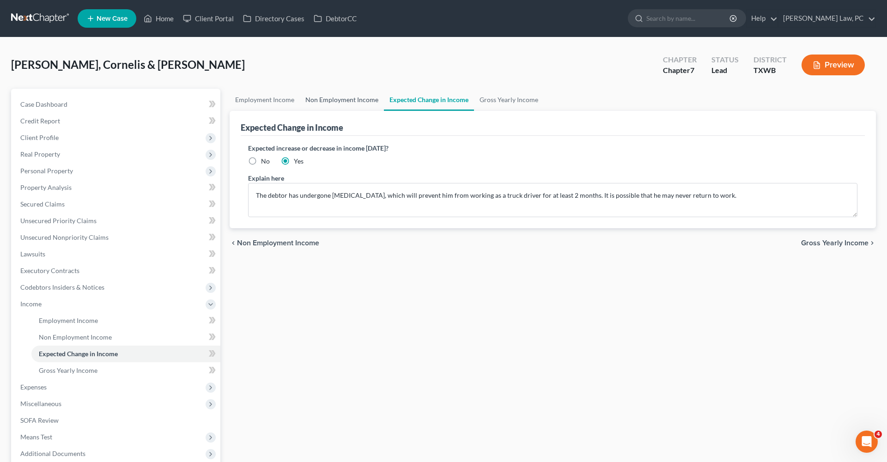
click at [337, 104] on link "Non Employment Income" at bounding box center [342, 100] width 84 height 22
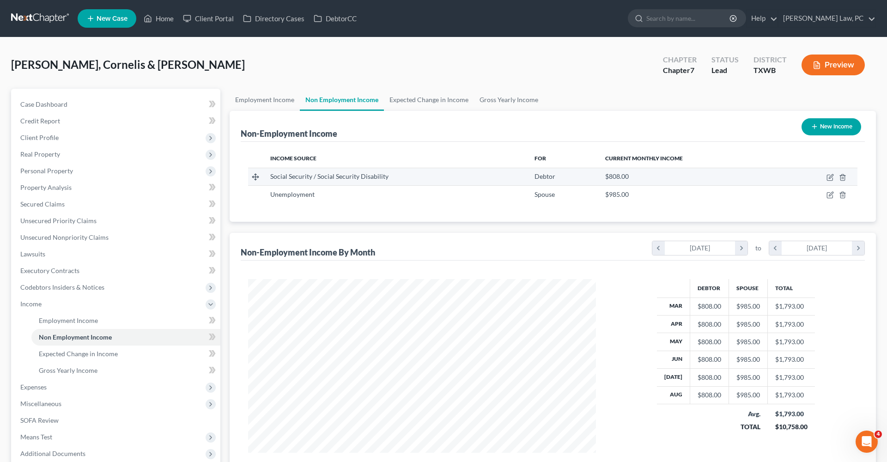
scroll to position [174, 366]
click at [830, 195] on icon "button" at bounding box center [829, 194] width 7 height 7
select select "0"
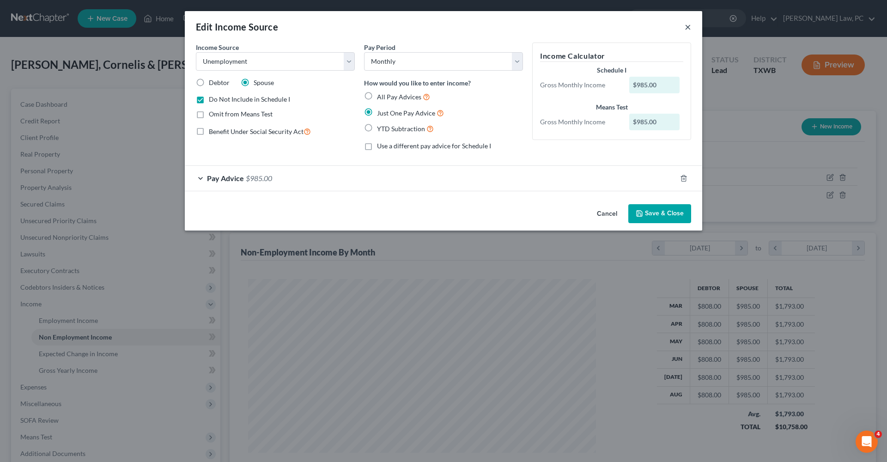
click at [687, 28] on button "×" at bounding box center [687, 26] width 6 height 11
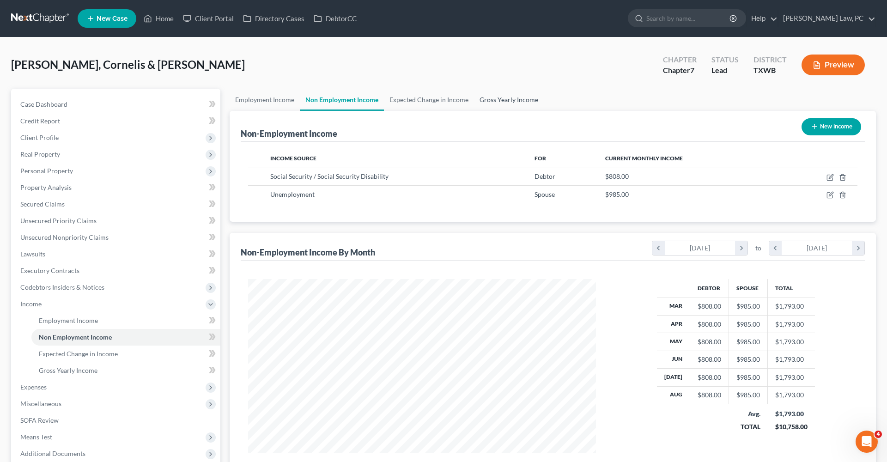
click at [510, 94] on link "Gross Yearly Income" at bounding box center [509, 100] width 70 height 22
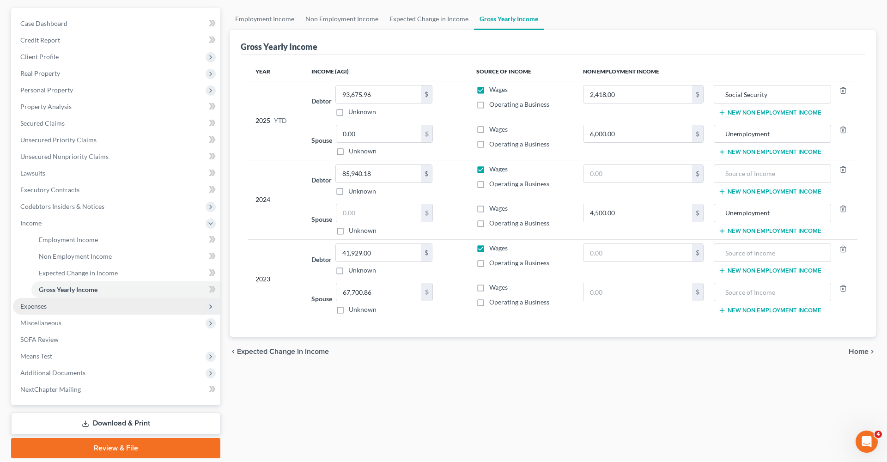
scroll to position [82, 0]
click at [41, 307] on span "Expenses" at bounding box center [33, 305] width 26 height 8
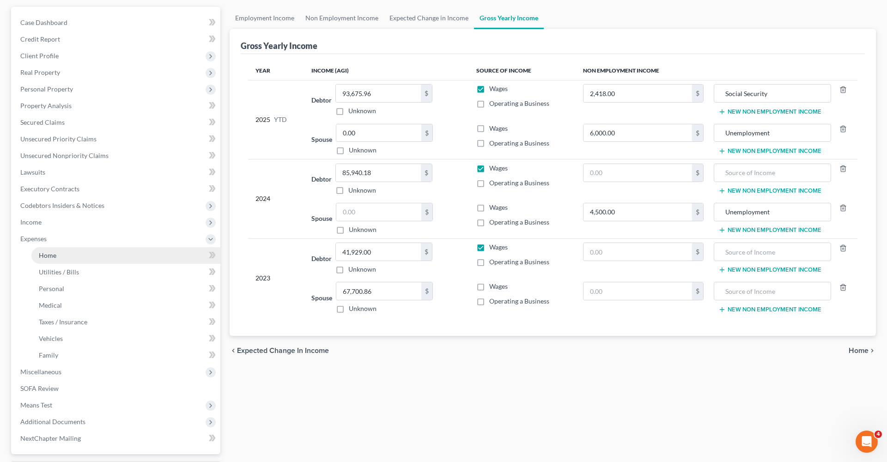
click at [42, 259] on span "Home" at bounding box center [48, 255] width 18 height 8
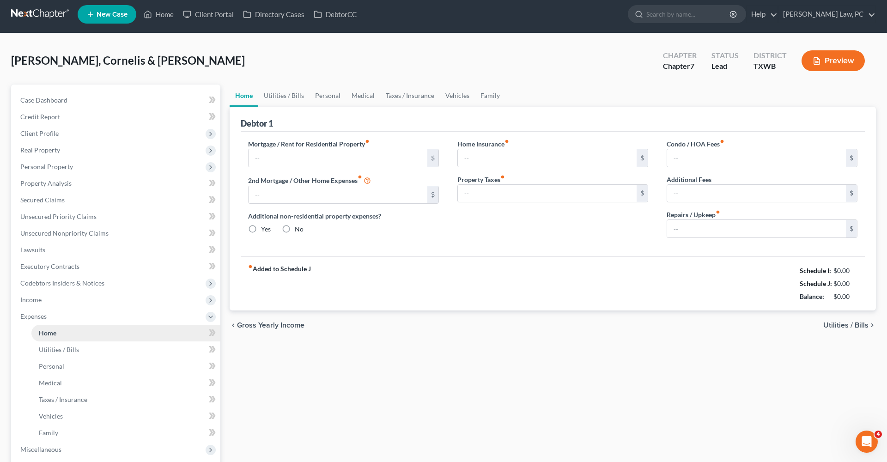
type input "605.00"
radio input "true"
type input "187.00"
type input "50.00"
type input "0.00"
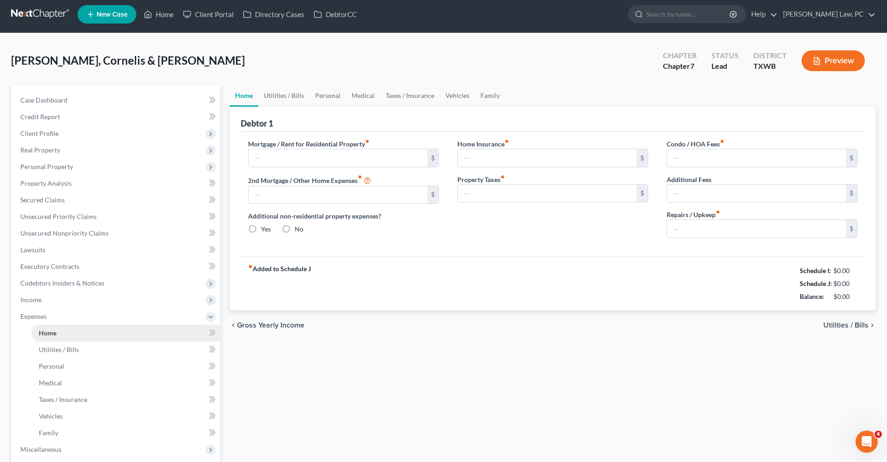
type input "0.00"
type input "100.00"
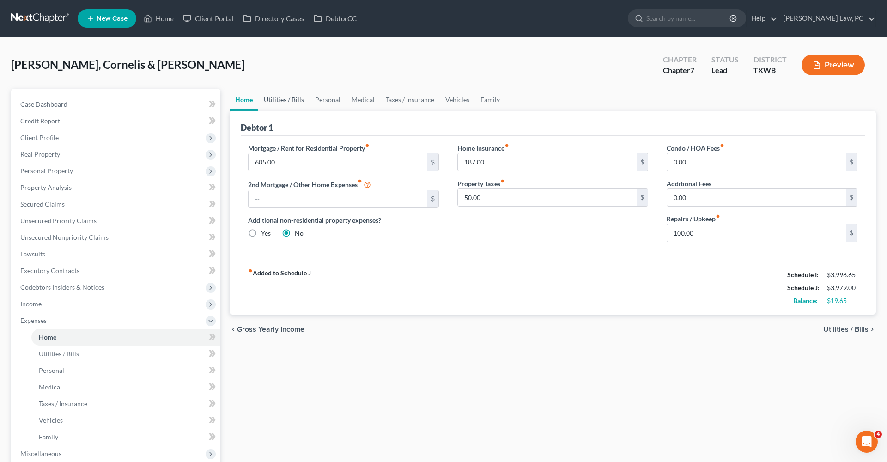
click at [292, 100] on link "Utilities / Bills" at bounding box center [283, 100] width 51 height 22
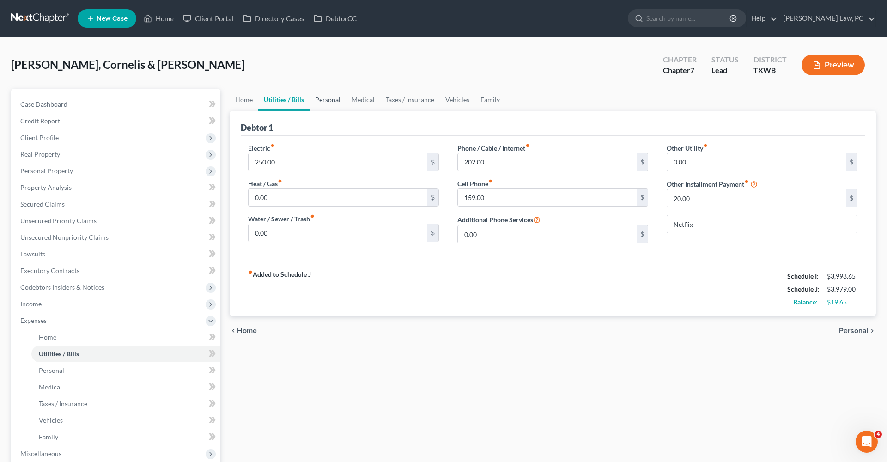
click at [323, 102] on link "Personal" at bounding box center [327, 100] width 36 height 22
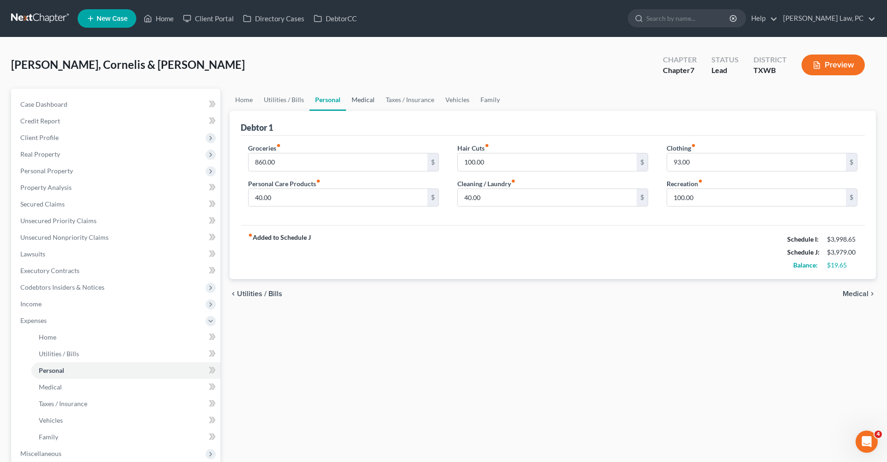
click at [363, 99] on link "Medical" at bounding box center [363, 100] width 34 height 22
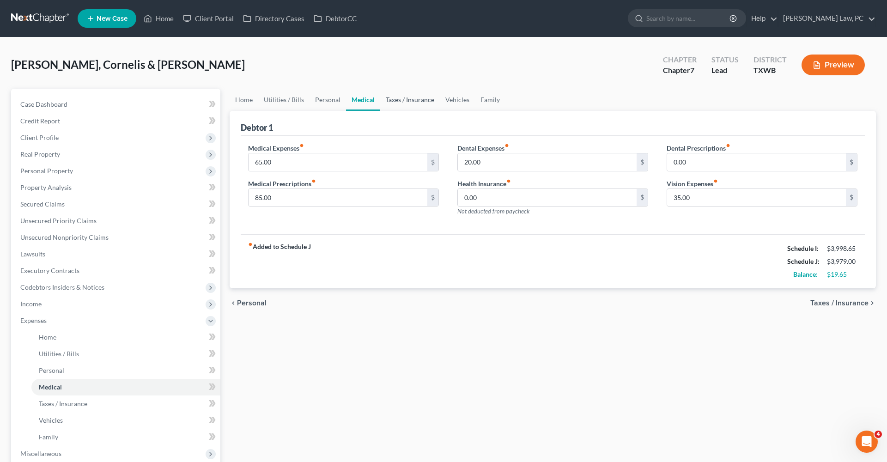
click at [419, 104] on link "Taxes / Insurance" at bounding box center [410, 100] width 60 height 22
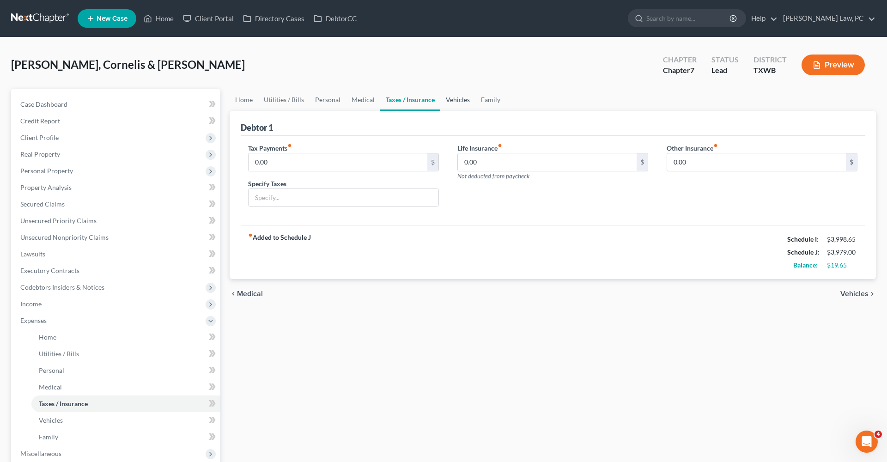
click at [457, 105] on link "Vehicles" at bounding box center [457, 100] width 35 height 22
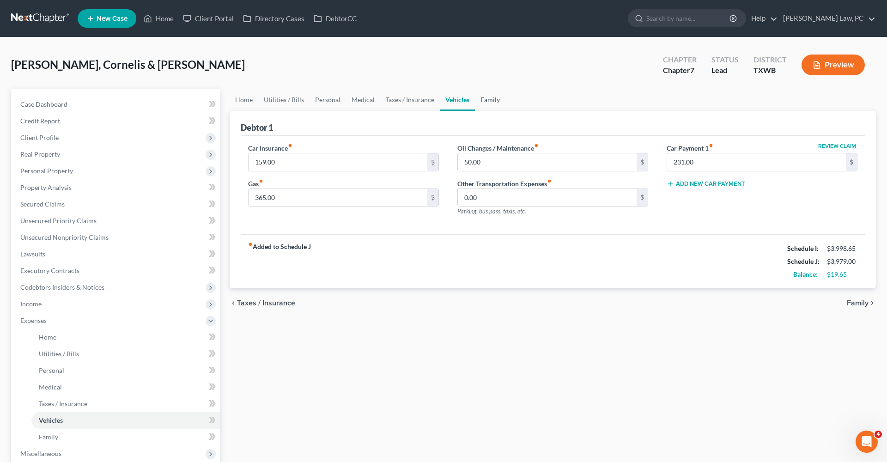
click at [485, 107] on link "Family" at bounding box center [490, 100] width 30 height 22
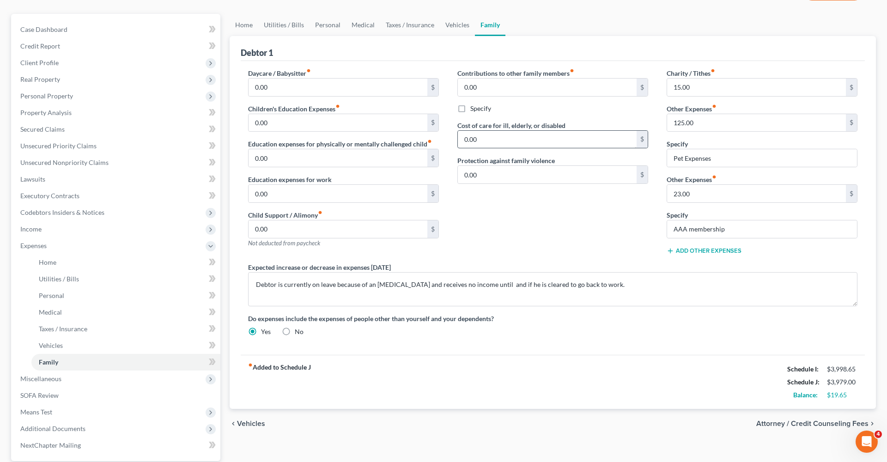
scroll to position [80, 0]
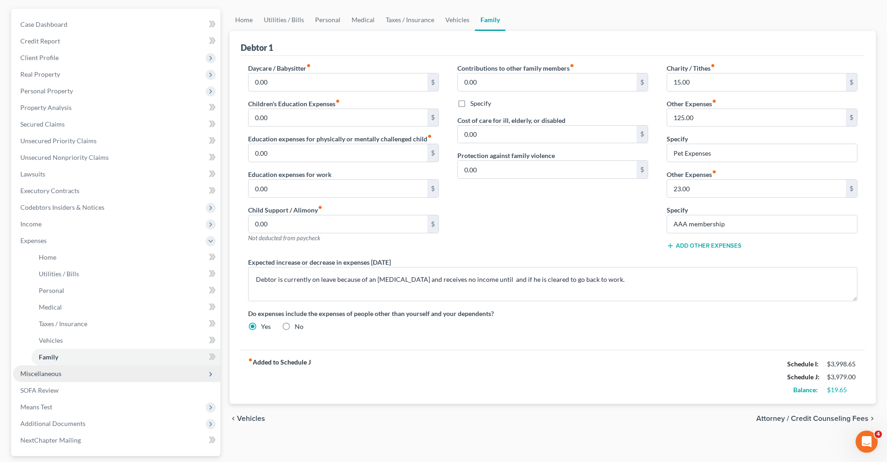
click at [26, 374] on span "Miscellaneous" at bounding box center [40, 373] width 41 height 8
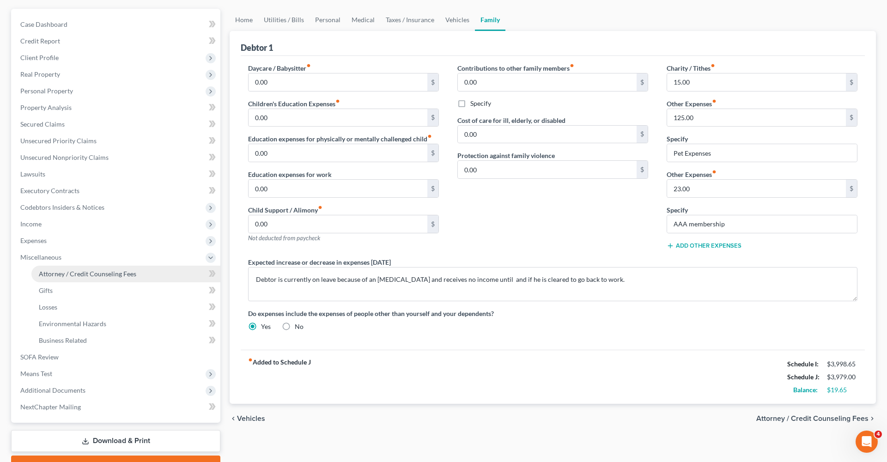
click at [77, 275] on span "Attorney / Credit Counseling Fees" at bounding box center [87, 274] width 97 height 8
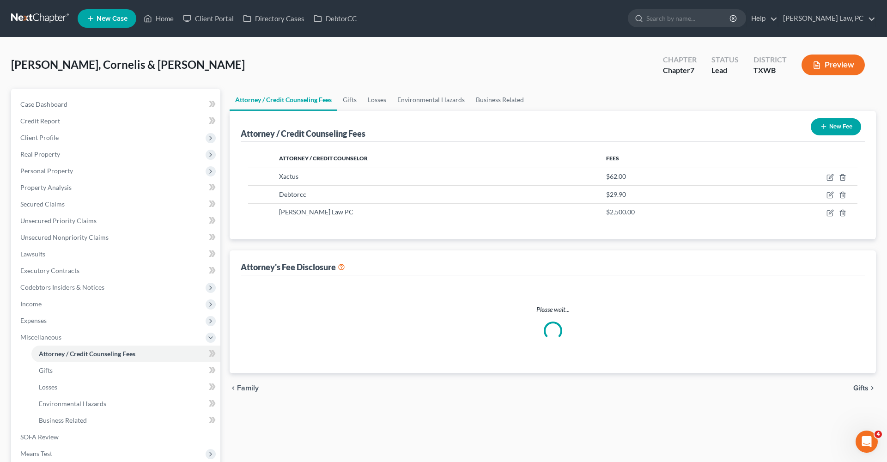
select select "4"
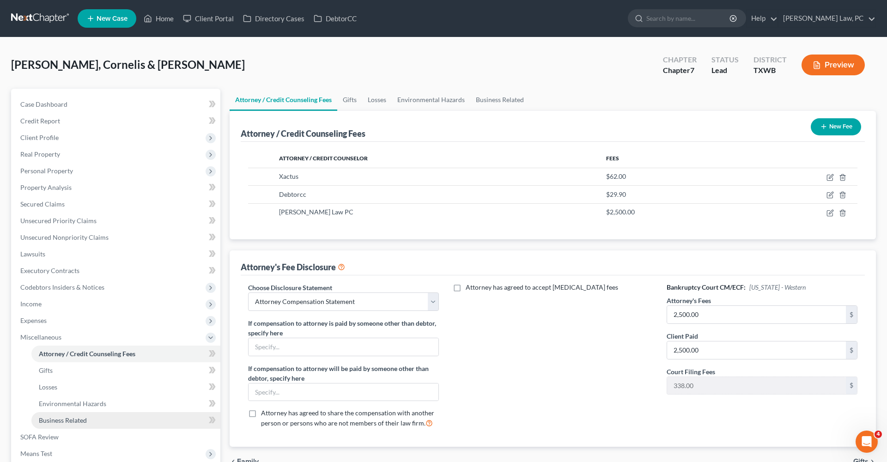
click at [59, 418] on span "Business Related" at bounding box center [63, 420] width 48 height 8
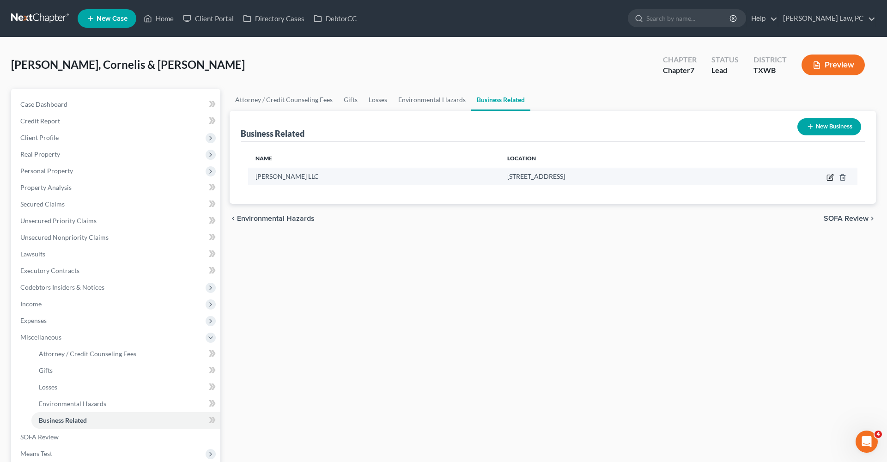
click at [830, 177] on icon "button" at bounding box center [829, 177] width 7 height 7
select select "sole_proprietor"
select select "45"
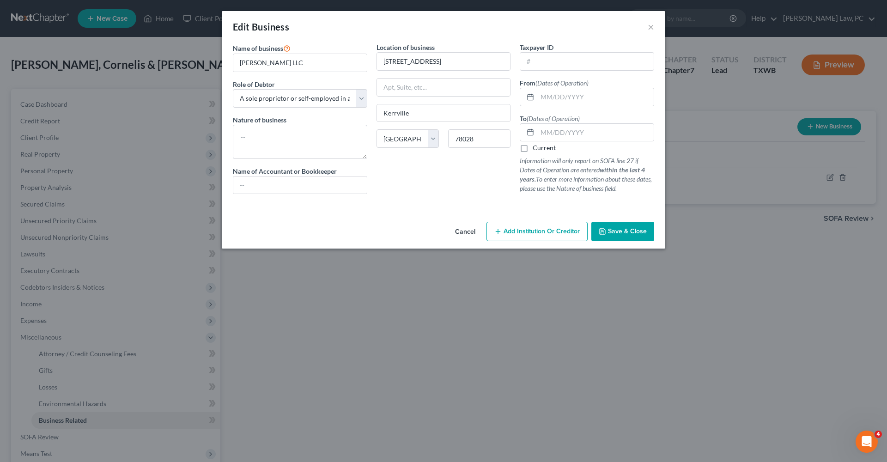
click at [533, 150] on label "Current" at bounding box center [544, 147] width 23 height 9
click at [536, 149] on input "Current" at bounding box center [539, 146] width 6 height 6
checkbox input "true"
click at [551, 60] on input "text" at bounding box center [586, 62] width 133 height 18
type input "87-2253291"
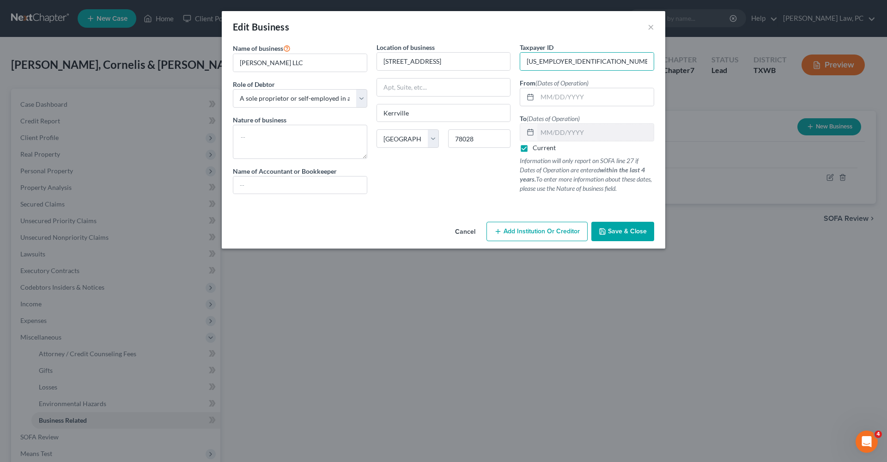
click at [624, 230] on span "Save & Close" at bounding box center [627, 231] width 39 height 8
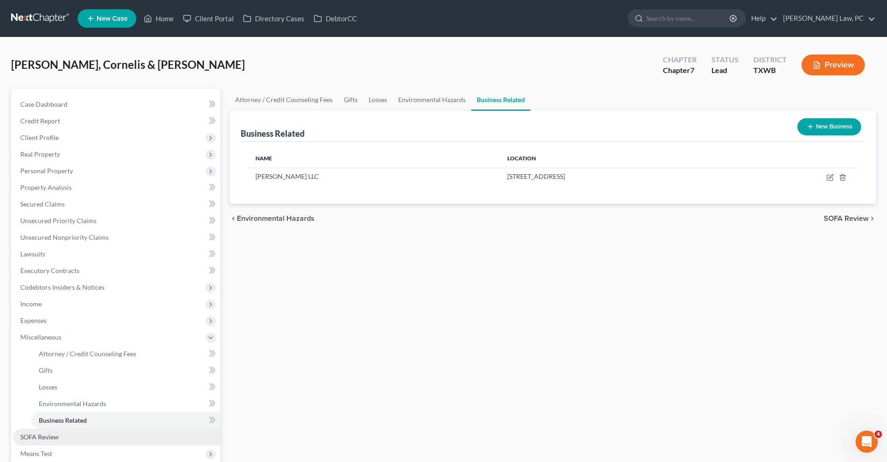
click at [50, 435] on span "SOFA Review" at bounding box center [39, 437] width 38 height 8
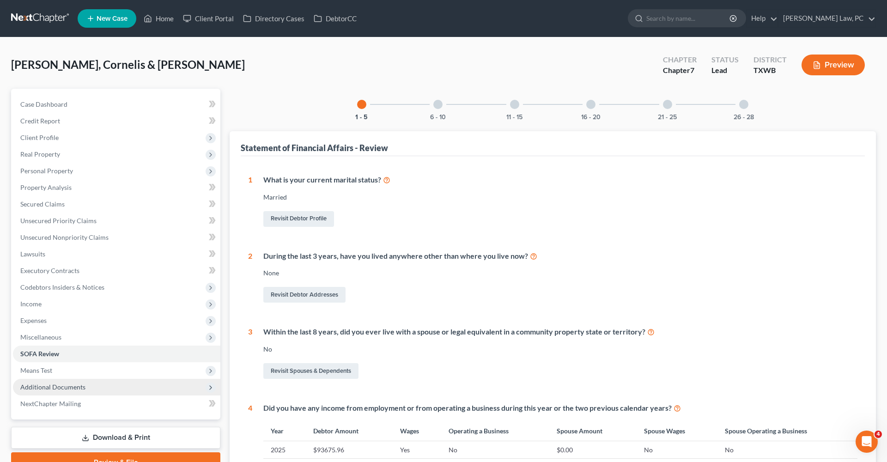
click at [28, 388] on span "Additional Documents" at bounding box center [52, 387] width 65 height 8
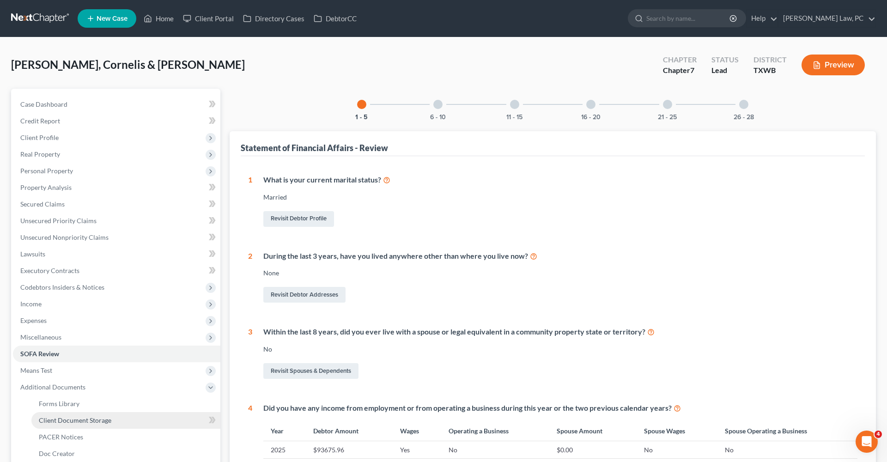
click at [58, 422] on span "Client Document Storage" at bounding box center [75, 420] width 73 height 8
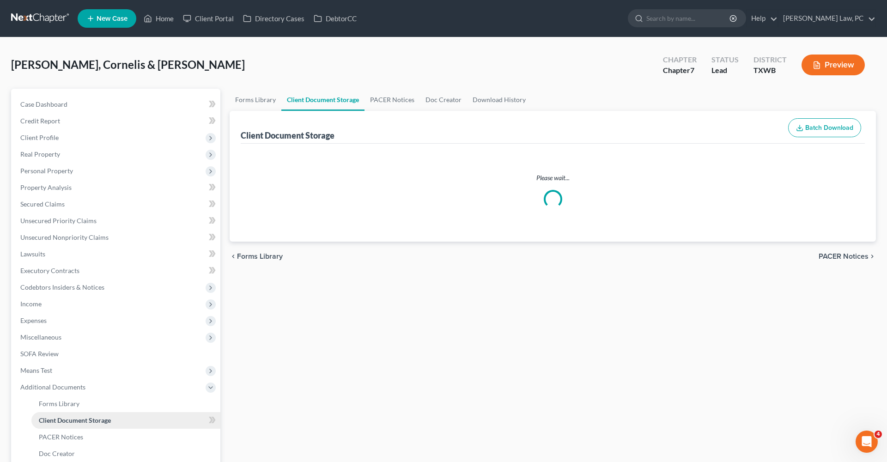
select select "0"
select select "2"
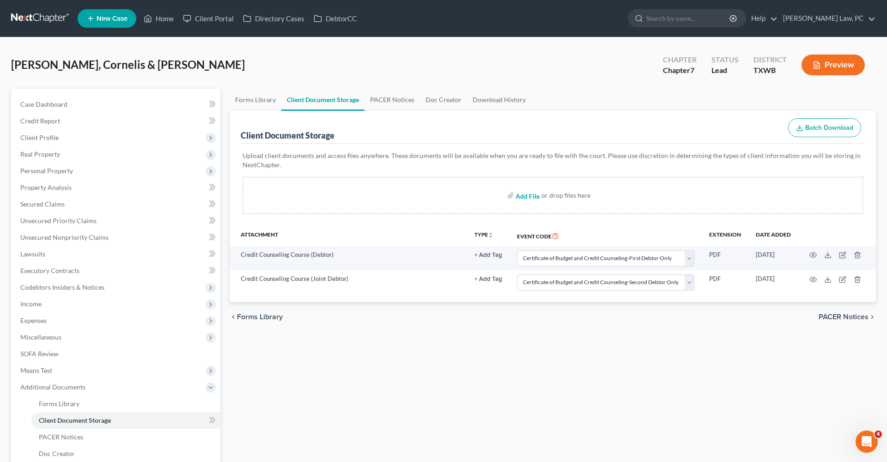
click at [525, 199] on input "file" at bounding box center [526, 195] width 22 height 17
type input "C:\fakepath\Coversheet and Affidavit Signed Van Rooyen_Cornelis.pdf"
select select "0"
select select "2"
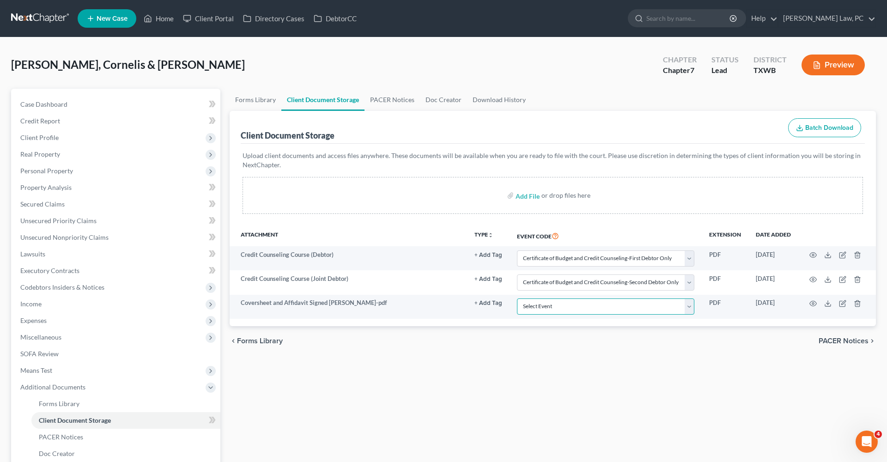
select select "10"
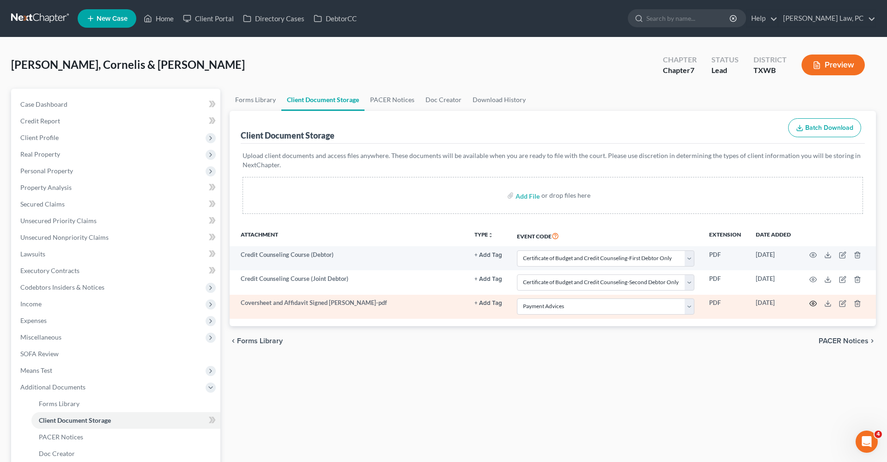
click at [815, 305] on icon "button" at bounding box center [813, 303] width 7 height 5
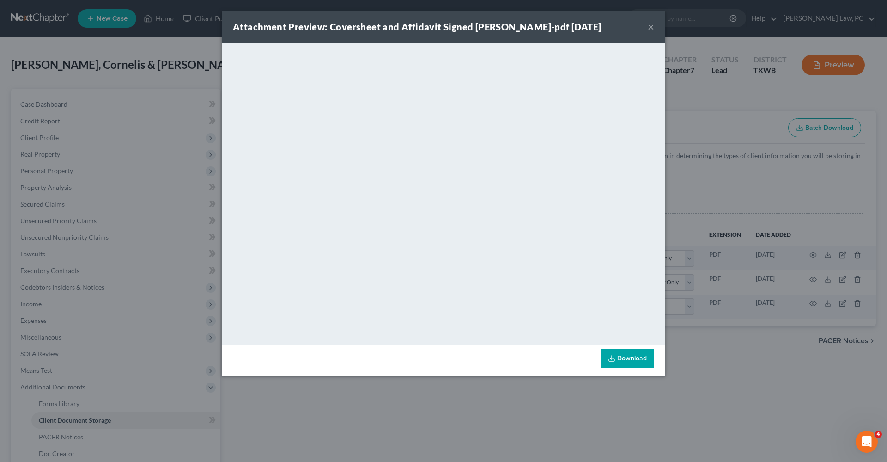
click at [649, 30] on button "×" at bounding box center [651, 26] width 6 height 11
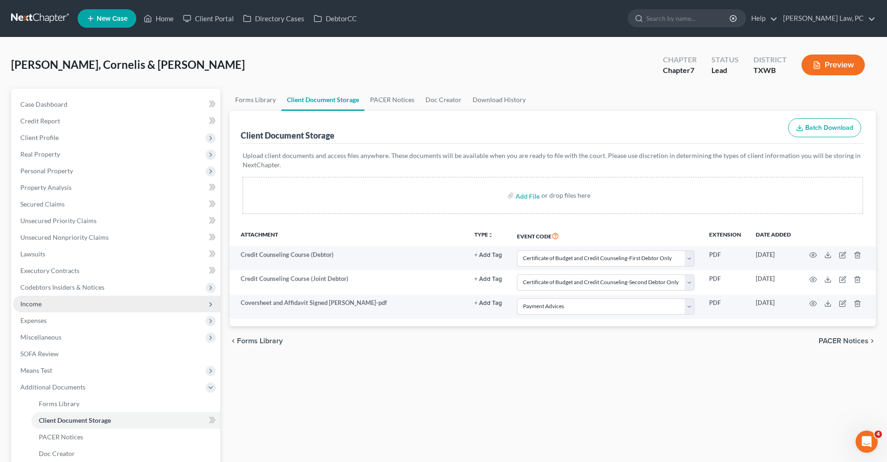
click at [42, 304] on span "Income" at bounding box center [116, 304] width 207 height 17
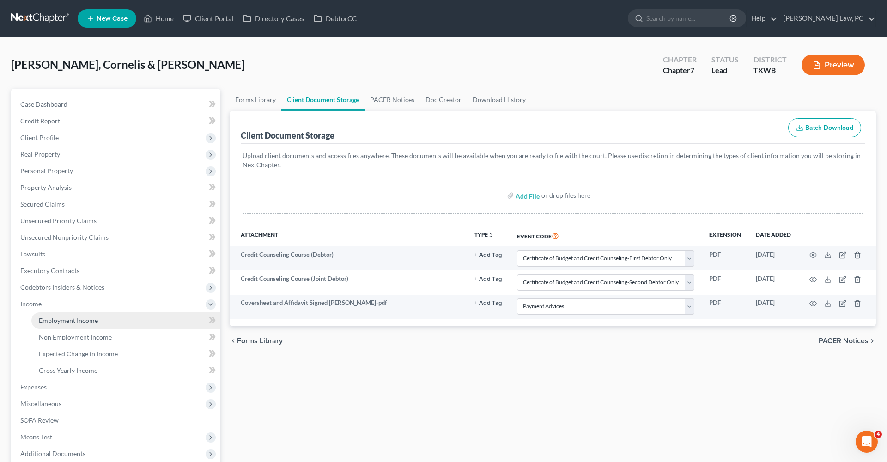
click at [59, 322] on span "Employment Income" at bounding box center [68, 320] width 59 height 8
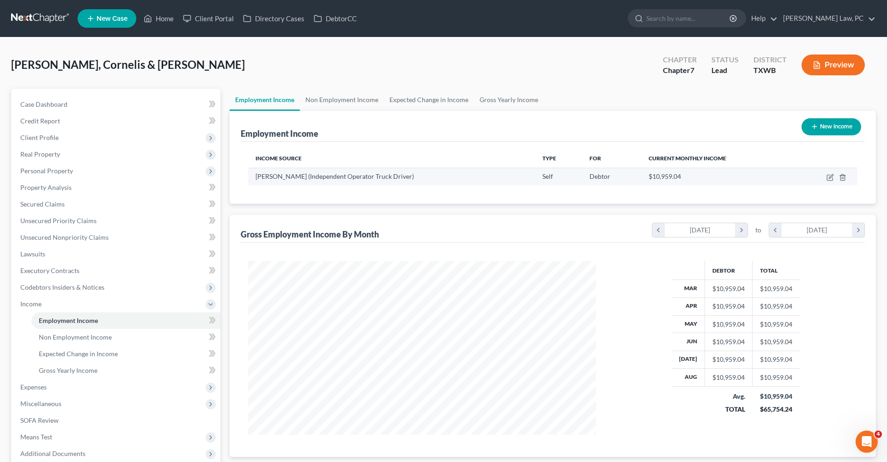
scroll to position [174, 366]
click at [829, 176] on icon "button" at bounding box center [829, 177] width 7 height 7
select select "1"
select select "45"
select select "0"
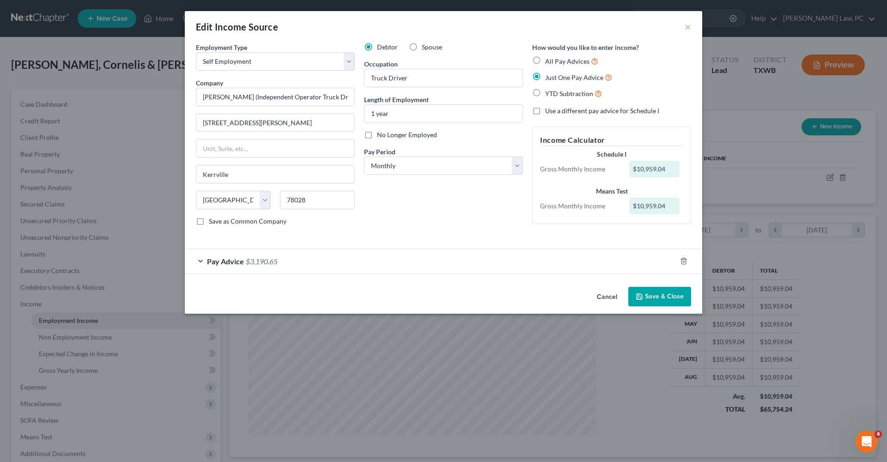
click at [307, 259] on div "Pay Advice $3,190.65" at bounding box center [430, 261] width 491 height 24
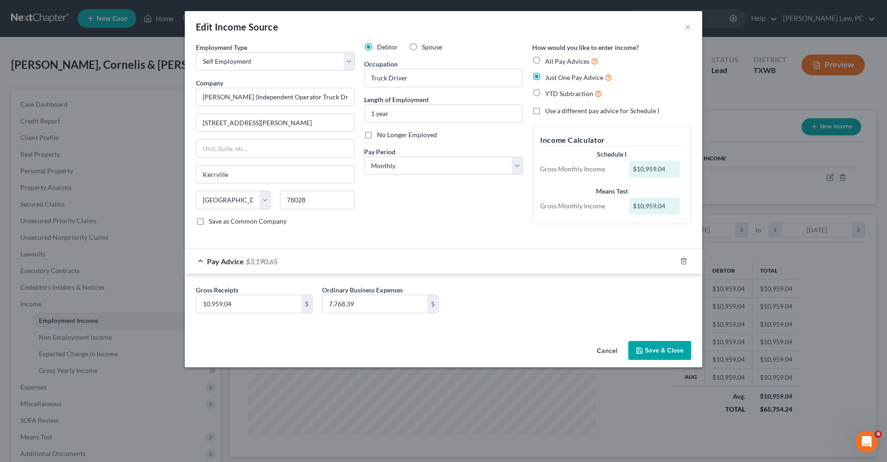
click at [664, 350] on button "Save & Close" at bounding box center [659, 350] width 63 height 19
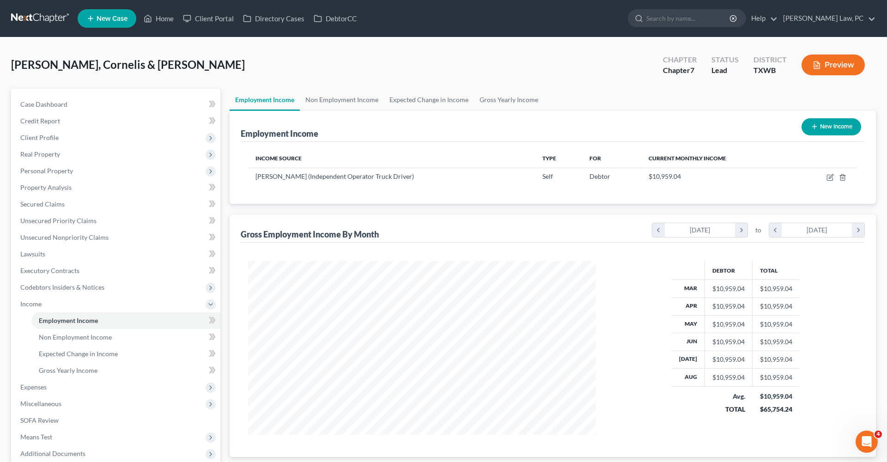
scroll to position [46, 0]
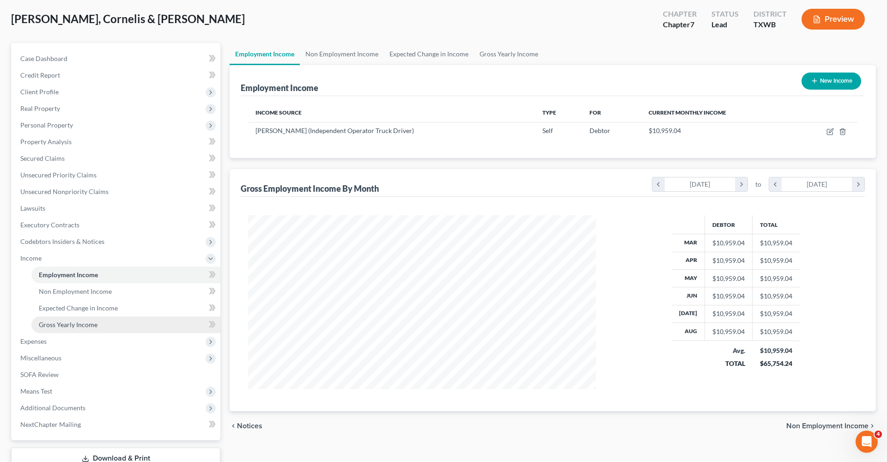
click at [63, 329] on link "Gross Yearly Income" at bounding box center [125, 324] width 189 height 17
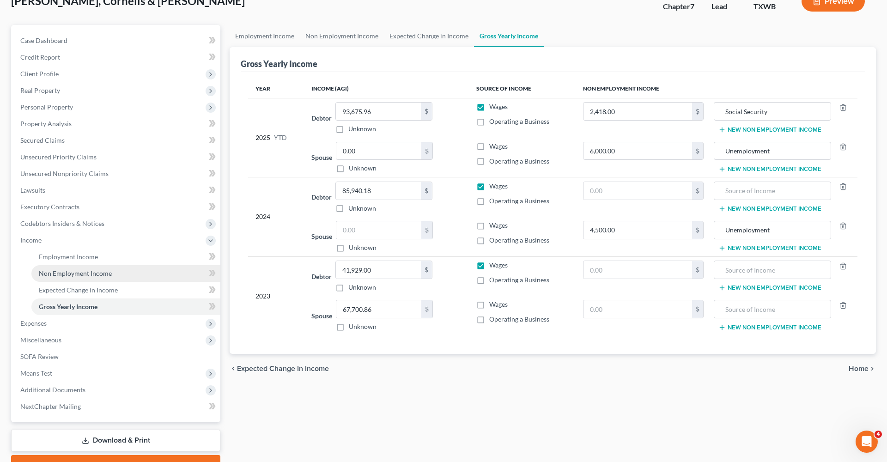
scroll to position [64, 0]
drag, startPoint x: 351, startPoint y: 151, endPoint x: 338, endPoint y: 151, distance: 12.9
click at [338, 151] on input "0.00" at bounding box center [378, 151] width 85 height 18
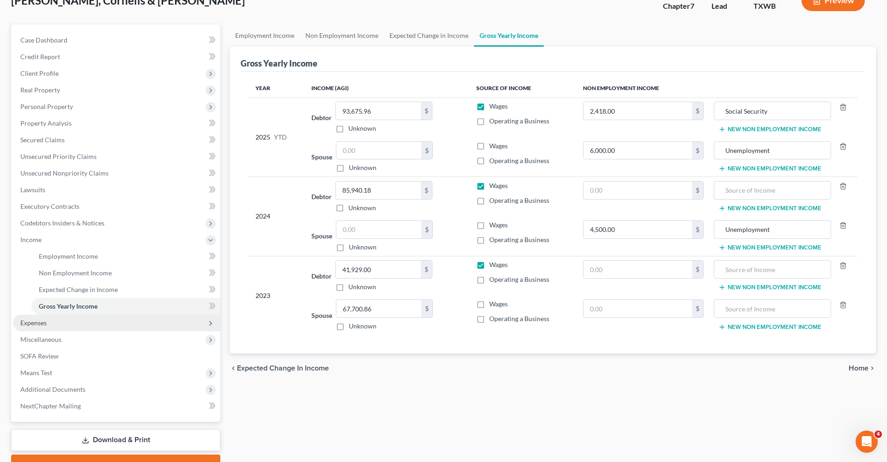
click at [29, 321] on span "Expenses" at bounding box center [33, 323] width 26 height 8
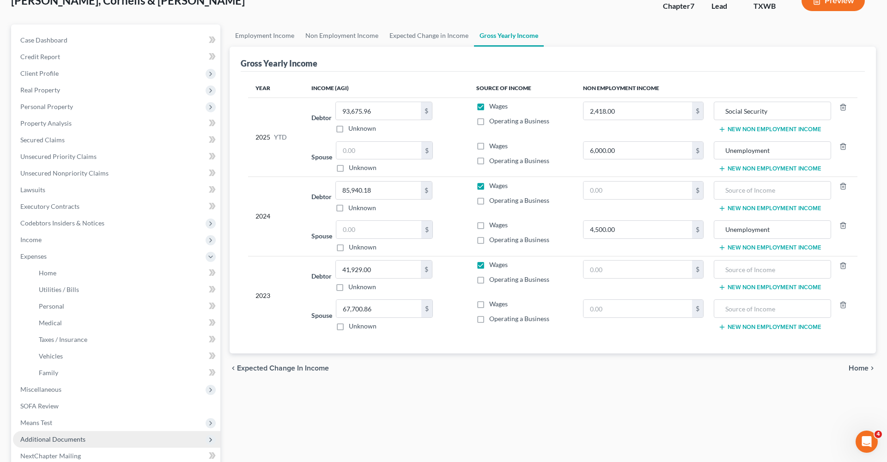
click at [77, 436] on span "Additional Documents" at bounding box center [52, 439] width 65 height 8
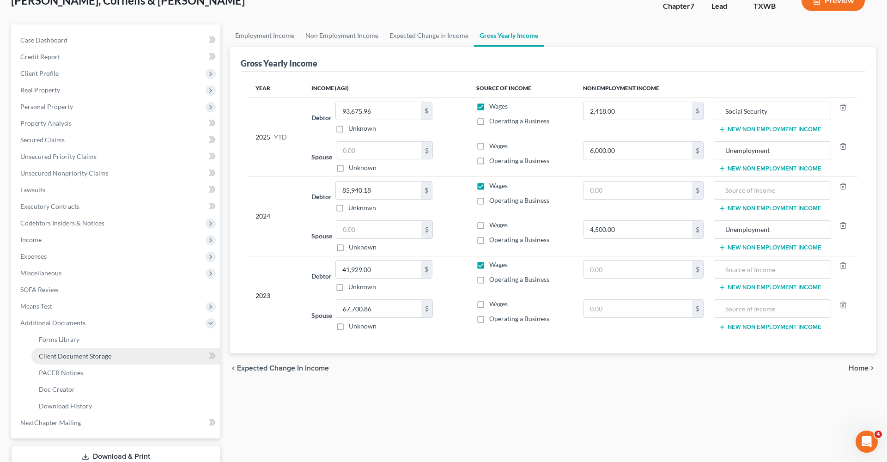
click at [65, 358] on span "Client Document Storage" at bounding box center [75, 356] width 73 height 8
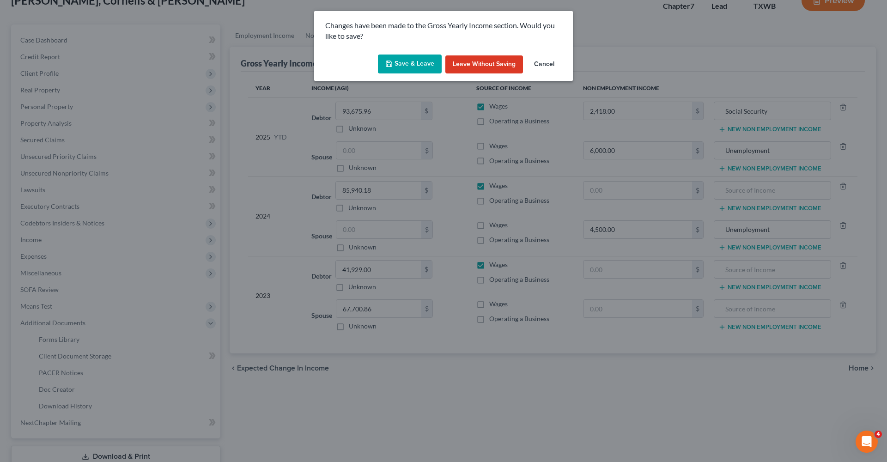
click at [408, 64] on button "Save & Leave" at bounding box center [410, 63] width 64 height 19
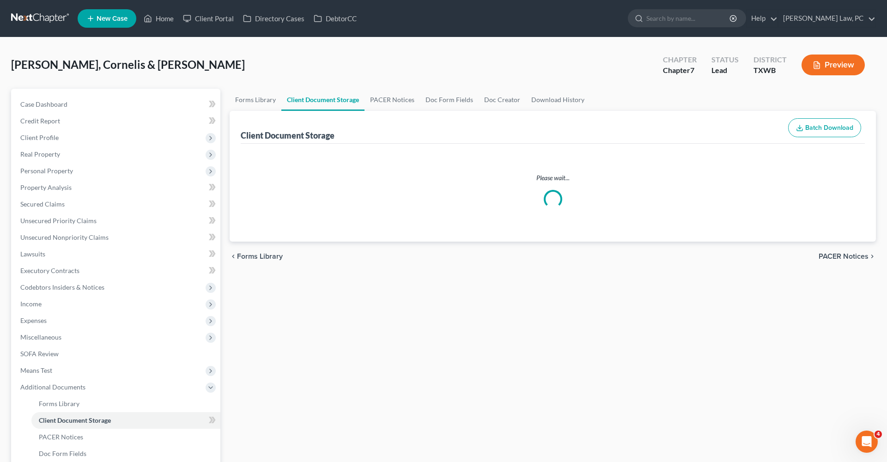
select select "0"
select select "2"
select select "10"
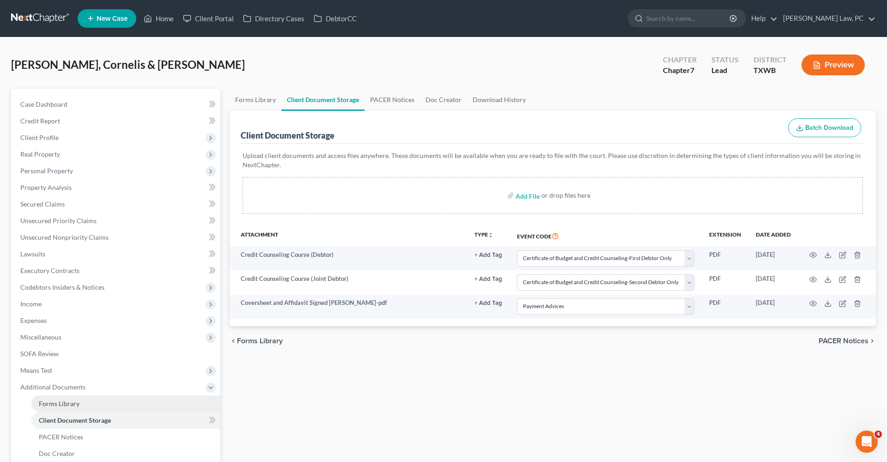
click at [52, 397] on link "Forms Library" at bounding box center [125, 403] width 189 height 17
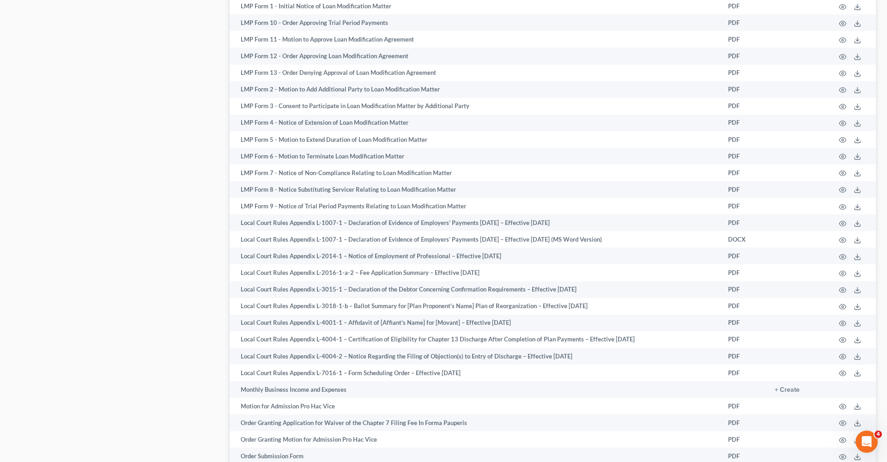
scroll to position [807, 0]
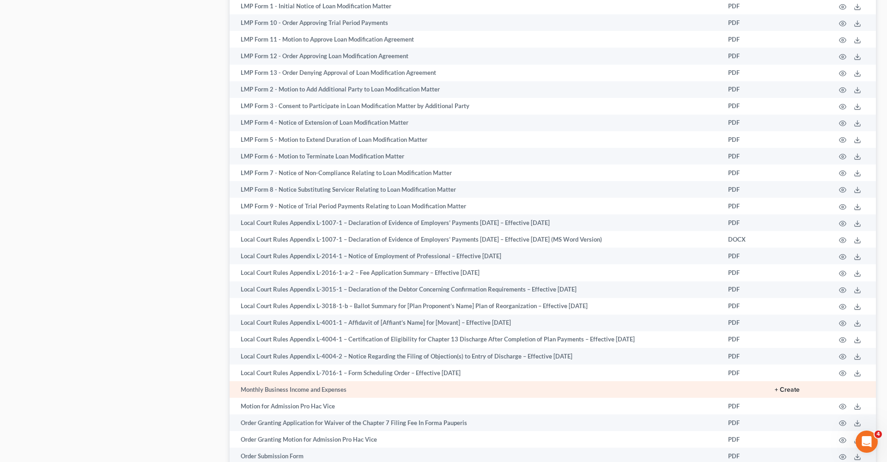
click at [792, 390] on button "+ Create" at bounding box center [787, 390] width 25 height 6
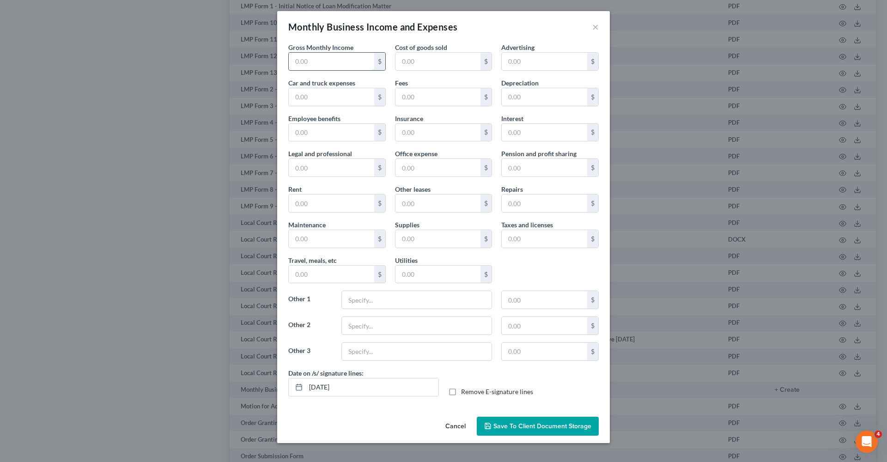
click at [317, 61] on input "text" at bounding box center [331, 62] width 85 height 18
type input "10,959.04"
click at [415, 136] on input "text" at bounding box center [437, 133] width 85 height 18
type input "35.18"
click at [373, 303] on input "text" at bounding box center [417, 300] width 150 height 18
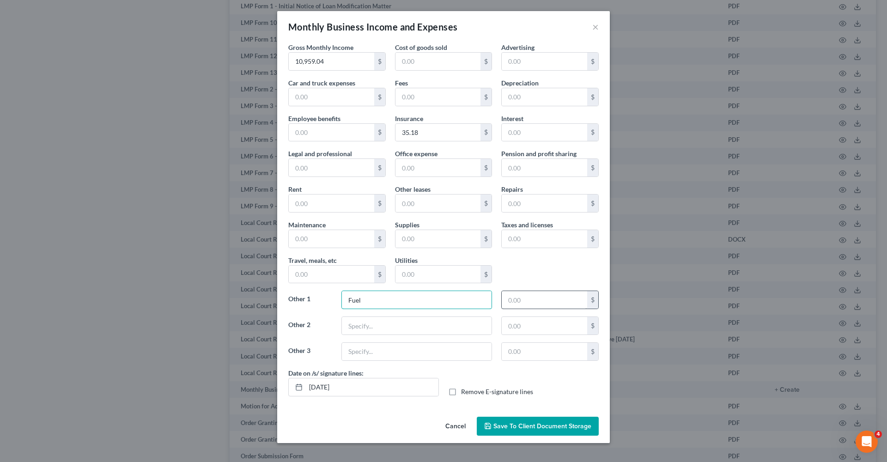
type input "Fuel"
click at [536, 297] on input "text" at bounding box center [544, 300] width 85 height 18
type input "1,297.57"
click at [442, 141] on div "35.18 $" at bounding box center [443, 132] width 97 height 18
drag, startPoint x: 431, startPoint y: 133, endPoint x: 382, endPoint y: 133, distance: 49.4
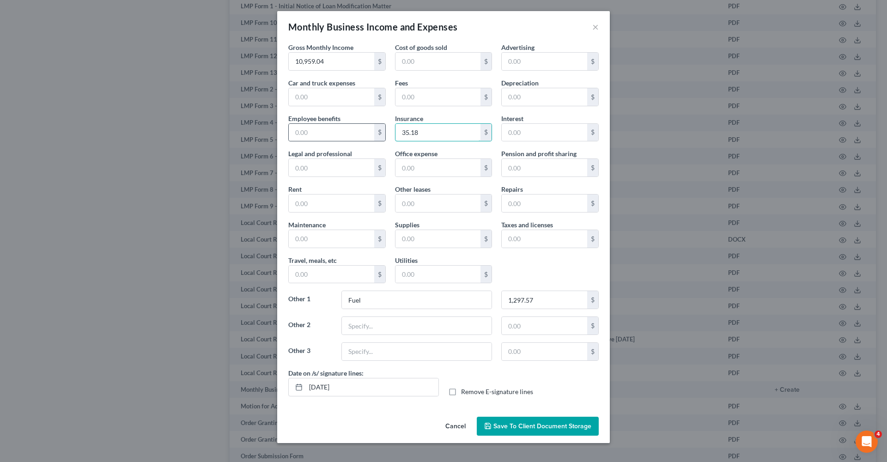
click at [382, 133] on div "Gross Monthly Income 10,959.04 $ Cost of goods sold $ Advertising $ Car and tru…" at bounding box center [444, 205] width 320 height 326
type input "152.83"
click at [406, 328] on input "text" at bounding box center [417, 326] width 150 height 18
type input "Parking"
click at [529, 330] on input "text" at bounding box center [544, 326] width 85 height 18
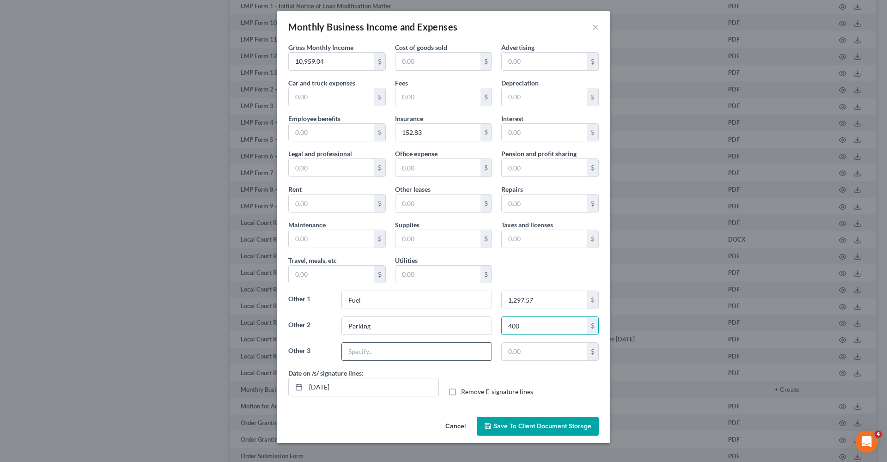
type input "400"
click at [421, 352] on input "text" at bounding box center [417, 352] width 150 height 18
type input "Toll"
click at [547, 348] on input "text" at bounding box center [544, 352] width 85 height 18
type input "300"
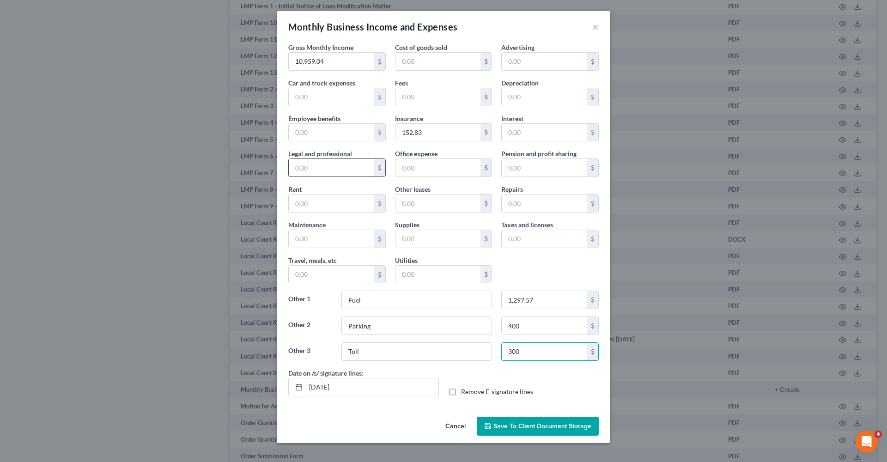
click at [306, 170] on input "text" at bounding box center [331, 168] width 85 height 18
type input "12.91"
click at [312, 238] on input "text" at bounding box center [331, 239] width 85 height 18
type input "2,187"
click at [525, 202] on input "text" at bounding box center [544, 203] width 85 height 18
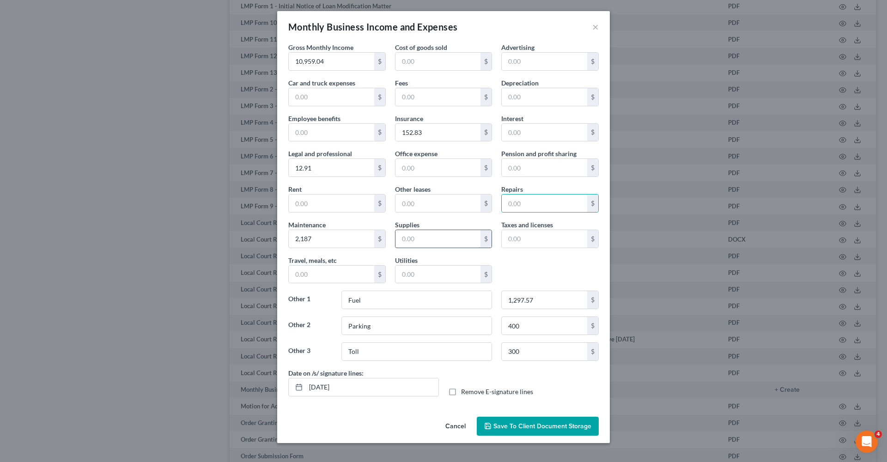
click at [427, 239] on input "text" at bounding box center [437, 239] width 85 height 18
drag, startPoint x: 435, startPoint y: 234, endPoint x: 391, endPoint y: 236, distance: 44.4
click at [391, 236] on div "Supplies 466 $" at bounding box center [443, 234] width 107 height 28
type input "554"
click at [312, 276] on input "text" at bounding box center [331, 275] width 85 height 18
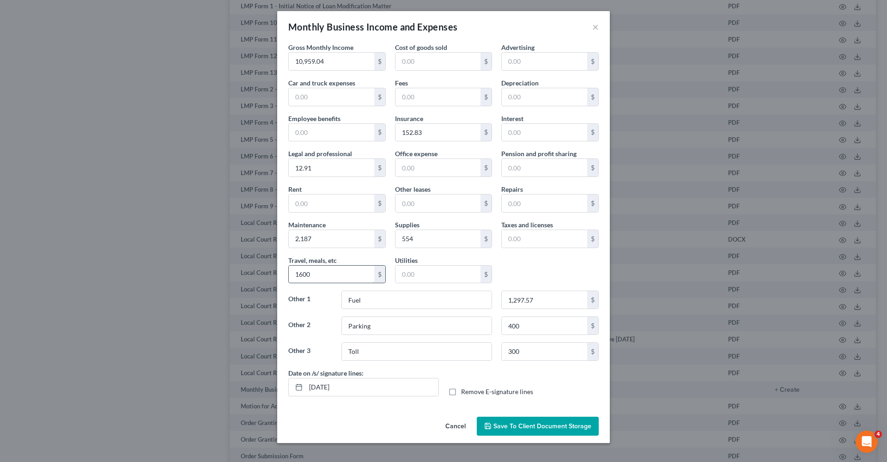
type input "1,600"
click at [522, 240] on input "text" at bounding box center [544, 239] width 85 height 18
type input "58.59"
click at [382, 328] on input "Parking" at bounding box center [417, 326] width 150 height 18
type input "Parking/Toll"
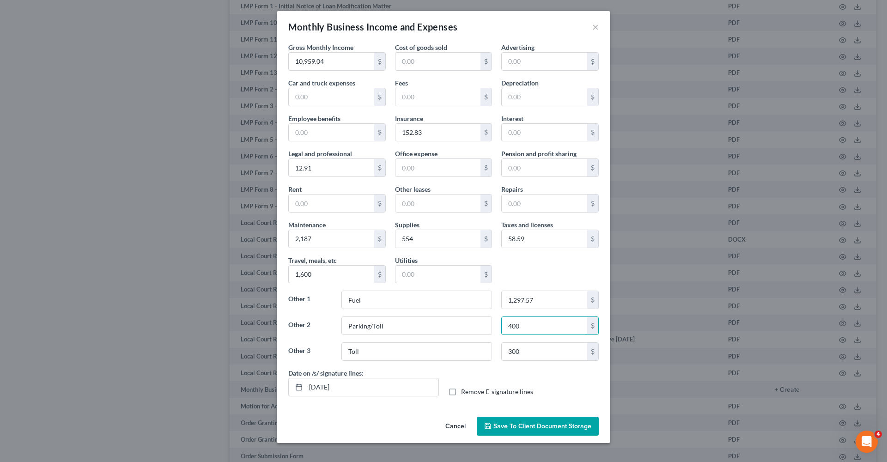
drag, startPoint x: 527, startPoint y: 327, endPoint x: 498, endPoint y: 327, distance: 28.2
click at [498, 327] on div "400 $" at bounding box center [549, 325] width 107 height 18
type input "700"
drag, startPoint x: 366, startPoint y: 350, endPoint x: 326, endPoint y: 350, distance: 40.2
click at [326, 350] on div "Other 3 Toll 300 $" at bounding box center [444, 355] width 320 height 26
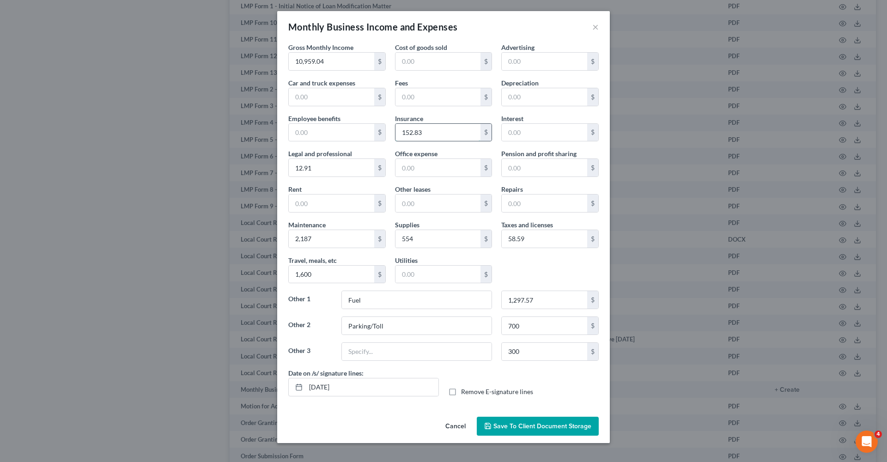
click at [426, 138] on input "152.83" at bounding box center [437, 133] width 85 height 18
drag, startPoint x: 425, startPoint y: 132, endPoint x: 387, endPoint y: 132, distance: 38.8
click at [387, 132] on div "Gross Monthly Income 10,959.04 $ Cost of goods sold $ Advertising $ Car and tru…" at bounding box center [444, 205] width 320 height 326
type input "233.13"
click at [537, 276] on div "Gross Monthly Income 10,959.04 $ Cost of goods sold $ Advertising $ Car and tru…" at bounding box center [444, 205] width 320 height 326
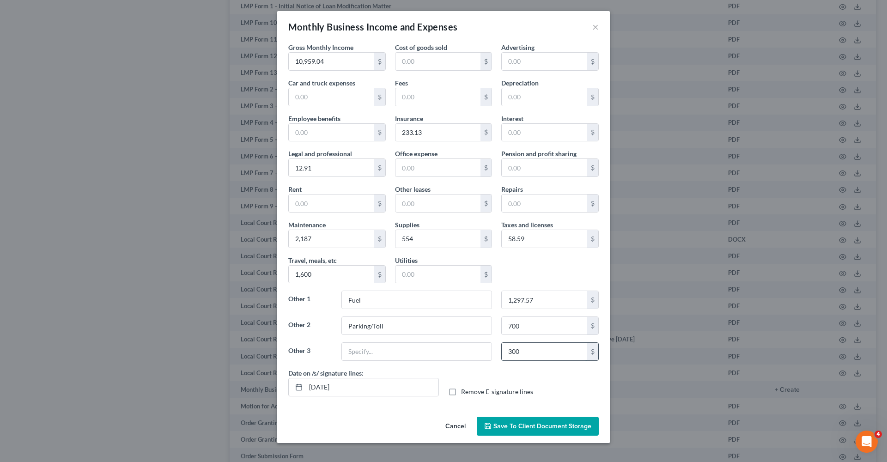
click at [537, 352] on input "300" at bounding box center [544, 352] width 85 height 18
type input "3"
click at [369, 352] on input "text" at bounding box center [417, 352] width 150 height 18
click at [423, 96] on input "text" at bounding box center [437, 97] width 85 height 18
click at [430, 135] on input "233.13" at bounding box center [437, 133] width 85 height 18
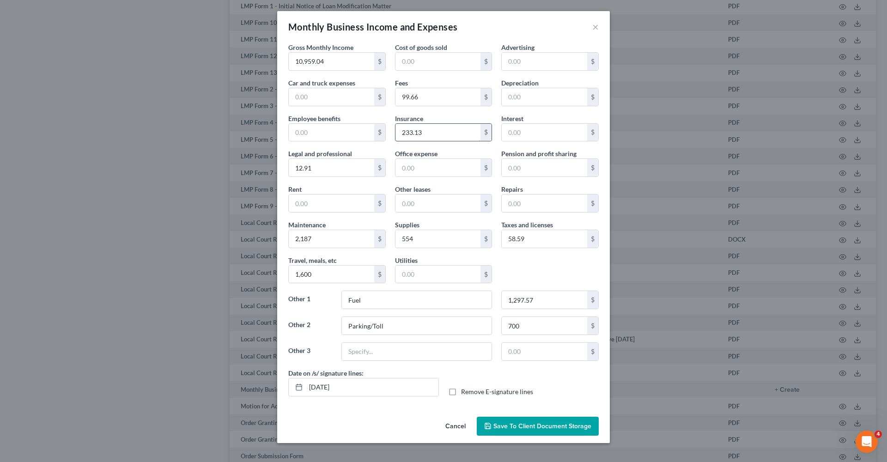
drag, startPoint x: 430, startPoint y: 135, endPoint x: 397, endPoint y: 128, distance: 34.3
click at [395, 128] on input "233.13" at bounding box center [437, 133] width 85 height 18
drag, startPoint x: 420, startPoint y: 96, endPoint x: 387, endPoint y: 96, distance: 33.7
click at [387, 96] on div "Gross Monthly Income 10,959.04 $ Cost of goods sold $ Advertising $ Car and tru…" at bounding box center [444, 205] width 320 height 326
type input "101.83"
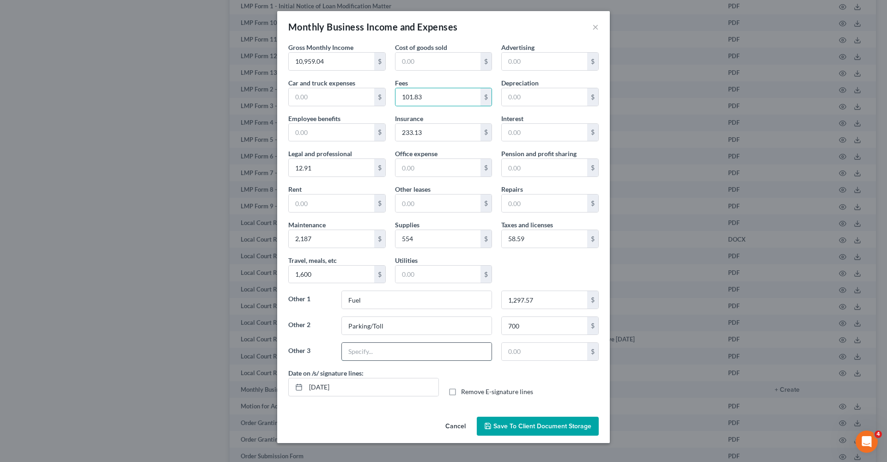
click at [372, 355] on input "text" at bounding box center [417, 352] width 150 height 18
type input "Required Escrow/Deduct Buyback and Load Board"
click at [527, 353] on input "text" at bounding box center [544, 352] width 85 height 18
click at [532, 352] on input "text" at bounding box center [544, 352] width 85 height 18
type input "583.35"
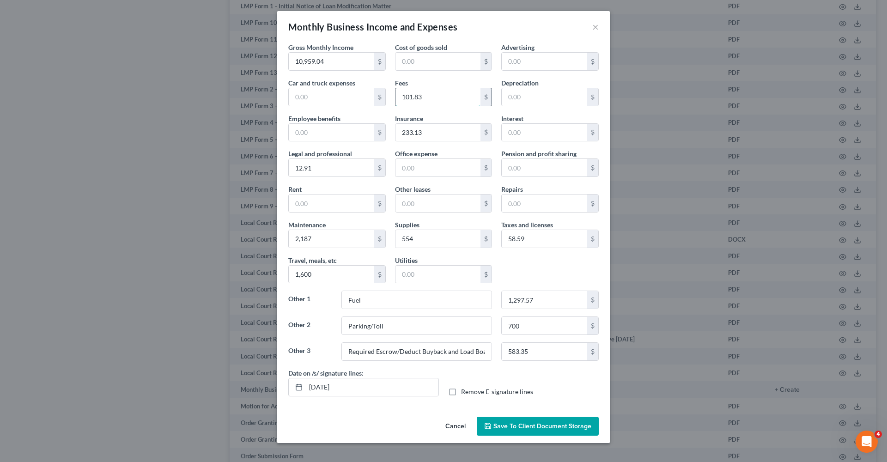
click at [425, 97] on input "101.83" at bounding box center [437, 97] width 85 height 18
type input "101.84"
click at [521, 205] on input "text" at bounding box center [544, 203] width 85 height 18
type input "466"
click at [436, 134] on input "233.13" at bounding box center [437, 133] width 85 height 18
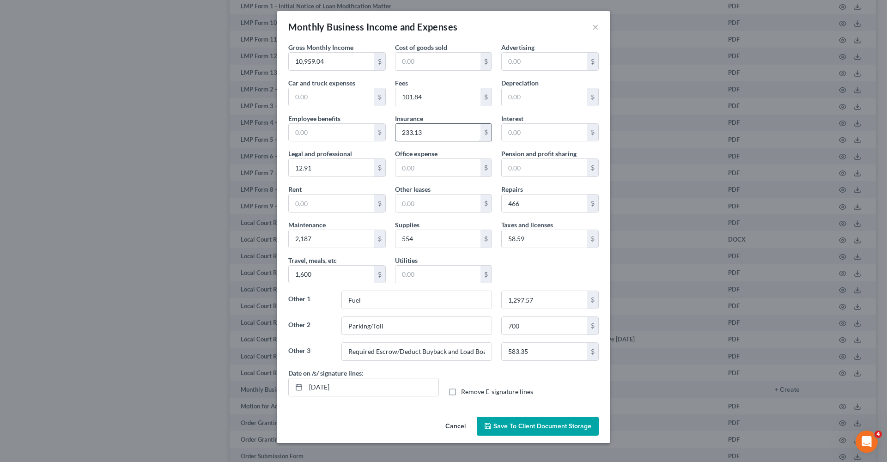
click at [436, 134] on input "233.13" at bounding box center [437, 133] width 85 height 18
type input "233.12"
click at [439, 101] on input "101.84" at bounding box center [437, 97] width 85 height 18
type input "101.83"
drag, startPoint x: 420, startPoint y: 242, endPoint x: 388, endPoint y: 241, distance: 31.9
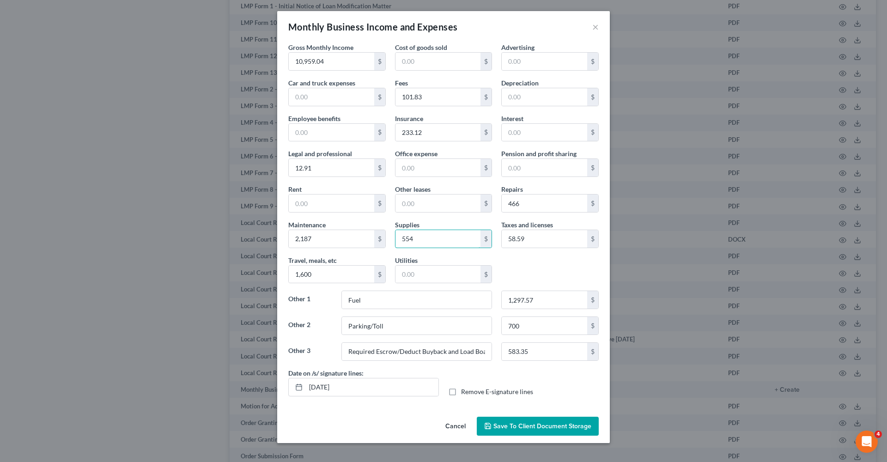
click at [388, 241] on div "Gross Monthly Income 10,959.04 $ Cost of goods sold $ Advertising $ Car and tru…" at bounding box center [444, 205] width 320 height 326
type input "528"
click at [544, 352] on input "583.35" at bounding box center [544, 352] width 85 height 18
type input "583.35"
click at [430, 132] on input "233.12" at bounding box center [437, 133] width 85 height 18
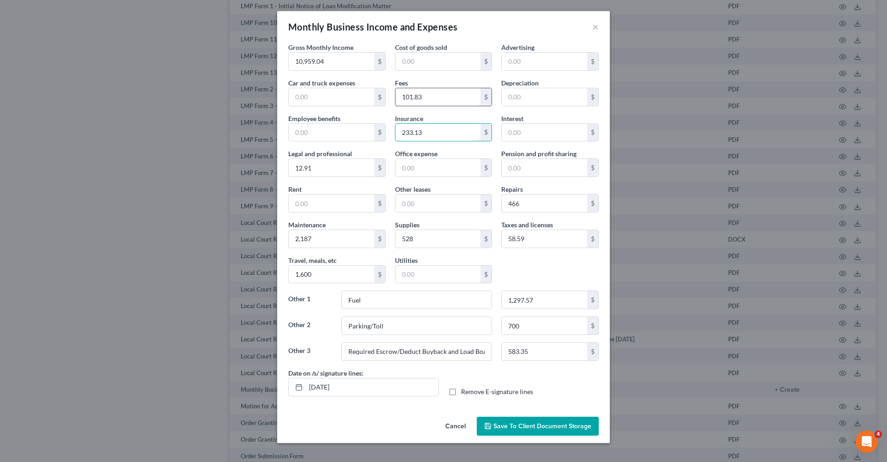
type input "233.13"
click at [427, 99] on input "101.83" at bounding box center [437, 97] width 85 height 18
click at [427, 98] on input "101.83" at bounding box center [437, 97] width 85 height 18
type input "101.84"
click at [438, 116] on div "Insurance 233.13 $" at bounding box center [443, 128] width 107 height 28
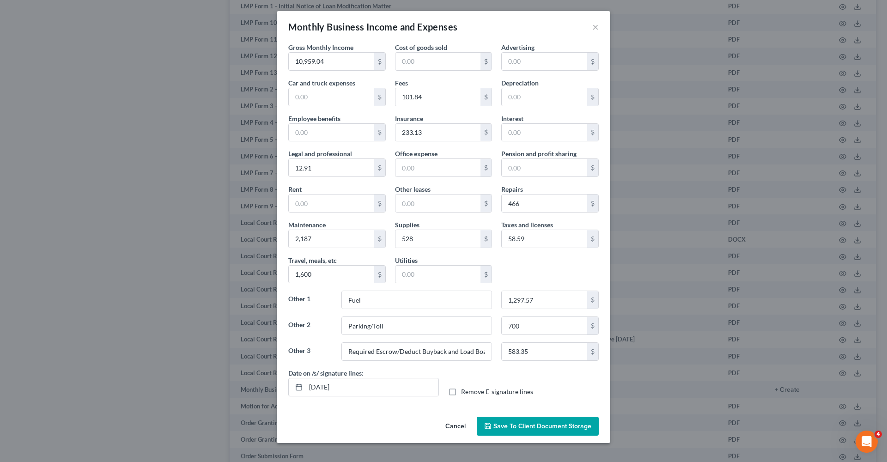
click at [527, 423] on span "Save to Client Document Storage" at bounding box center [542, 426] width 98 height 8
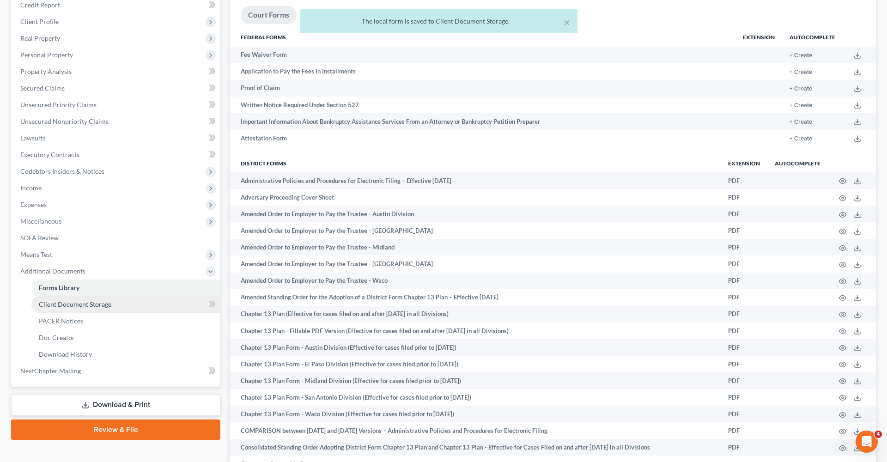
click at [84, 306] on span "Client Document Storage" at bounding box center [75, 304] width 73 height 8
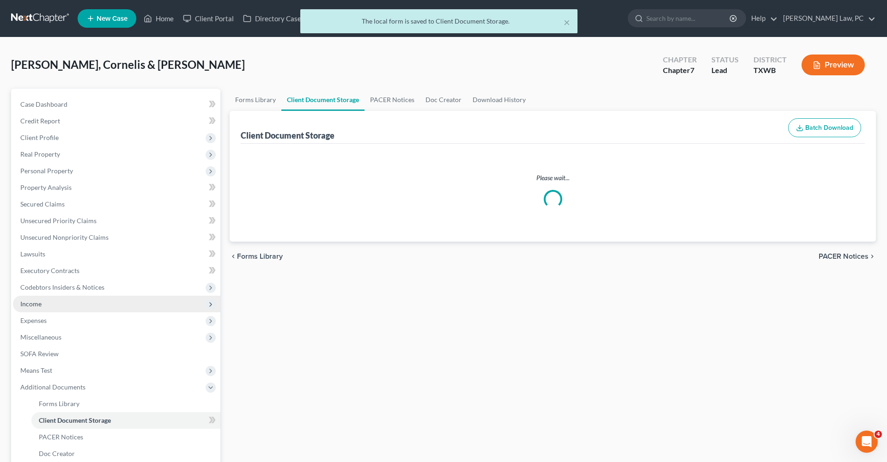
select select "0"
select select "2"
select select "10"
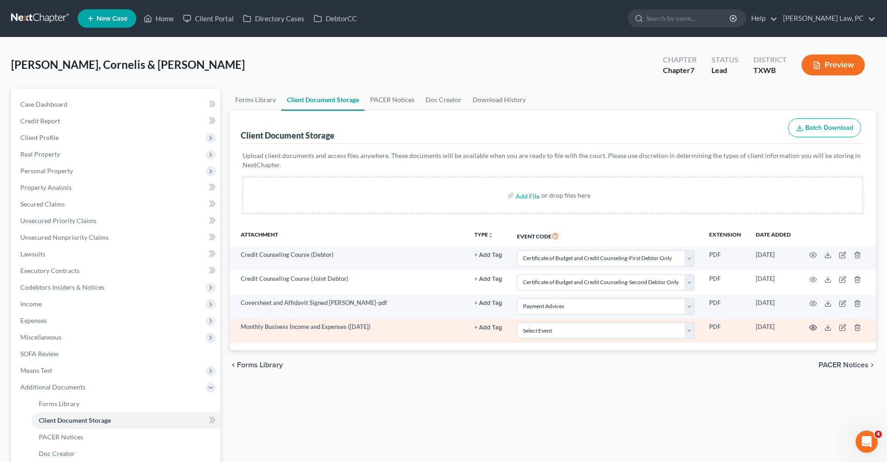
click at [814, 327] on circle "button" at bounding box center [813, 328] width 2 height 2
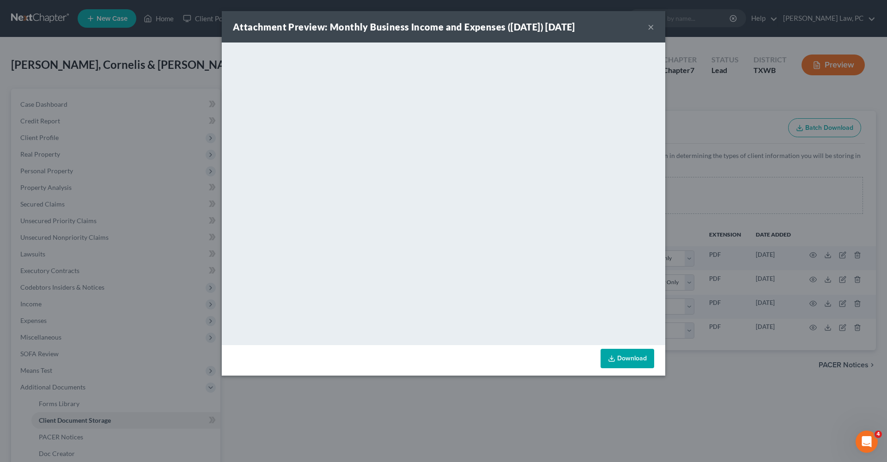
click at [654, 26] on button "×" at bounding box center [651, 26] width 6 height 11
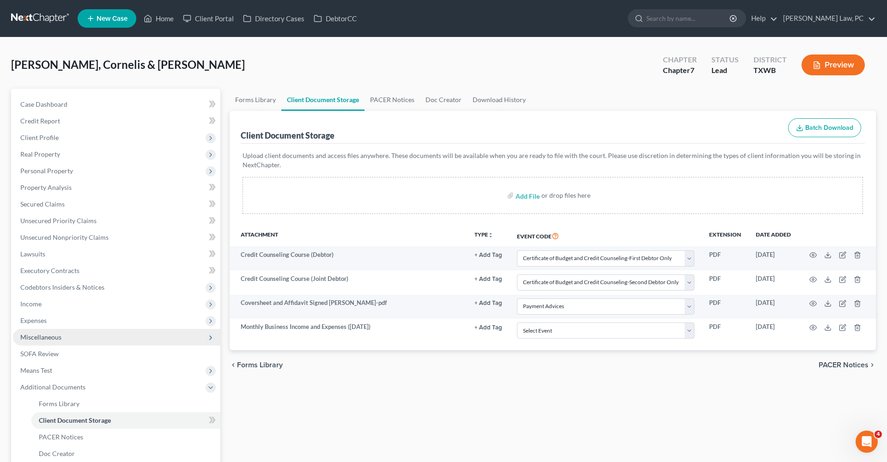
click at [35, 339] on span "Miscellaneous" at bounding box center [40, 337] width 41 height 8
click at [73, 420] on span "Business Related" at bounding box center [63, 420] width 48 height 8
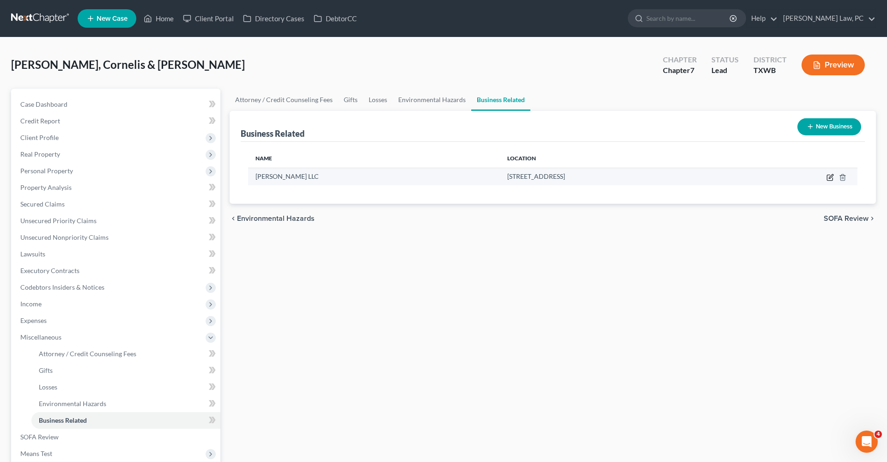
click at [829, 179] on icon "button" at bounding box center [829, 177] width 7 height 7
select select "sole_proprietor"
select select "45"
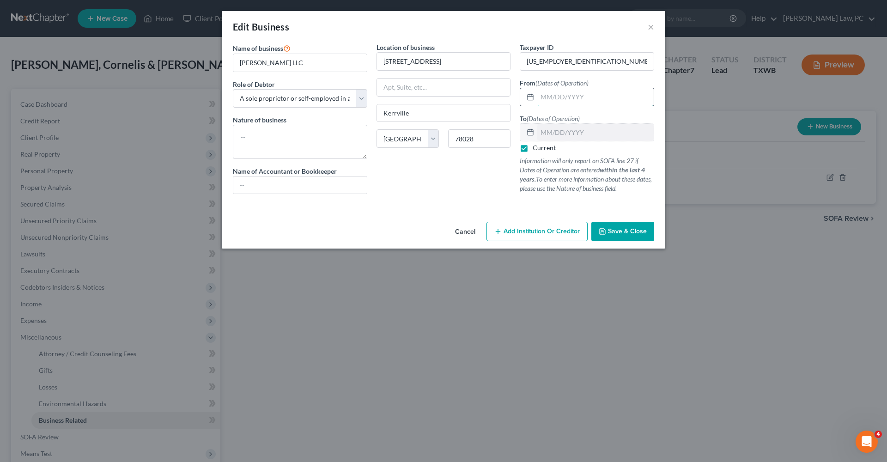
click at [586, 92] on input "text" at bounding box center [595, 97] width 116 height 18
type input "08/19/2021"
click at [627, 232] on span "Save & Close" at bounding box center [627, 231] width 39 height 8
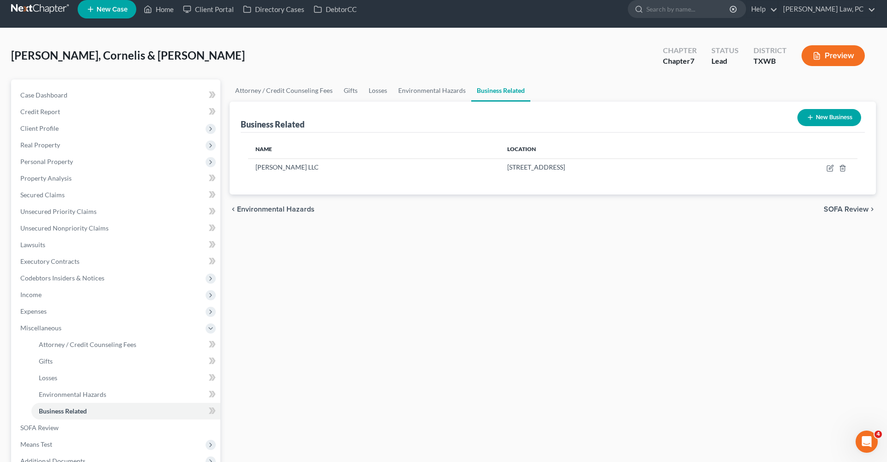
scroll to position [10, 0]
click at [41, 164] on span "Personal Property" at bounding box center [46, 161] width 53 height 8
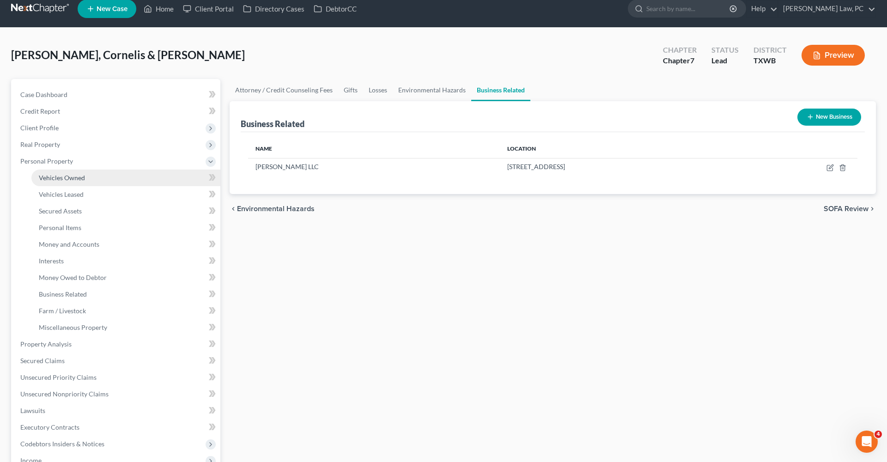
click at [53, 183] on link "Vehicles Owned" at bounding box center [125, 177] width 189 height 17
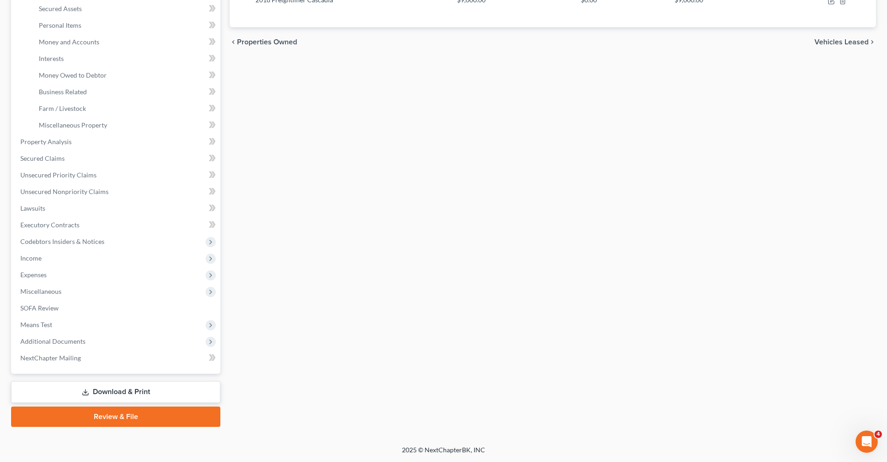
scroll to position [212, 0]
click at [51, 340] on span "Additional Documents" at bounding box center [52, 341] width 65 height 8
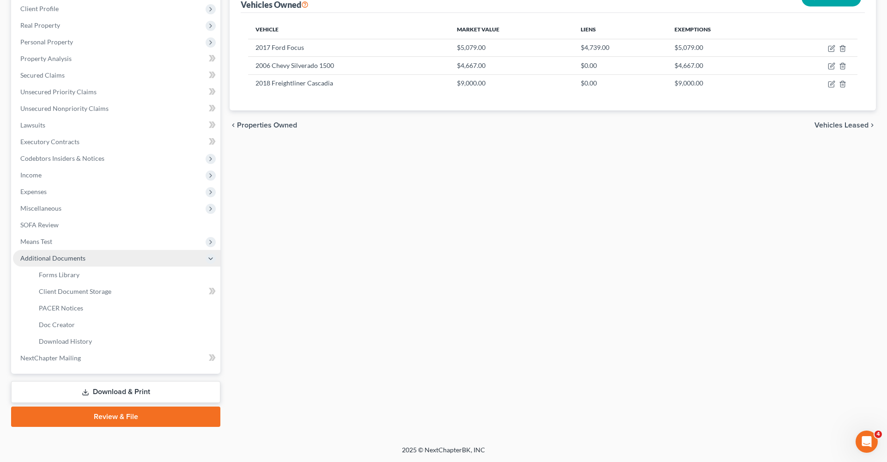
scroll to position [129, 0]
click at [95, 288] on span "Client Document Storage" at bounding box center [75, 291] width 73 height 8
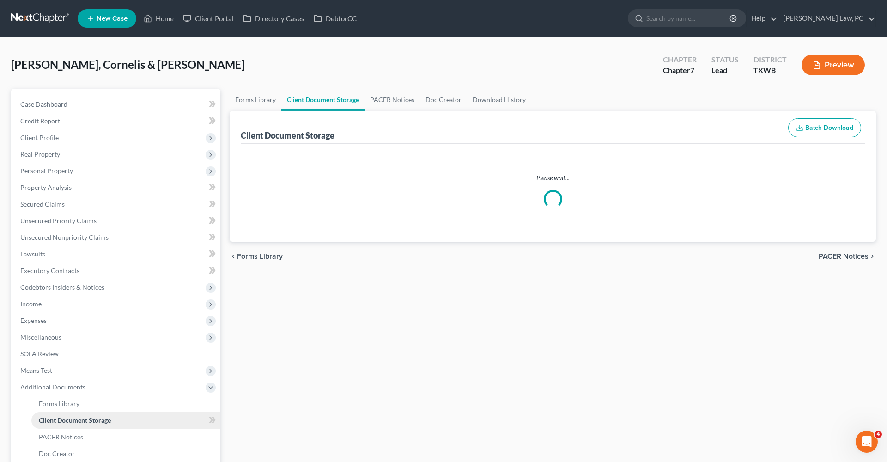
select select "0"
select select "2"
select select "10"
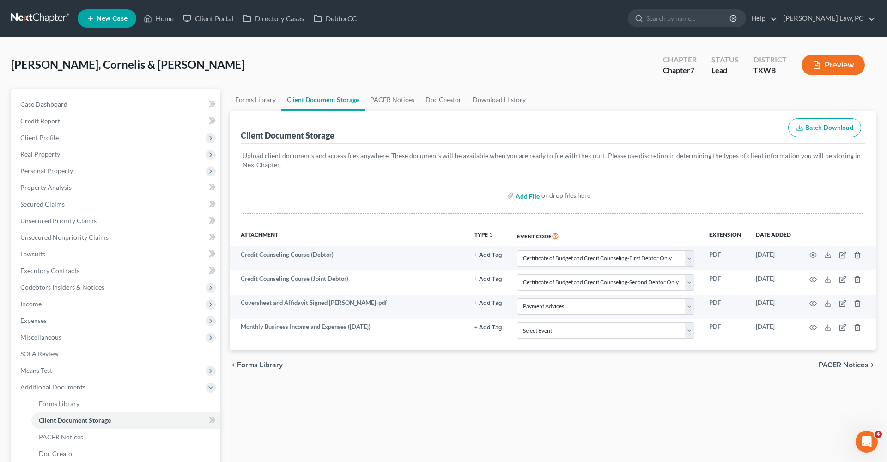
click at [521, 197] on input "file" at bounding box center [526, 195] width 22 height 17
type input "C:\fakepath\Coversheet and Affidavit Signed Van Rooyen_Sonya.pdf"
select select "0"
select select "2"
select select "10"
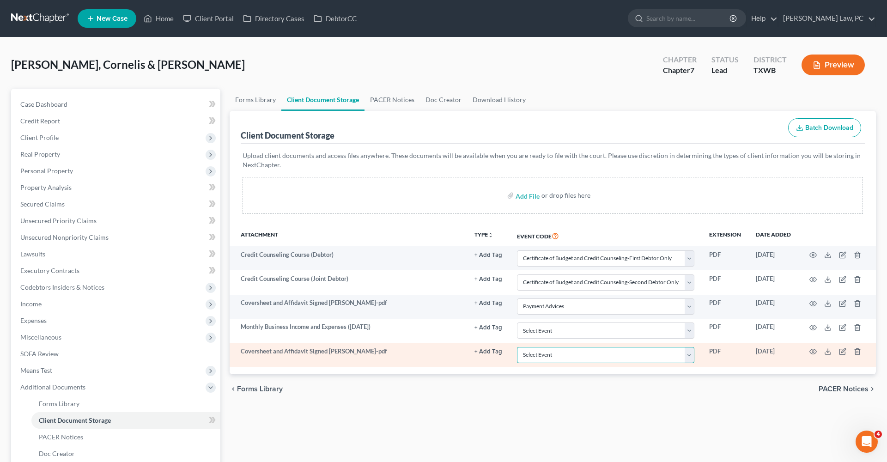
select select "10"
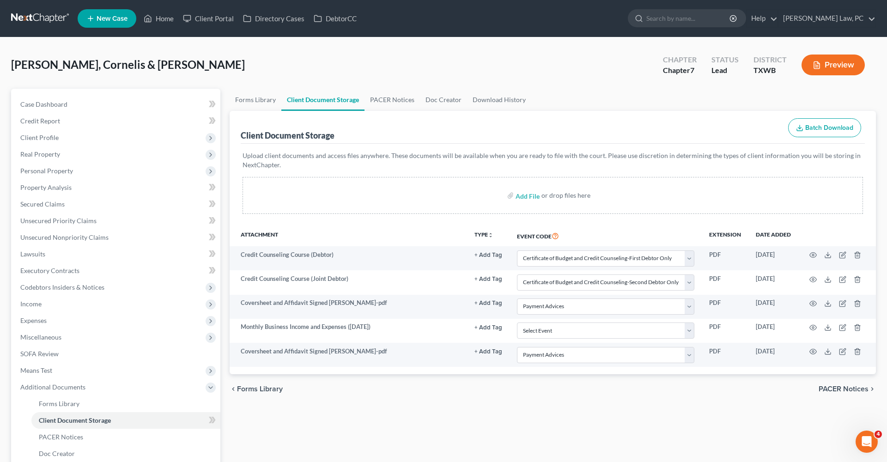
click at [32, 339] on span "Miscellaneous" at bounding box center [40, 337] width 41 height 8
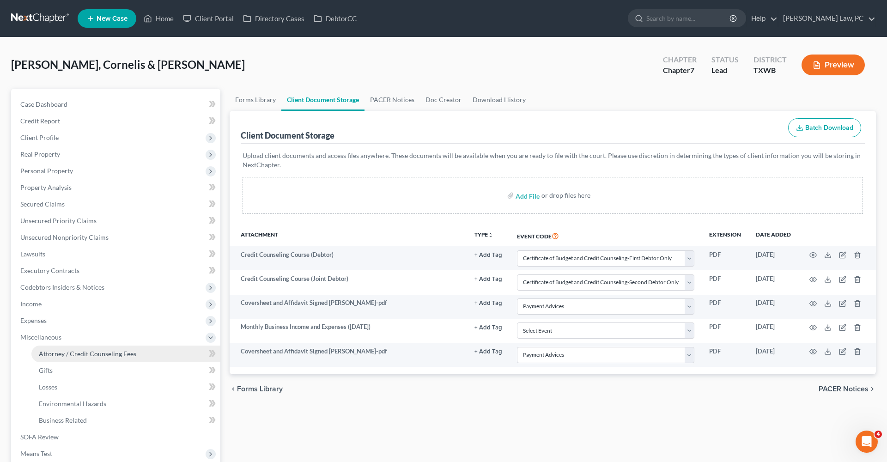
click at [75, 352] on span "Attorney / Credit Counseling Fees" at bounding box center [87, 354] width 97 height 8
select select "4"
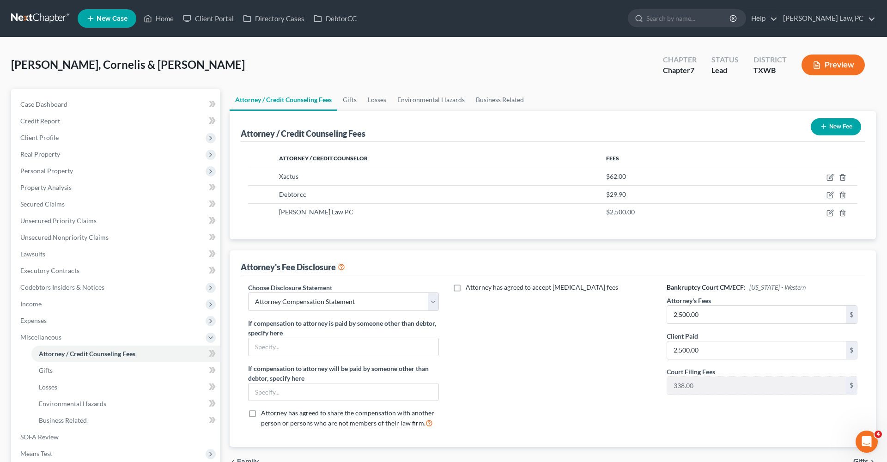
click at [828, 129] on button "New Fee" at bounding box center [836, 126] width 50 height 17
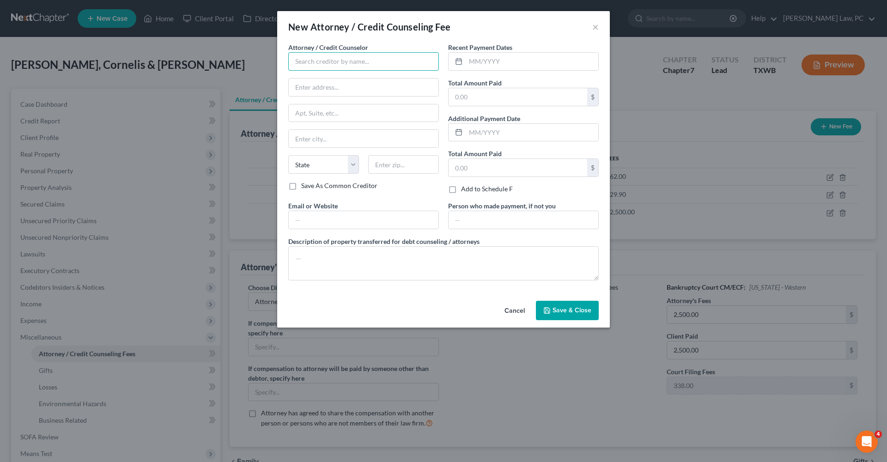
click at [369, 61] on input "text" at bounding box center [363, 61] width 151 height 18
type input "Debt National Relief"
click at [496, 65] on input "text" at bounding box center [532, 62] width 133 height 18
click at [499, 96] on input "text" at bounding box center [517, 97] width 139 height 18
type input "603"
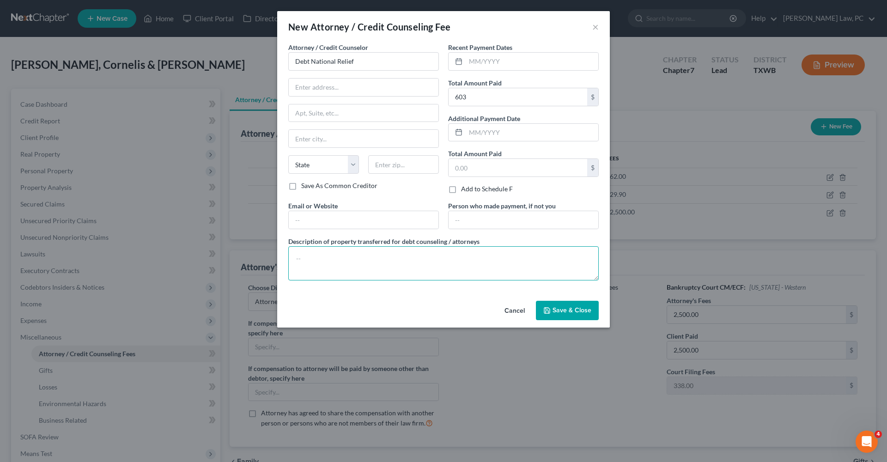
click at [357, 260] on textarea at bounding box center [443, 263] width 310 height 34
type textarea "Debt Consolidation Program"
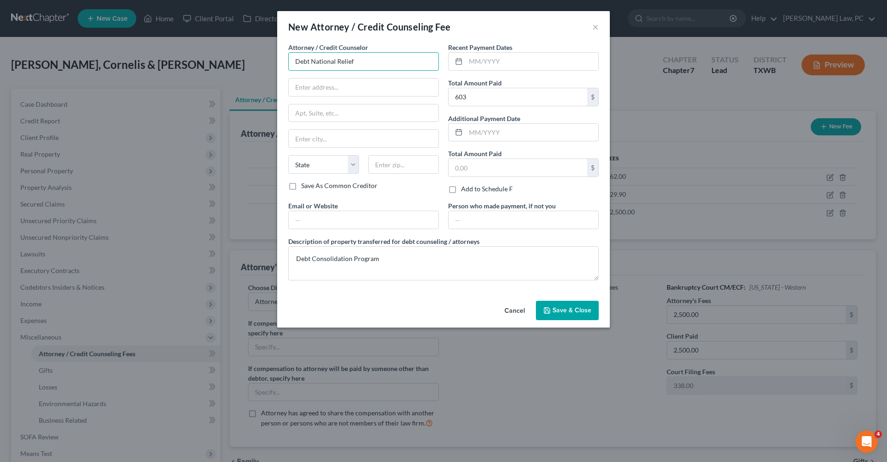
drag, startPoint x: 364, startPoint y: 61, endPoint x: 274, endPoint y: 61, distance: 90.1
click at [274, 61] on div "New Attorney / Credit Counseling Fee × Attorney / Credit Counselor * Debt Natio…" at bounding box center [443, 231] width 887 height 462
paste input "180 Maiden Ln 28 floor, New York, NY 10038"
drag, startPoint x: 400, startPoint y: 87, endPoint x: 430, endPoint y: 85, distance: 29.1
click at [430, 85] on input "180 Maiden Ln 28 floor, New York, NY 10038" at bounding box center [364, 88] width 150 height 18
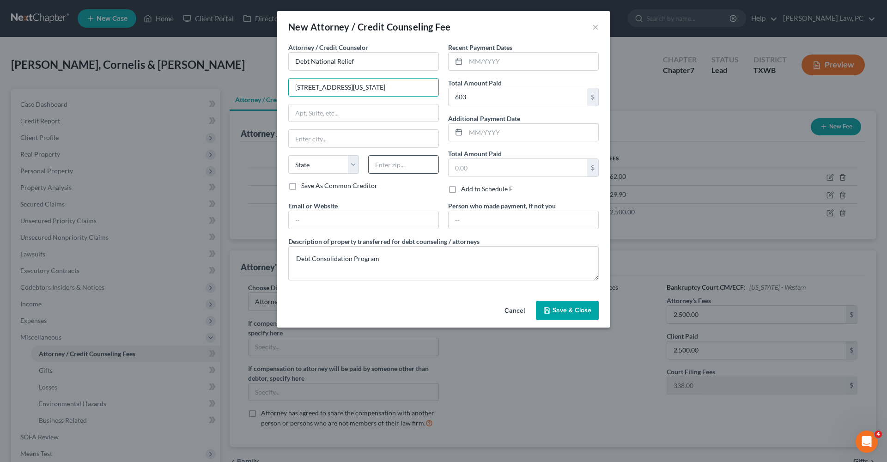
type input "180 Maiden Ln 28 floor, New York, NY"
paste input "10038"
type input "10038"
type input "New York"
select select "35"
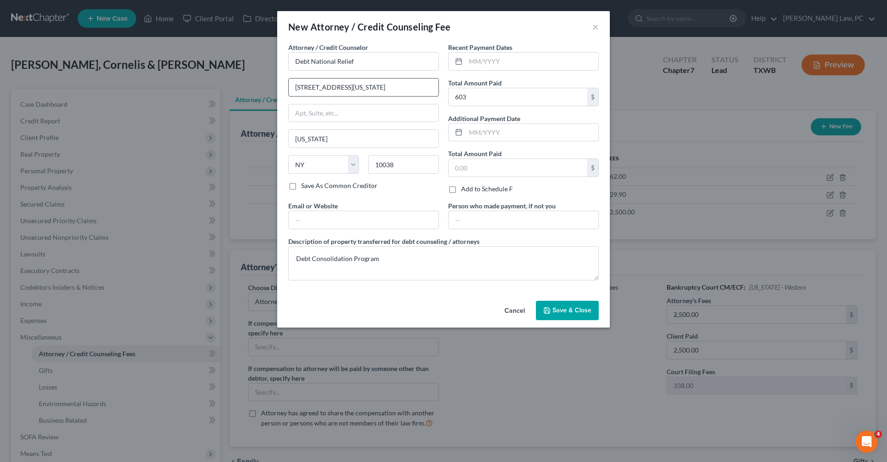
drag, startPoint x: 405, startPoint y: 89, endPoint x: 364, endPoint y: 89, distance: 41.1
click at [364, 89] on input "180 Maiden Ln 28 floor, New York, NY" at bounding box center [364, 88] width 150 height 18
click at [348, 88] on input "180 Maiden Ln 28 floor" at bounding box center [364, 88] width 150 height 18
drag, startPoint x: 339, startPoint y: 88, endPoint x: 362, endPoint y: 88, distance: 22.6
click at [362, 88] on input "180 Maiden Ln 28 Floor" at bounding box center [364, 88] width 150 height 18
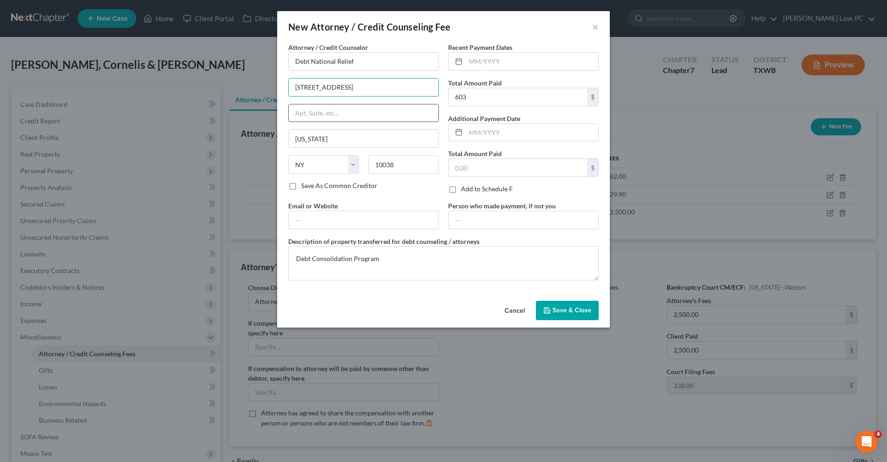
type input "180 Maiden Ln"
paste input "28 Floor"
type input "28 Floor"
click at [476, 168] on input "text" at bounding box center [517, 168] width 139 height 18
type input "7,000"
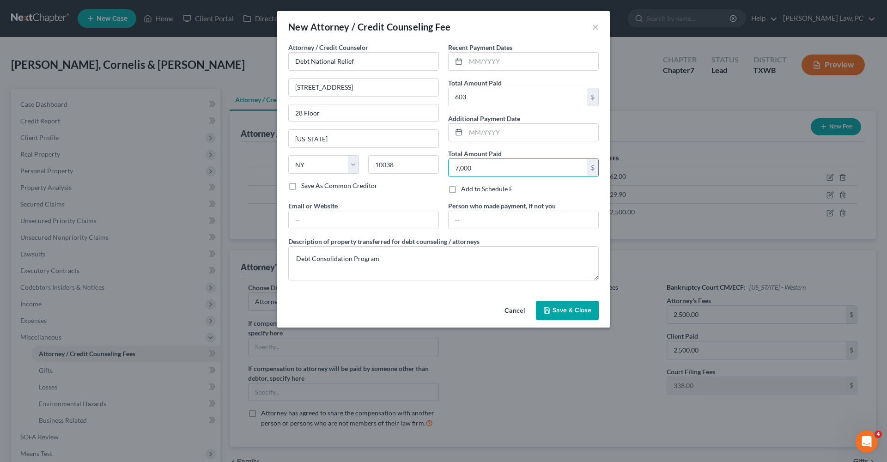
click at [563, 314] on span "Save & Close" at bounding box center [571, 310] width 39 height 8
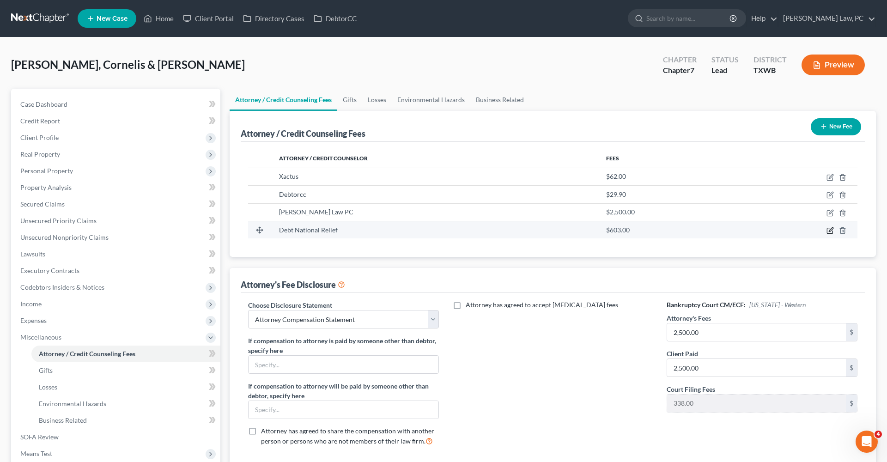
click at [831, 233] on icon "button" at bounding box center [830, 231] width 6 height 6
select select "35"
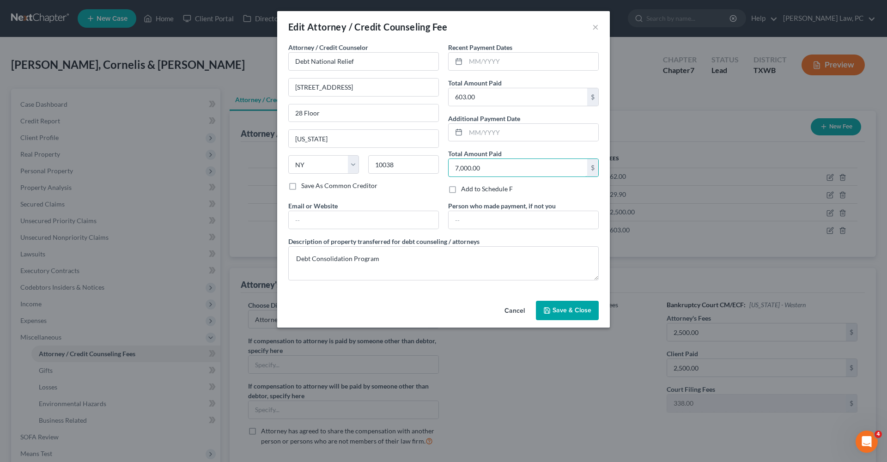
drag, startPoint x: 484, startPoint y: 170, endPoint x: 446, endPoint y: 170, distance: 38.3
click at [446, 170] on div "Recent Payment Dates Total Amount Paid 603.00 $ Additional Payment Date Total A…" at bounding box center [523, 121] width 160 height 158
type input "7,236"
click at [559, 313] on span "Save & Close" at bounding box center [571, 310] width 39 height 8
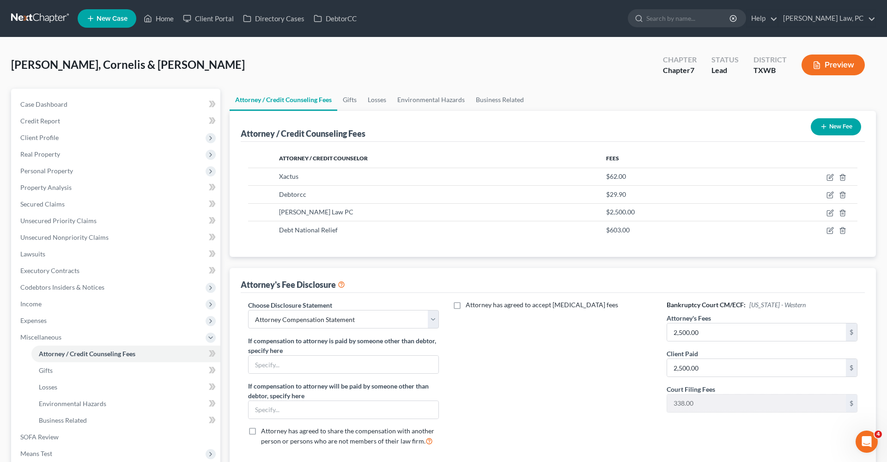
click at [832, 233] on icon "button" at bounding box center [830, 231] width 6 height 6
select select "35"
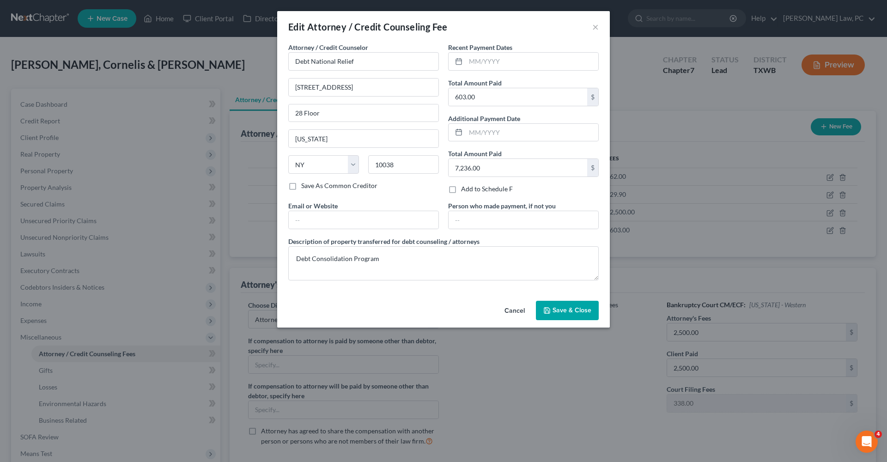
click at [832, 233] on div "Edit Attorney / Credit Counseling Fee × Attorney / Credit Counselor * Debt Nati…" at bounding box center [443, 231] width 887 height 462
click at [493, 63] on input "text" at bounding box center [532, 62] width 133 height 18
type input "08/2025"
click at [571, 313] on span "Save & Close" at bounding box center [571, 310] width 39 height 8
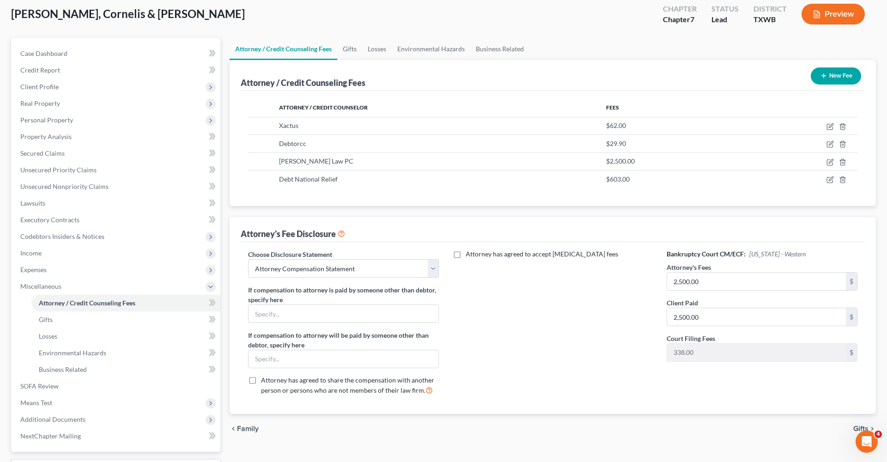
scroll to position [70, 0]
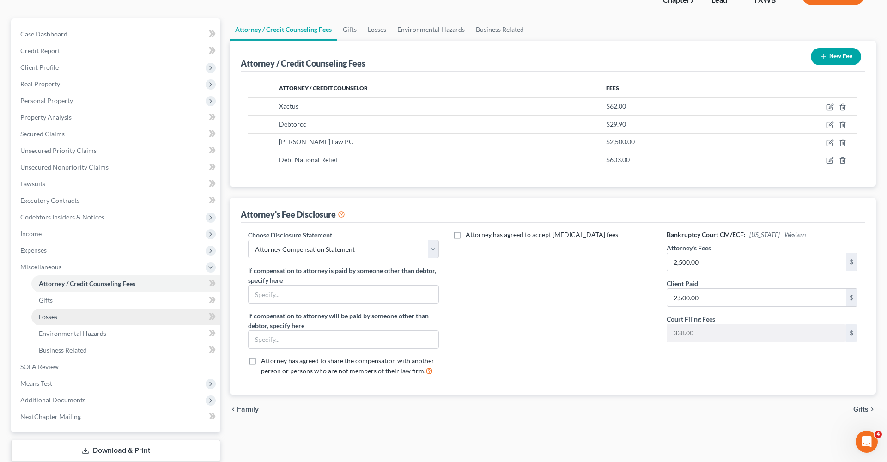
click at [70, 353] on span "Business Related" at bounding box center [63, 350] width 48 height 8
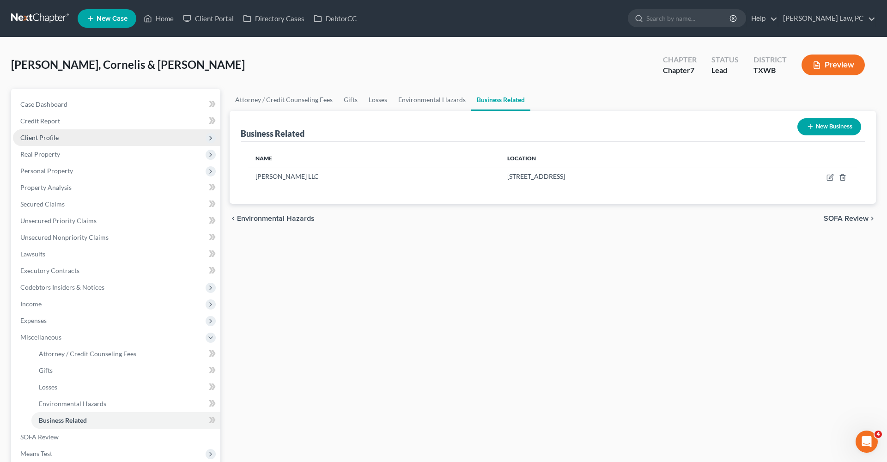
click at [47, 136] on span "Client Profile" at bounding box center [39, 137] width 38 height 8
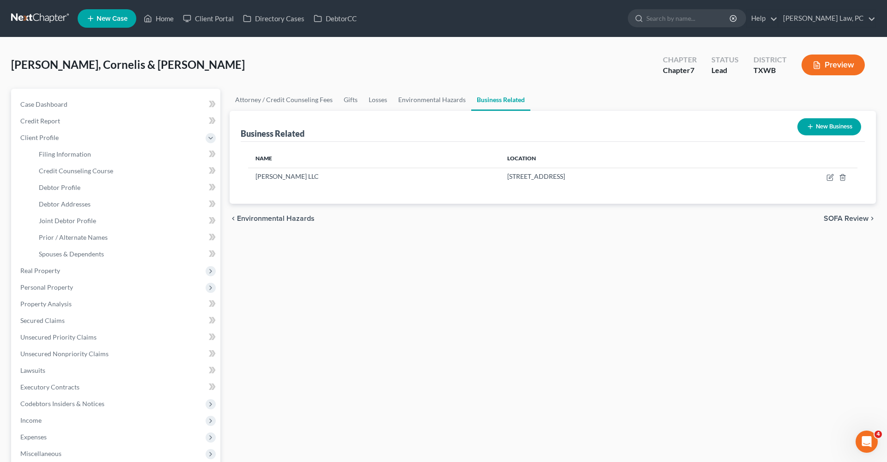
click at [28, 19] on link at bounding box center [40, 18] width 59 height 17
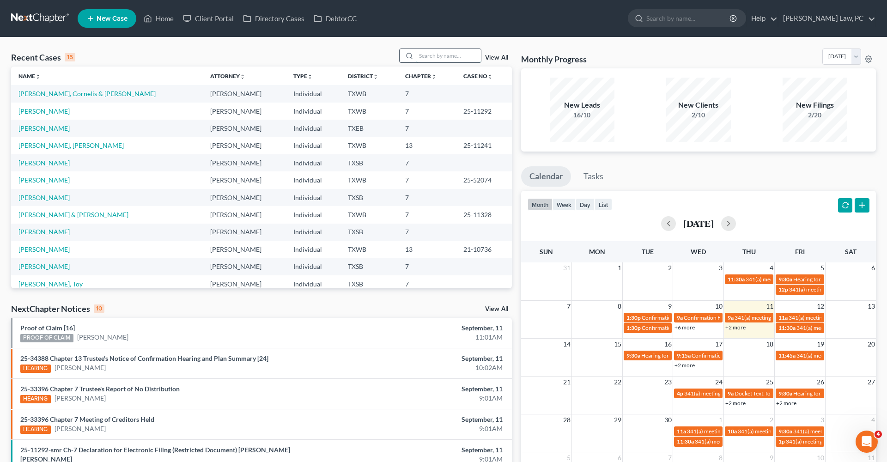
click at [428, 56] on input "search" at bounding box center [448, 55] width 65 height 13
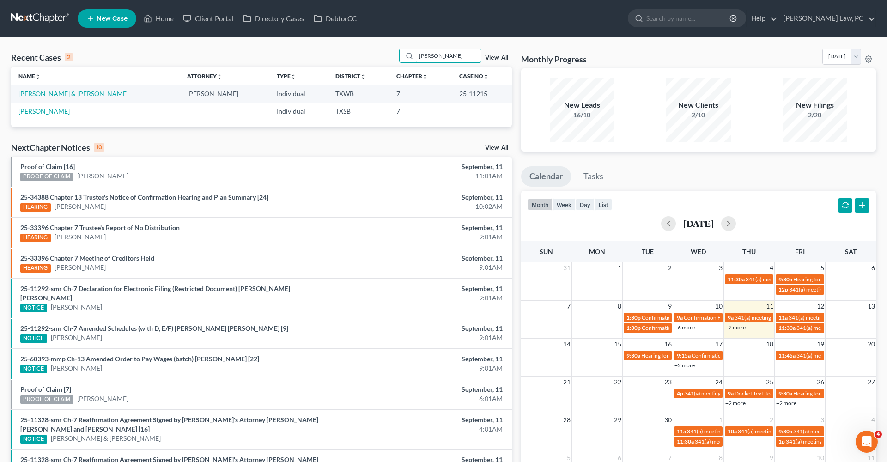
type input "molina"
click at [65, 93] on link "Molina, Carlos & Suarez-Trejo, Yesenia" at bounding box center [73, 94] width 110 height 8
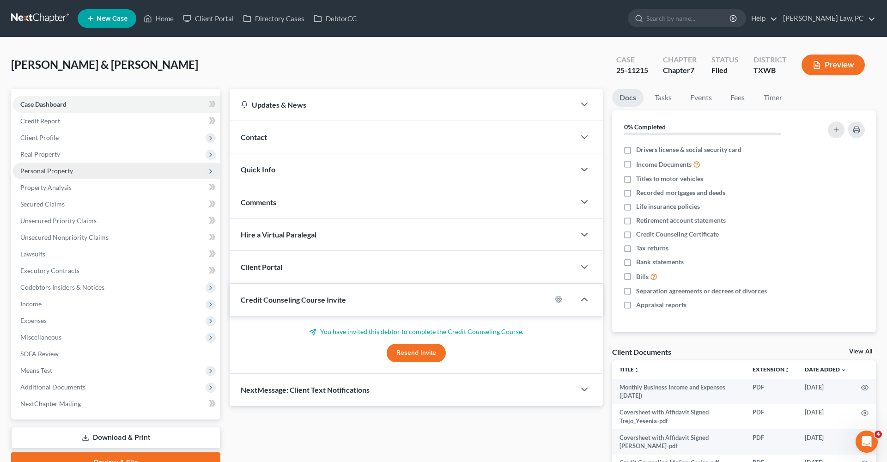
click at [52, 173] on span "Personal Property" at bounding box center [46, 171] width 53 height 8
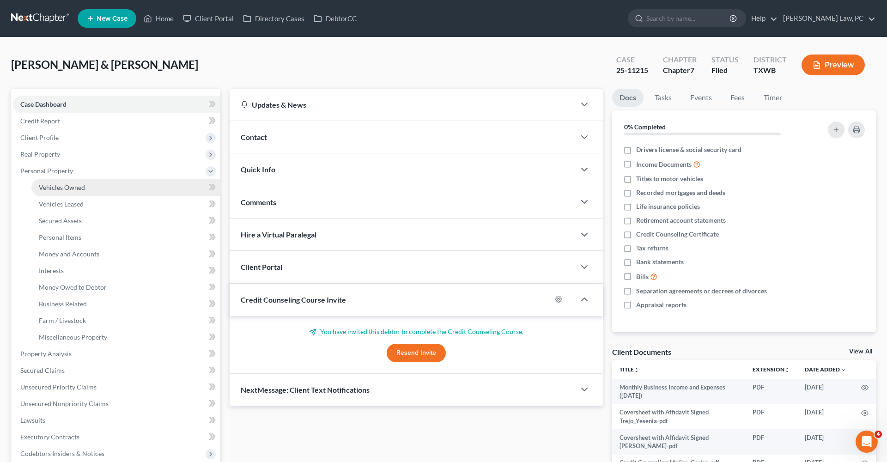
click at [60, 187] on span "Vehicles Owned" at bounding box center [62, 187] width 46 height 8
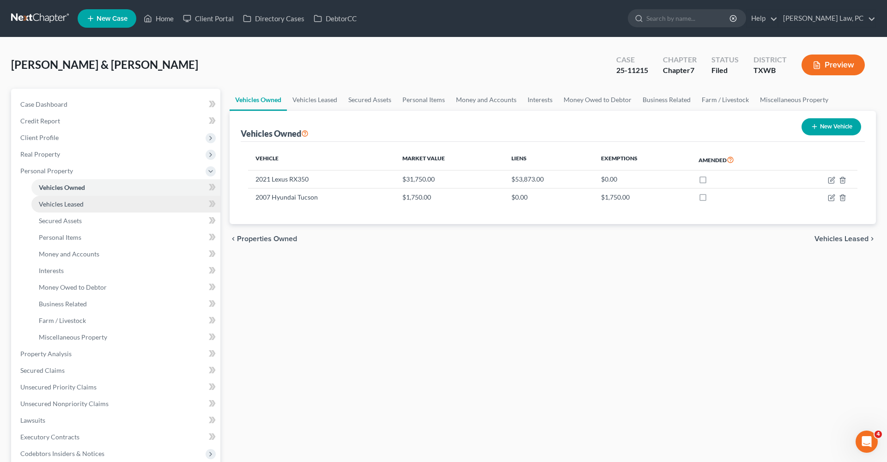
click at [60, 202] on span "Vehicles Leased" at bounding box center [61, 204] width 45 height 8
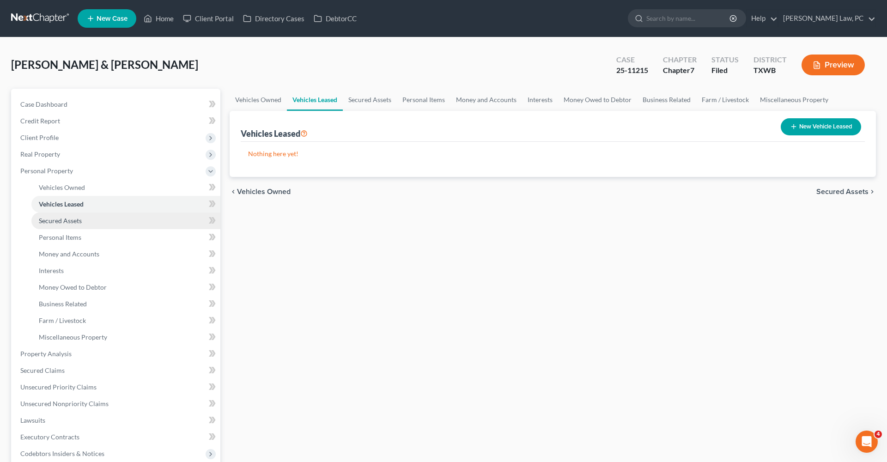
click at [61, 224] on span "Secured Assets" at bounding box center [60, 221] width 43 height 8
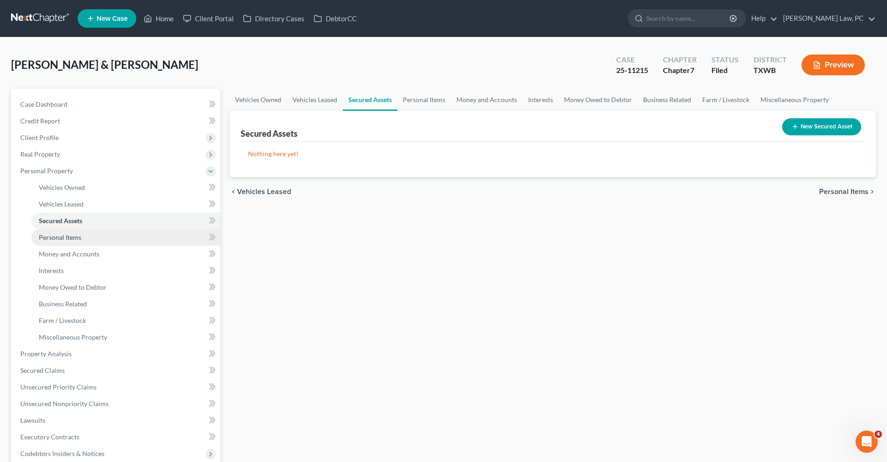
click at [66, 238] on span "Personal Items" at bounding box center [60, 237] width 42 height 8
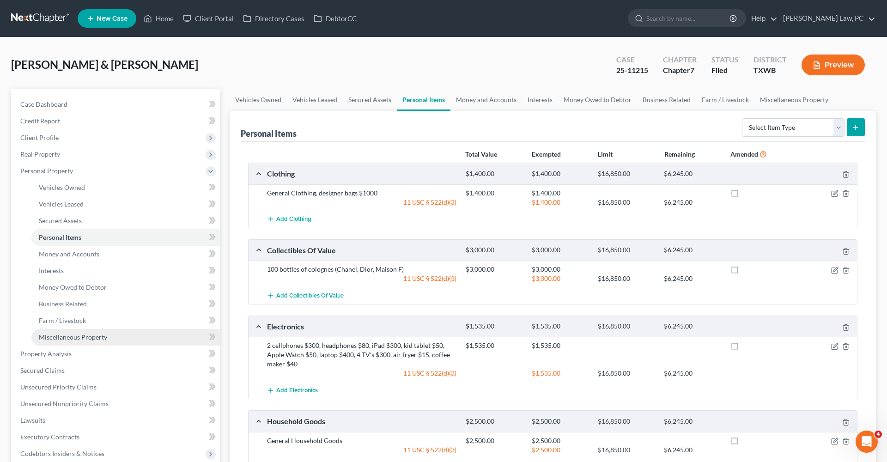
click at [79, 337] on span "Miscellaneous Property" at bounding box center [73, 337] width 68 height 8
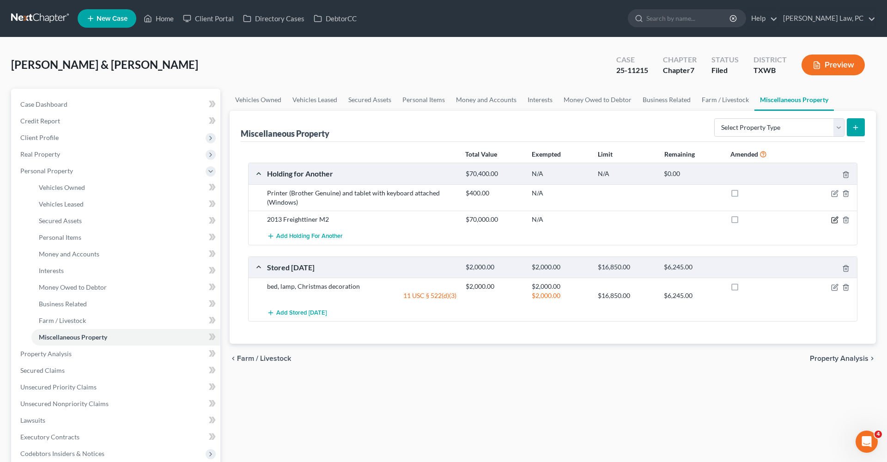
click at [834, 220] on icon "button" at bounding box center [835, 219] width 4 height 4
select select "24"
select select "45"
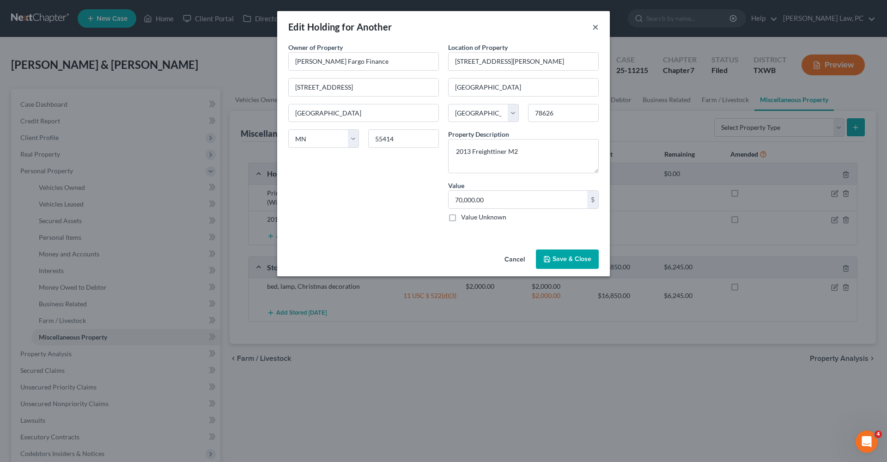
click at [596, 25] on button "×" at bounding box center [595, 26] width 6 height 11
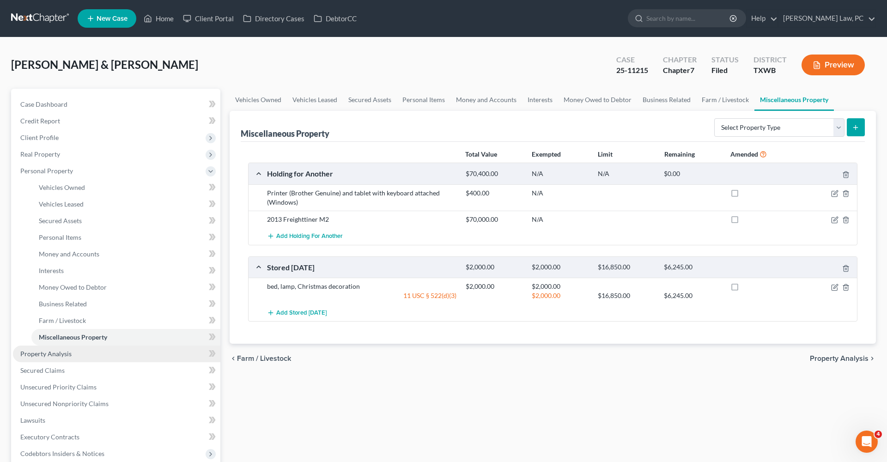
click at [64, 354] on span "Property Analysis" at bounding box center [45, 354] width 51 height 8
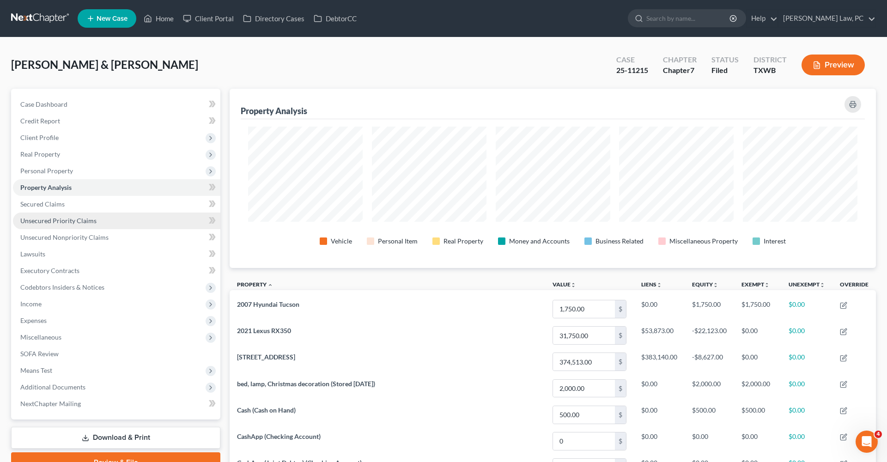
scroll to position [179, 646]
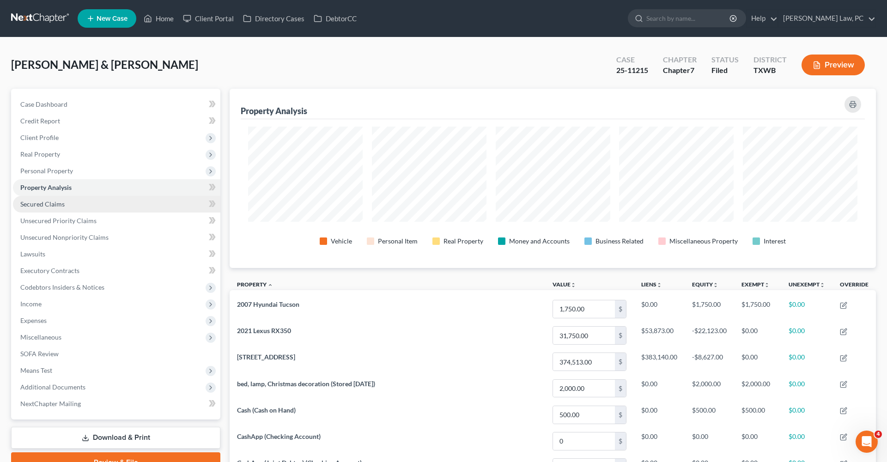
click at [63, 205] on span "Secured Claims" at bounding box center [42, 204] width 44 height 8
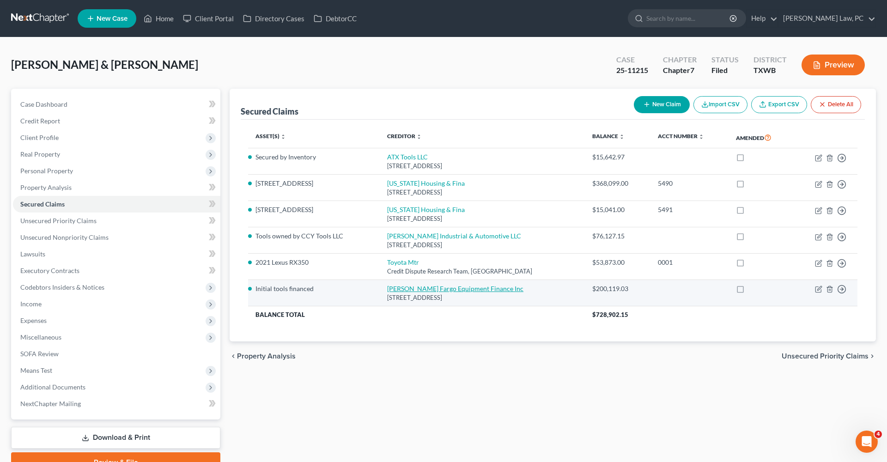
click at [398, 287] on link "Wells Fargo Equipment Finance Inc" at bounding box center [455, 288] width 136 height 8
select select "24"
select select "0"
select select "2"
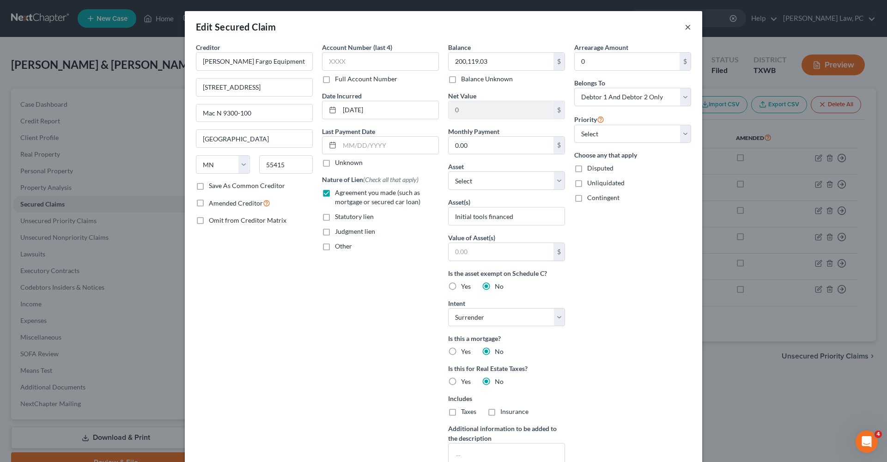
click at [688, 28] on button "×" at bounding box center [687, 26] width 6 height 11
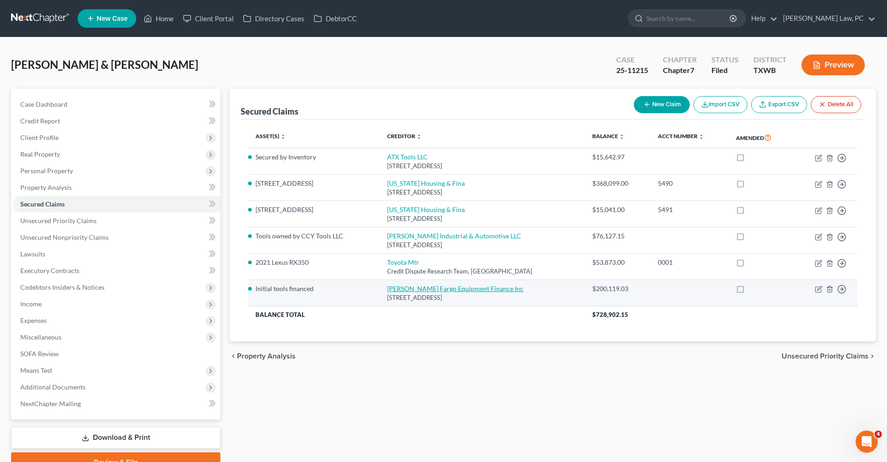
click at [411, 285] on link "Wells Fargo Equipment Finance Inc" at bounding box center [455, 288] width 136 height 8
select select "24"
select select "0"
select select "2"
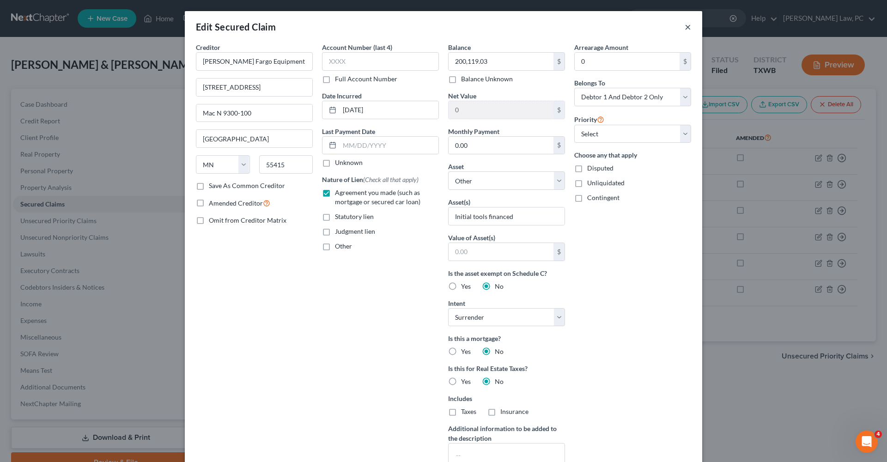
click at [688, 27] on button "×" at bounding box center [687, 26] width 6 height 11
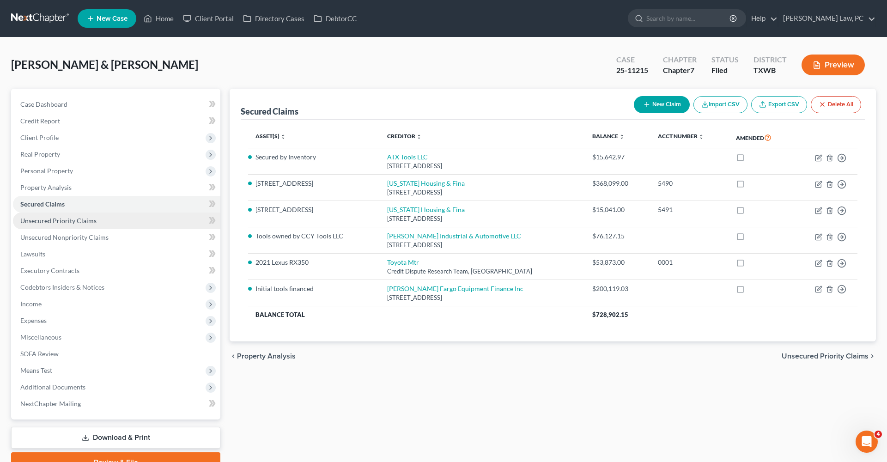
click at [56, 220] on span "Unsecured Priority Claims" at bounding box center [58, 221] width 76 height 8
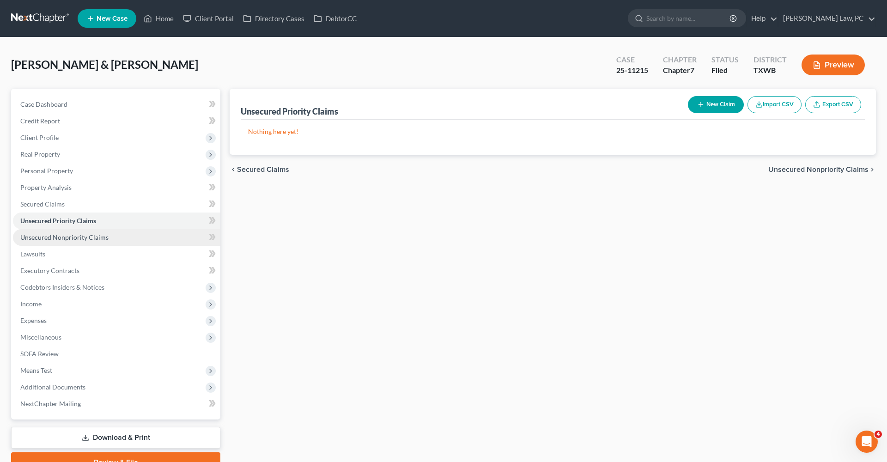
click at [73, 240] on span "Unsecured Nonpriority Claims" at bounding box center [64, 237] width 88 height 8
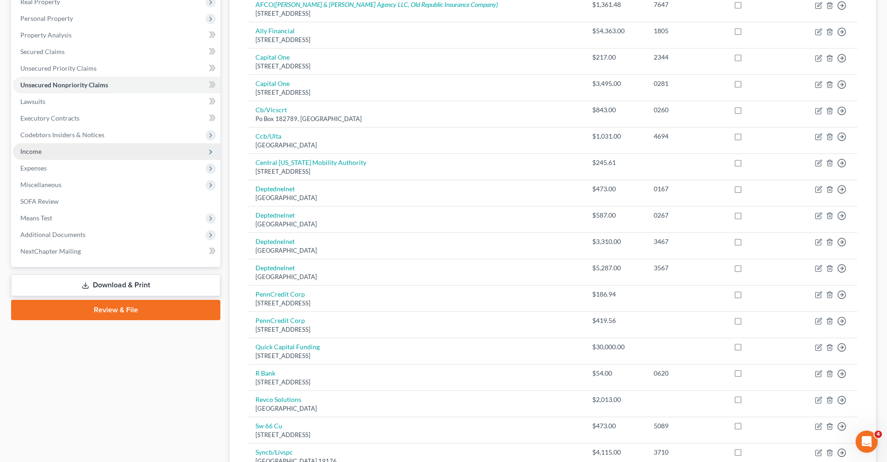
scroll to position [169, 0]
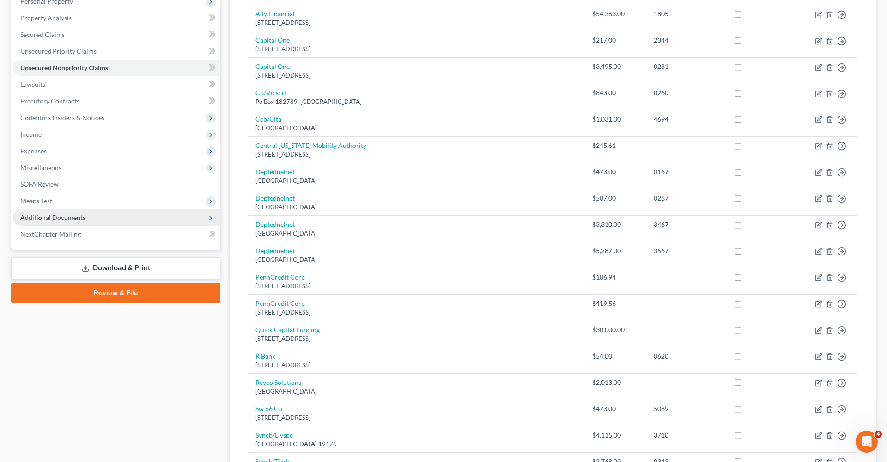
click at [60, 216] on span "Additional Documents" at bounding box center [52, 217] width 65 height 8
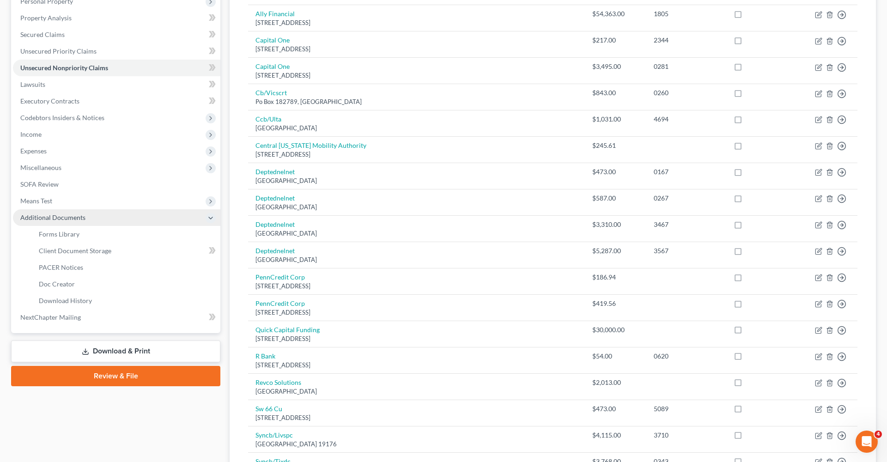
click at [58, 218] on span "Additional Documents" at bounding box center [52, 217] width 65 height 8
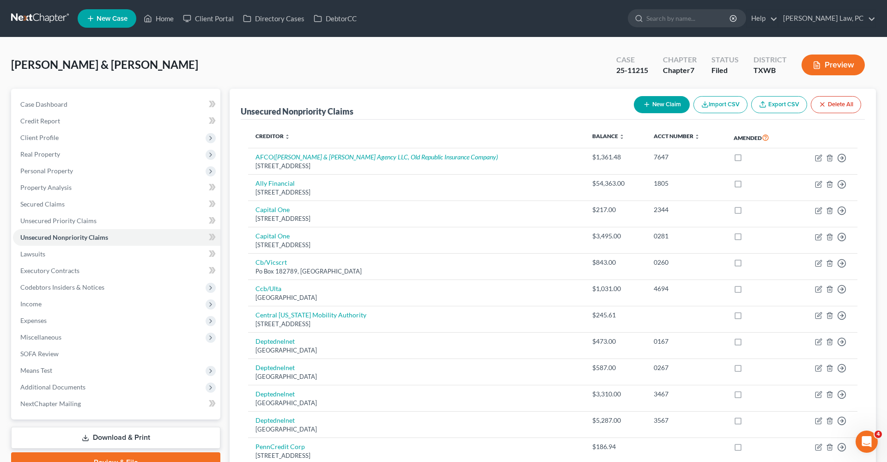
scroll to position [0, 0]
click at [42, 20] on link at bounding box center [40, 18] width 59 height 17
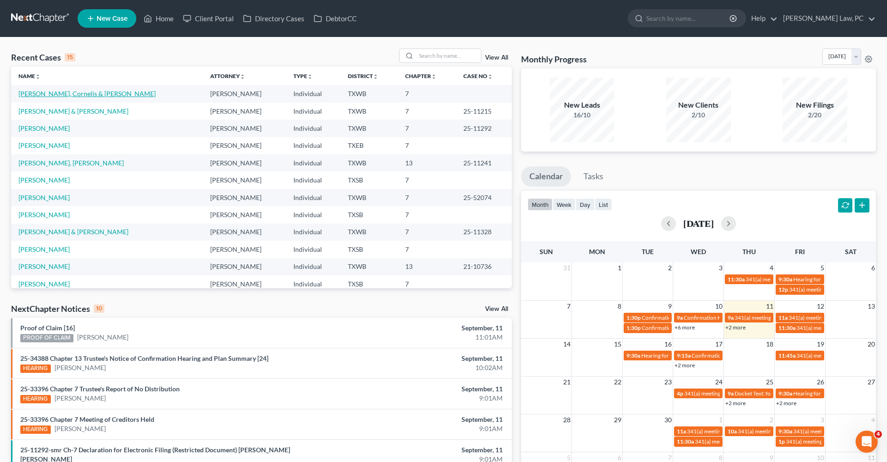
click at [44, 97] on link "[PERSON_NAME], Cornelis & [PERSON_NAME]" at bounding box center [86, 94] width 137 height 8
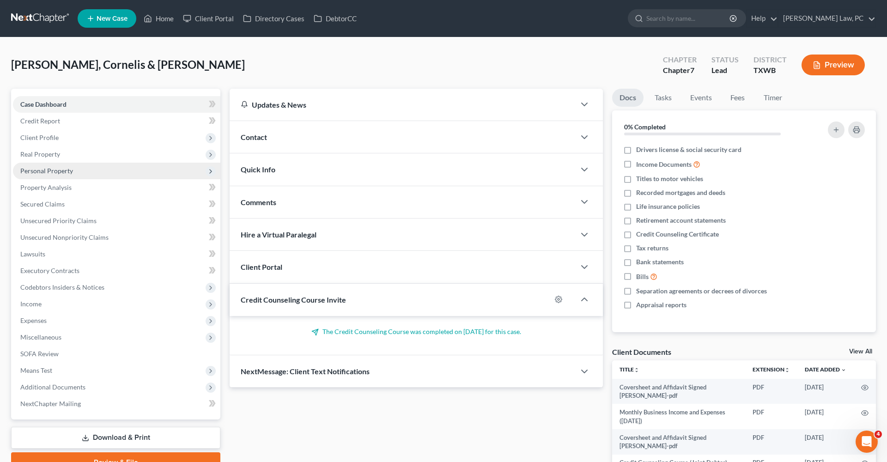
click at [48, 165] on span "Personal Property" at bounding box center [116, 171] width 207 height 17
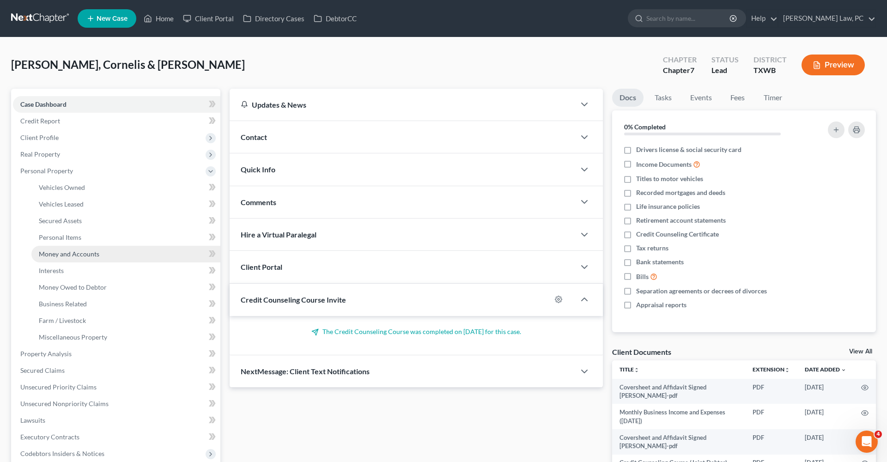
click at [61, 254] on span "Money and Accounts" at bounding box center [69, 254] width 61 height 8
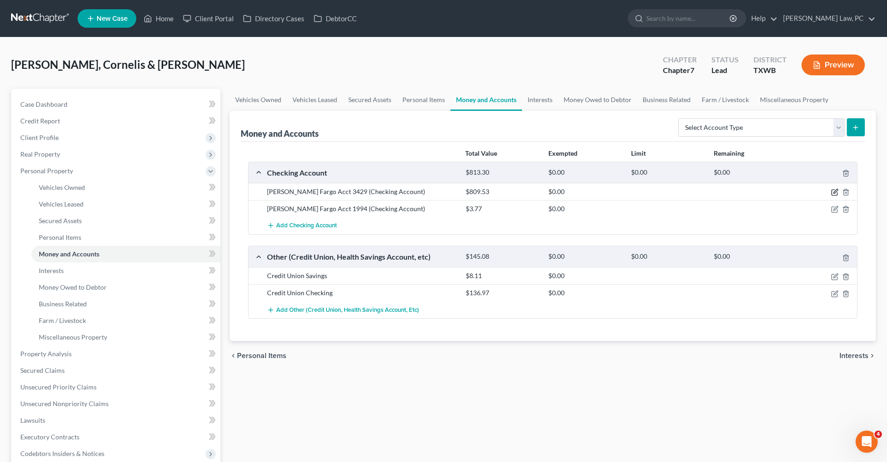
click at [832, 194] on icon "button" at bounding box center [834, 191] width 7 height 7
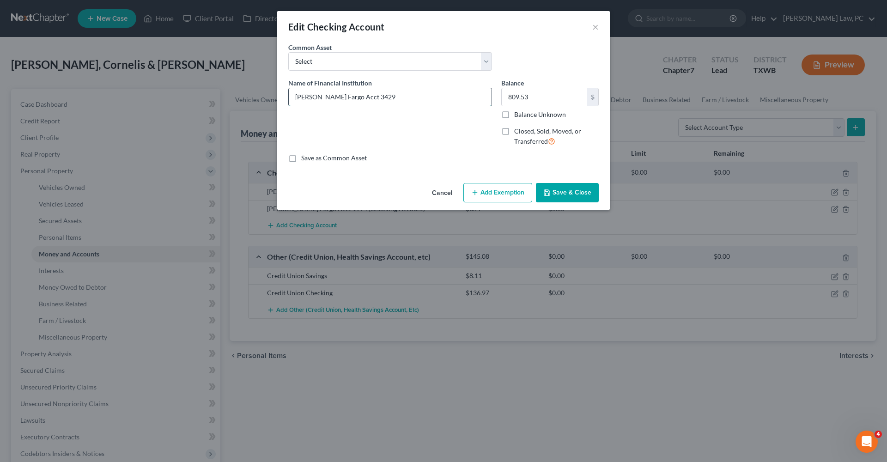
click at [395, 98] on input "[PERSON_NAME] Fargo Acct 3429" at bounding box center [390, 97] width 203 height 18
drag, startPoint x: 404, startPoint y: 98, endPoint x: 359, endPoint y: 98, distance: 44.8
click at [359, 98] on input "[PERSON_NAME] Fargo Acct 3429 (Joint Debtor)" at bounding box center [390, 97] width 203 height 18
type input "[PERSON_NAME] Fargo Acct 3429 (Joint Debtor)"
click at [584, 192] on button "Save & Close" at bounding box center [567, 192] width 63 height 19
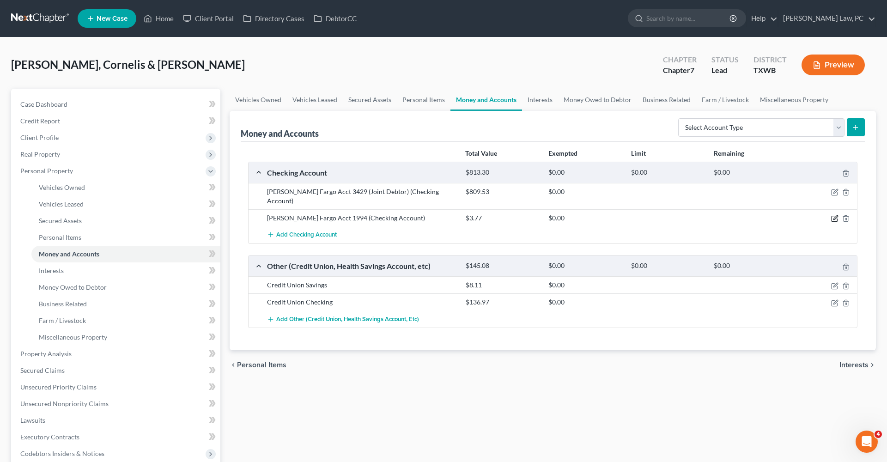
click at [834, 215] on icon "button" at bounding box center [834, 218] width 7 height 7
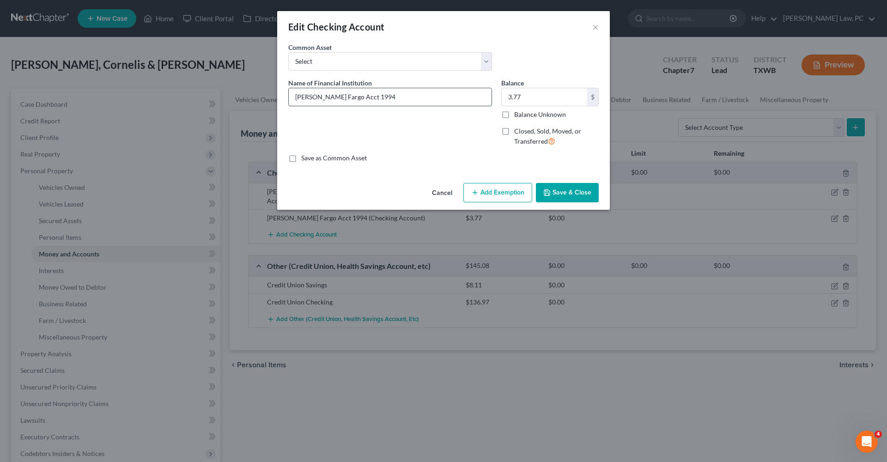
click at [448, 94] on input "[PERSON_NAME] Fargo Acct 1994" at bounding box center [390, 97] width 203 height 18
paste input "(Joint Debtor)"
type input "[PERSON_NAME] Fargo Acct 1994 (Joint Debtor)"
click at [571, 197] on button "Save & Close" at bounding box center [567, 192] width 63 height 19
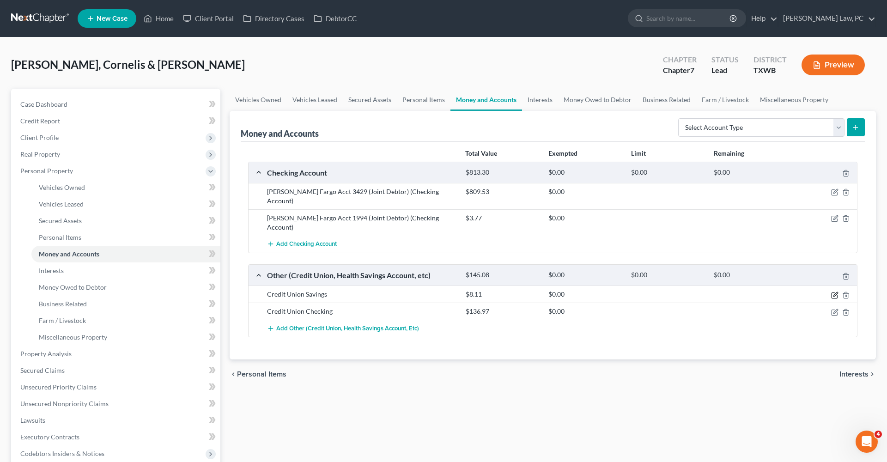
click at [836, 292] on icon "button" at bounding box center [835, 294] width 4 height 4
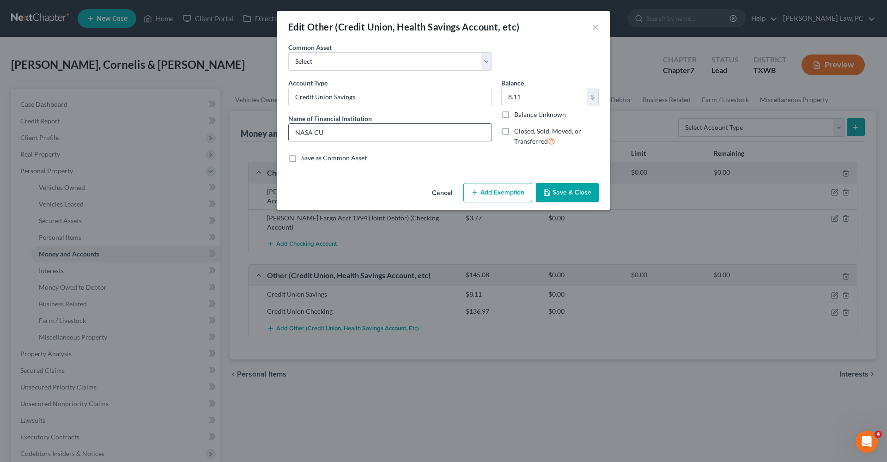
click at [384, 129] on input "NASA CU" at bounding box center [390, 133] width 203 height 18
paste input "(Joint Debtor)"
type input "NASA CU Savings ( (Joint Debtor)"
click at [443, 96] on input "Credit Union Savings" at bounding box center [390, 97] width 203 height 18
paste input "(Joint Debtor)"
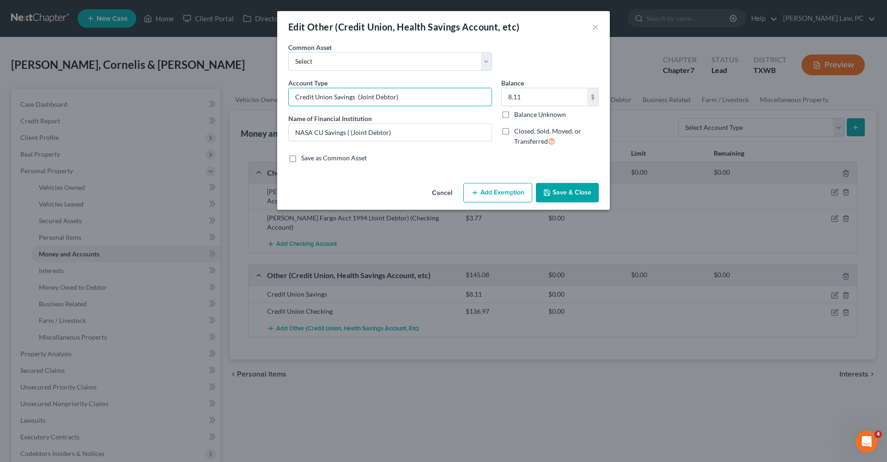
type input "Credit Union Savings (Joint Debtor)"
click at [580, 193] on button "Save & Close" at bounding box center [567, 192] width 63 height 19
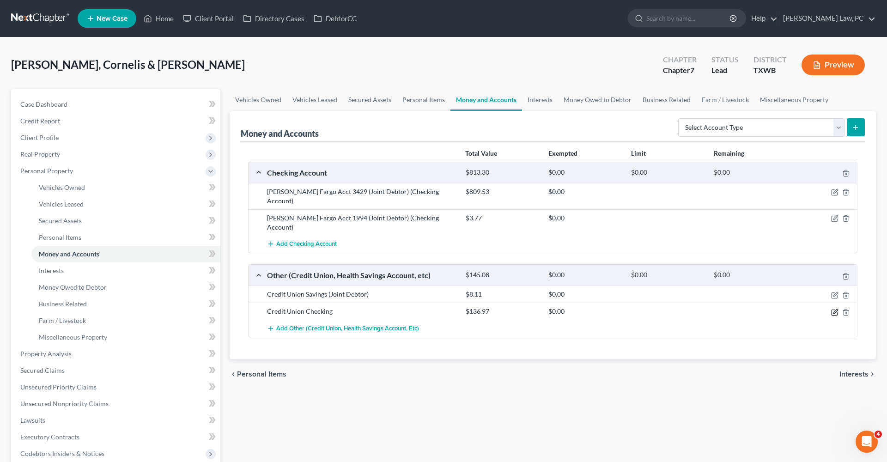
click at [834, 309] on icon "button" at bounding box center [835, 311] width 4 height 4
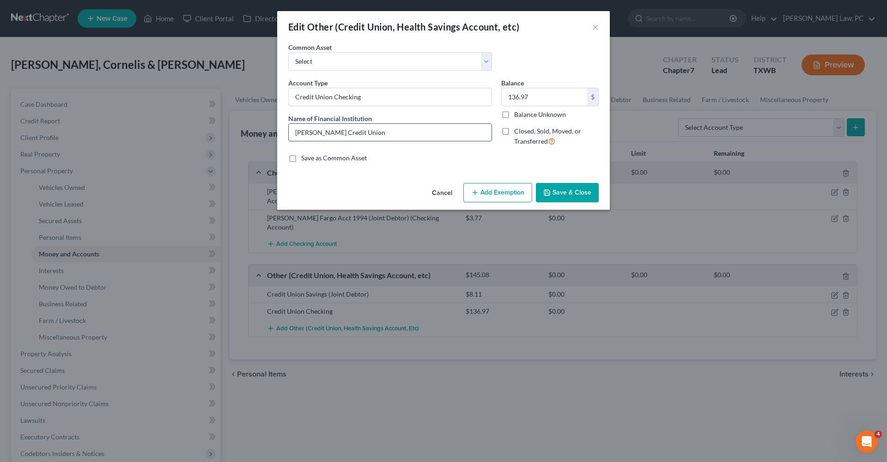
click at [407, 131] on input "[PERSON_NAME] Credit Union" at bounding box center [390, 133] width 203 height 18
paste input "(Joint Debtor)"
type input "[PERSON_NAME] Credit Union (Joint Debtor)"
click at [387, 93] on input "Credit Union Checking" at bounding box center [390, 97] width 203 height 18
paste input "(Joint Debtor)"
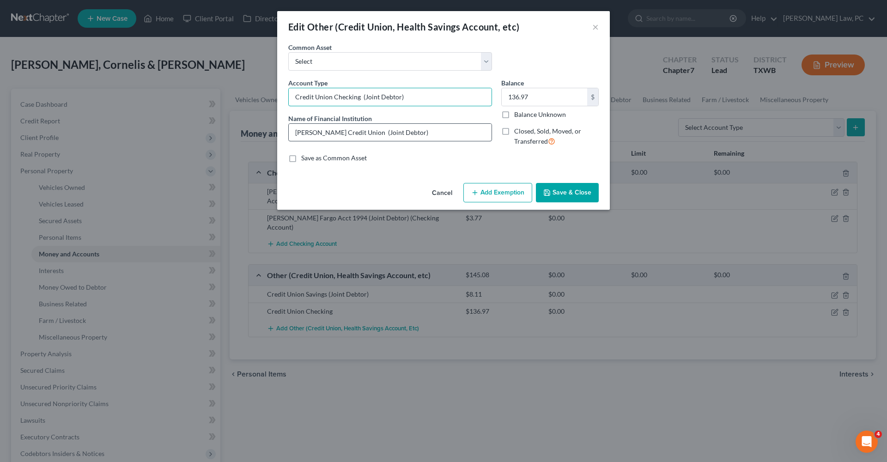
type input "Credit Union Checking (Joint Debtor)"
drag, startPoint x: 440, startPoint y: 130, endPoint x: 384, endPoint y: 135, distance: 56.1
click at [384, 135] on input "[PERSON_NAME] Credit Union (Joint Debtor)" at bounding box center [390, 133] width 203 height 18
type input "[PERSON_NAME] Credit Union"
click at [422, 100] on input "Credit Union Checking (Joint Debtor)" at bounding box center [390, 97] width 203 height 18
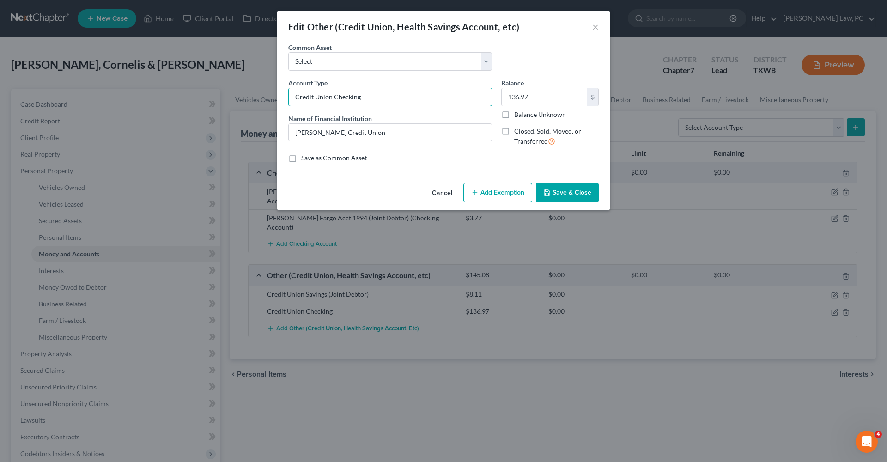
type input "Credit Union Checking"
click at [563, 196] on button "Save & Close" at bounding box center [567, 192] width 63 height 19
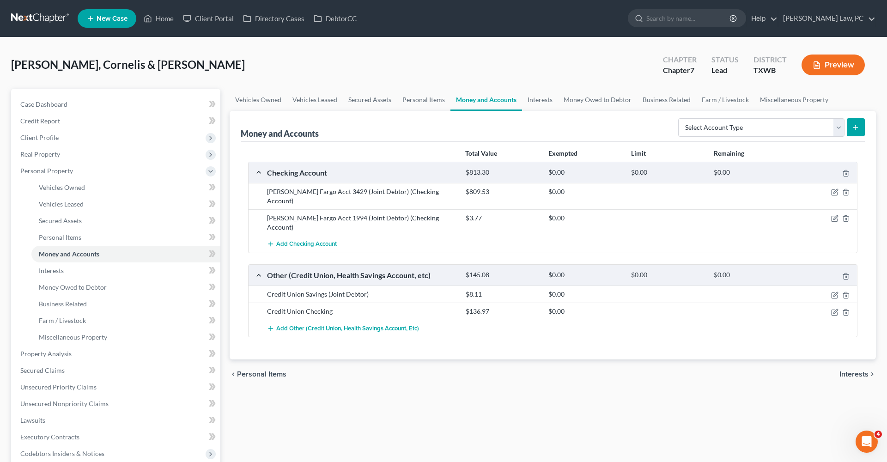
click at [29, 19] on link at bounding box center [40, 18] width 59 height 17
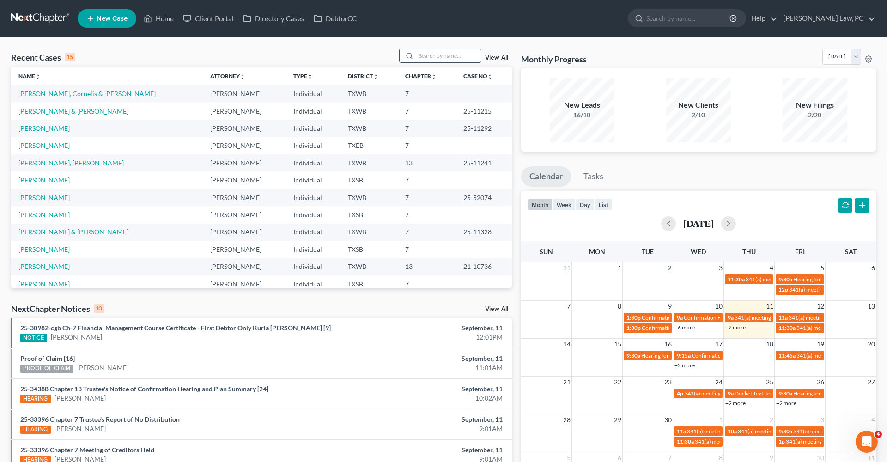
click at [430, 58] on input "search" at bounding box center [448, 55] width 65 height 13
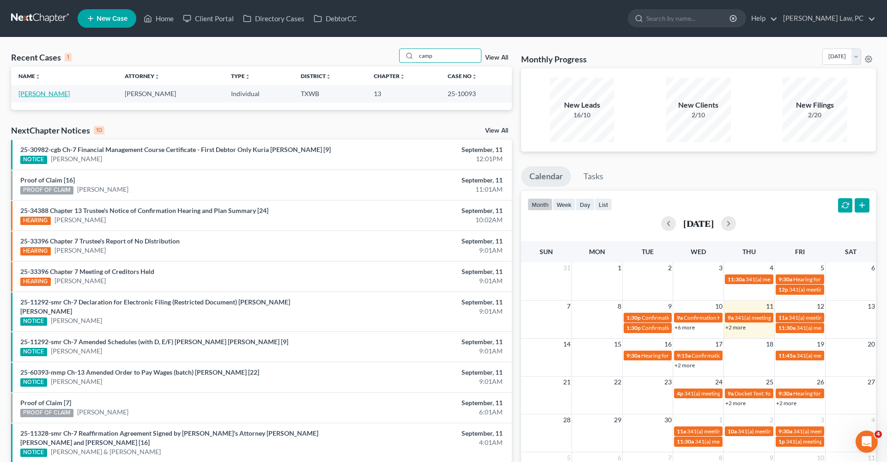
type input "camp"
click at [42, 95] on link "[PERSON_NAME]" at bounding box center [43, 94] width 51 height 8
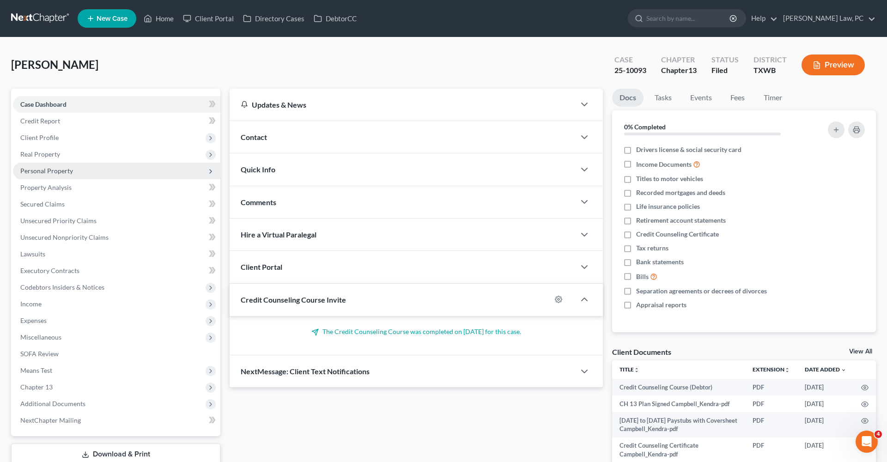
click at [49, 172] on span "Personal Property" at bounding box center [46, 171] width 53 height 8
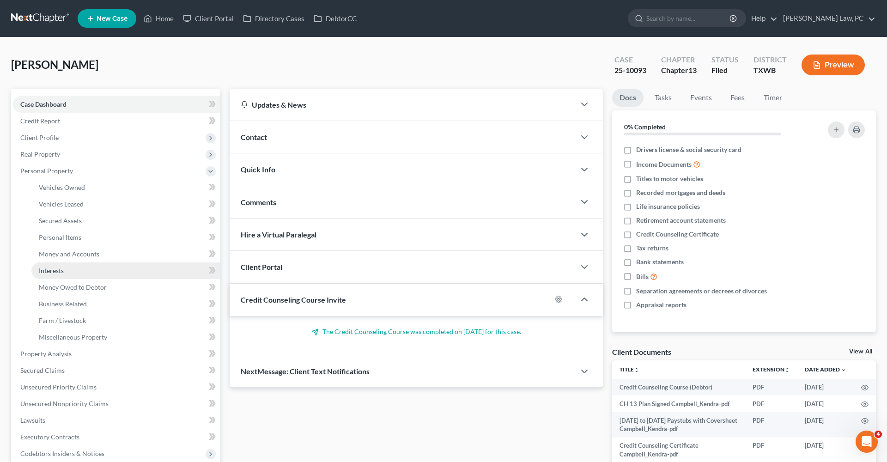
click at [53, 268] on span "Interests" at bounding box center [51, 270] width 25 height 8
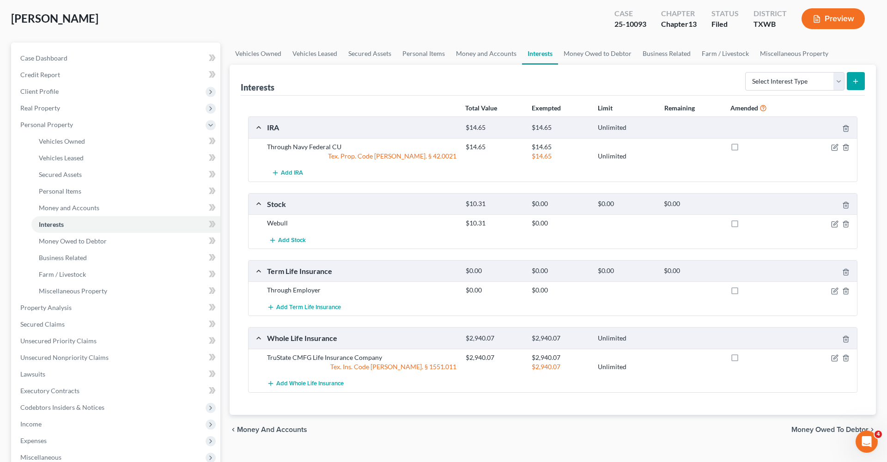
scroll to position [52, 0]
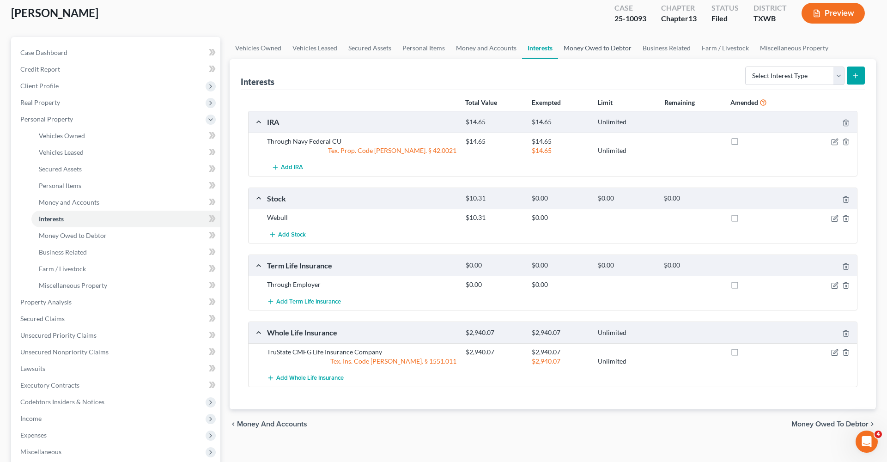
click at [605, 48] on link "Money Owed to Debtor" at bounding box center [597, 48] width 79 height 22
